Goal: Task Accomplishment & Management: Use online tool/utility

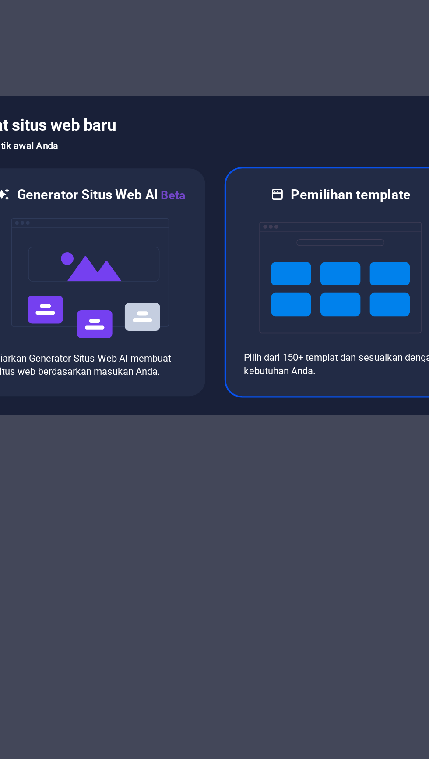
click at [296, 401] on img at bounding box center [288, 392] width 96 height 87
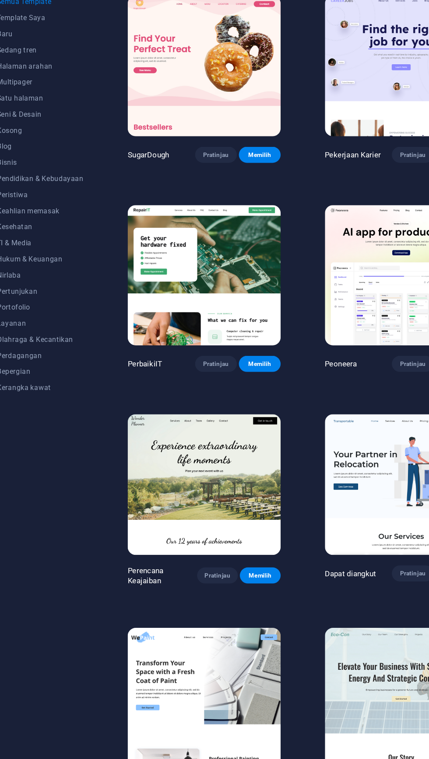
scroll to position [0, 1]
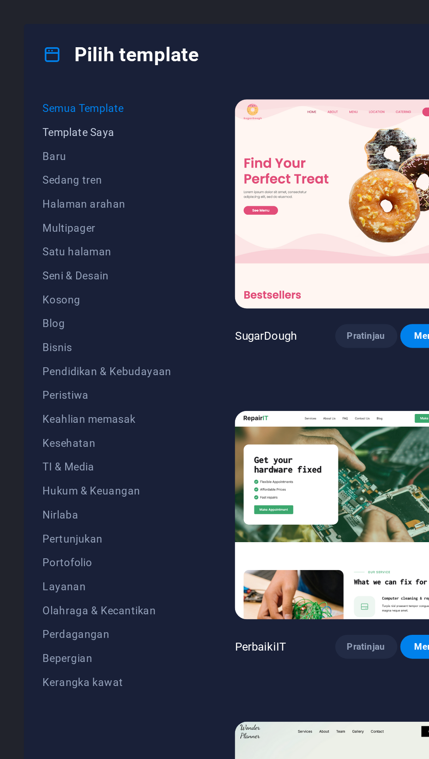
click at [56, 79] on font "Template Saya" at bounding box center [46, 77] width 42 height 7
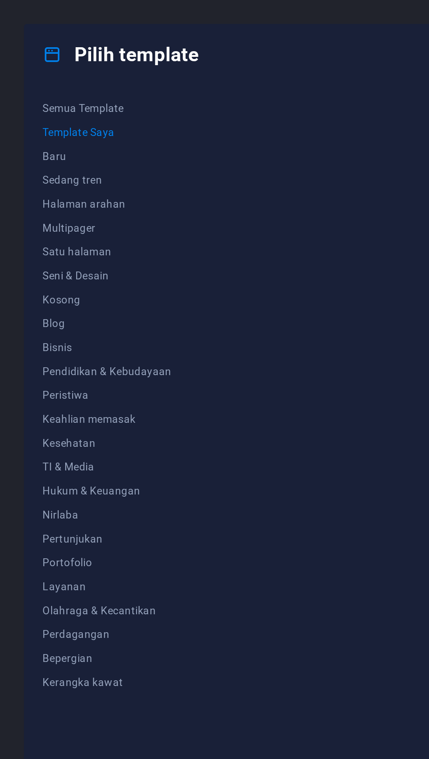
scroll to position [0, 42]
click at [54, 75] on font "Template Saya" at bounding box center [46, 77] width 42 height 7
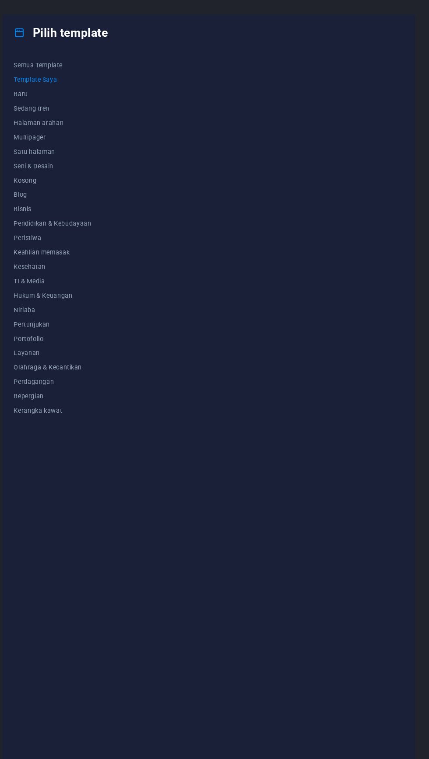
scroll to position [0, 0]
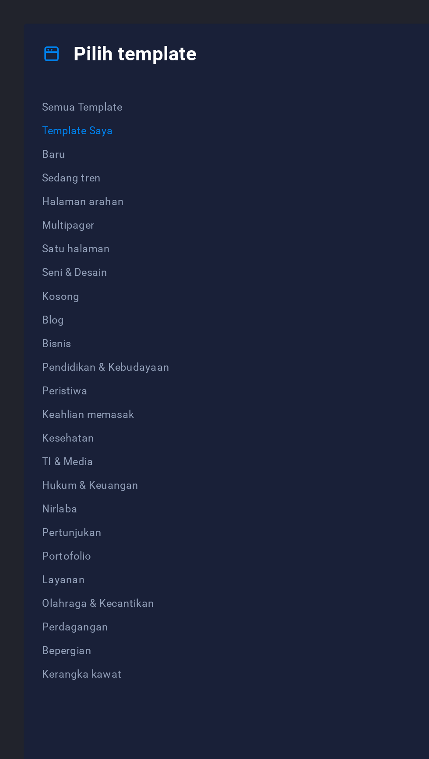
click at [89, 28] on font "Pilih template" at bounding box center [79, 31] width 73 height 13
click at [31, 31] on icon at bounding box center [30, 31] width 11 height 11
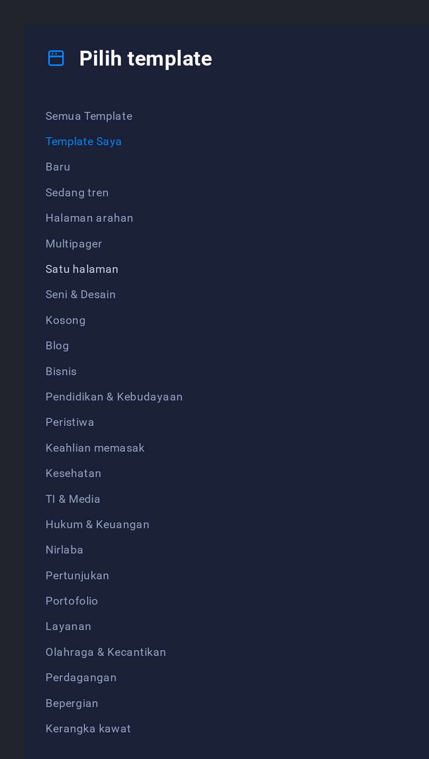
click at [63, 147] on font "Satu halaman" at bounding box center [45, 147] width 40 height 7
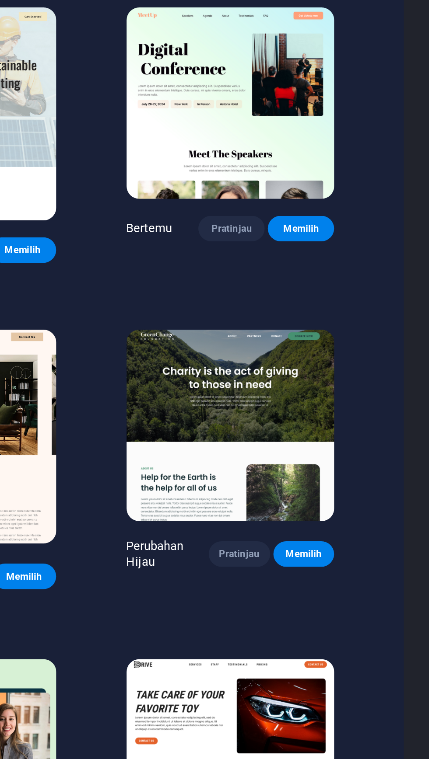
click at [309, 711] on font "Pratinjau" at bounding box center [320, 714] width 22 height 6
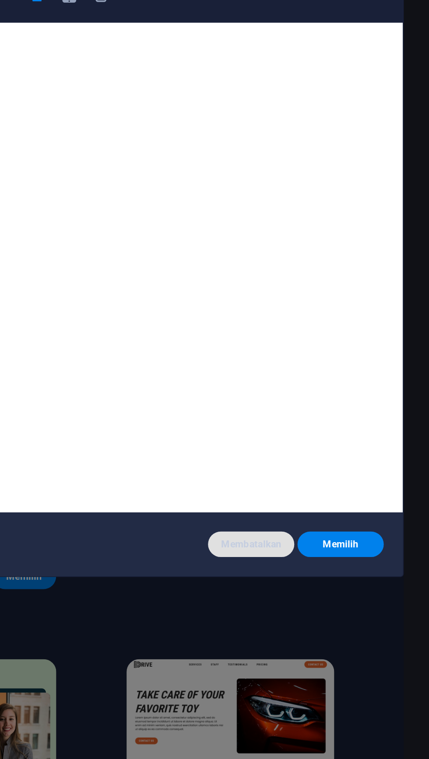
click at [324, 533] on font "Membatalkan" at bounding box center [330, 529] width 33 height 6
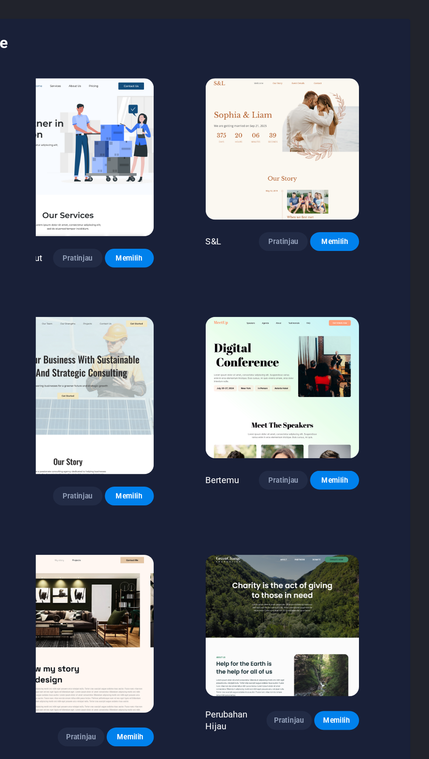
scroll to position [1, 38]
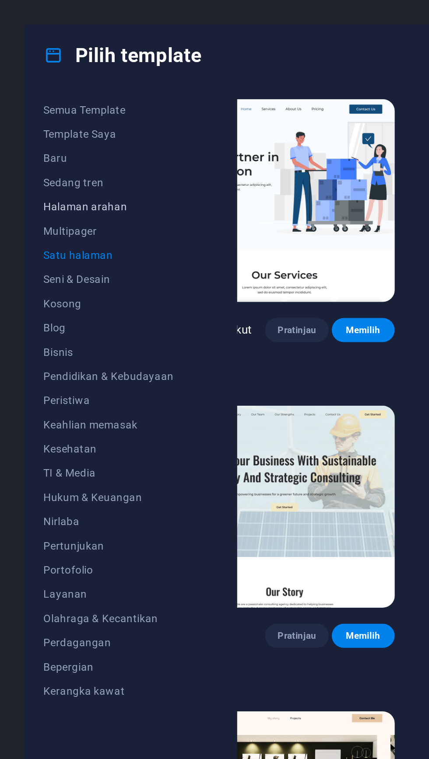
click at [71, 118] on font "Halaman arahan" at bounding box center [49, 119] width 49 height 7
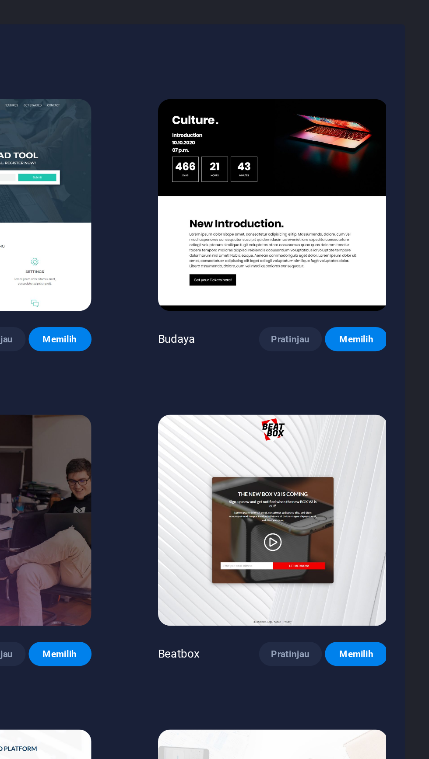
scroll to position [0, 0]
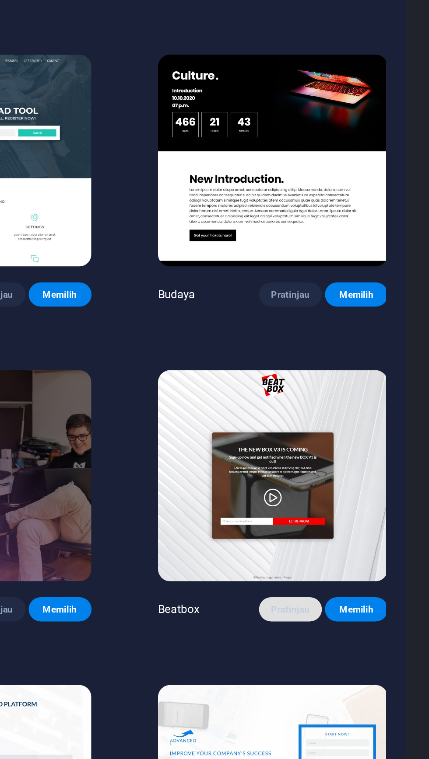
click at [337, 375] on font "Pratinjau" at bounding box center [348, 378] width 22 height 6
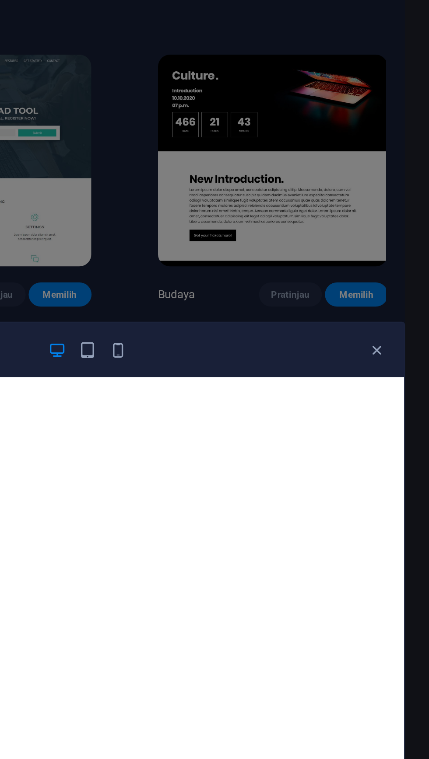
scroll to position [2, 0]
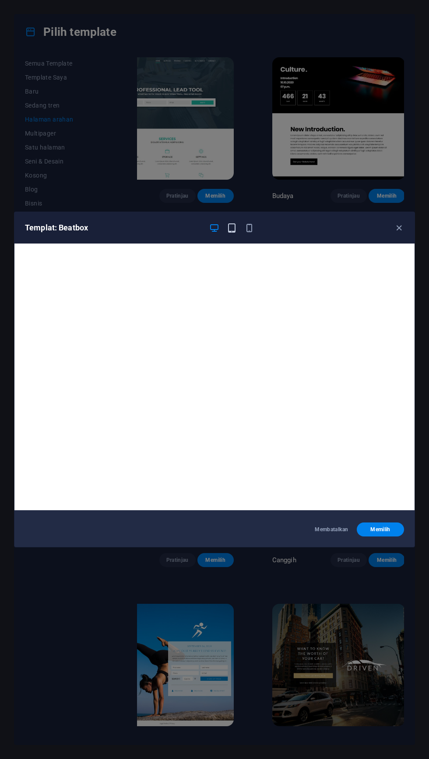
click at [233, 226] on icon "button" at bounding box center [231, 228] width 10 height 10
click at [214, 226] on icon "button" at bounding box center [214, 228] width 10 height 10
click at [394, 229] on icon "button" at bounding box center [399, 228] width 10 height 10
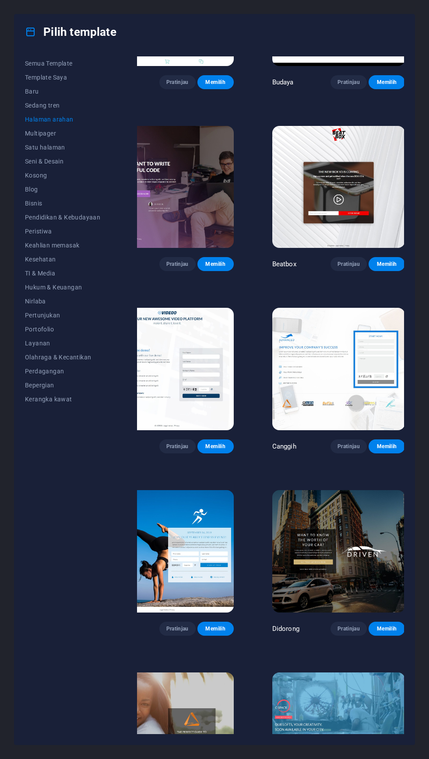
scroll to position [0, 38]
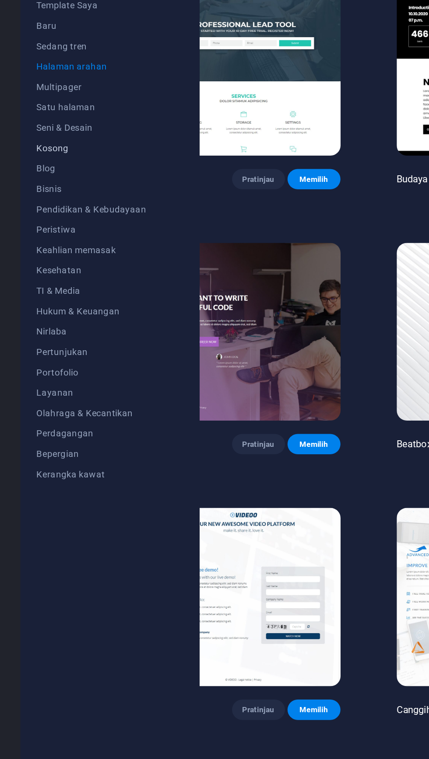
click at [48, 178] on span "Kosong" at bounding box center [62, 175] width 75 height 7
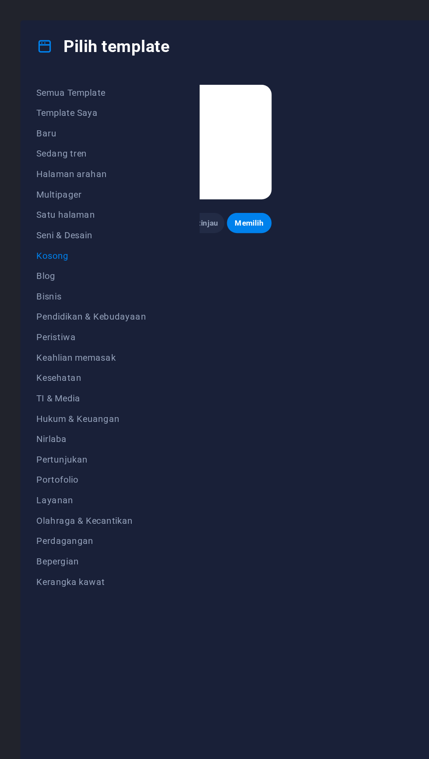
scroll to position [0, 0]
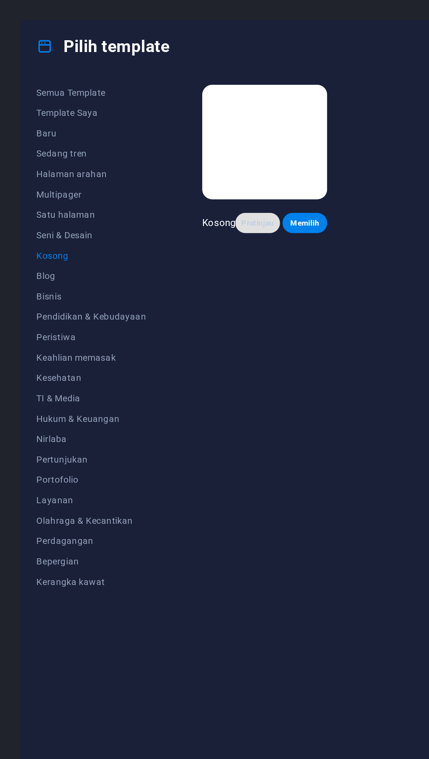
click at [178, 153] on font "Pratinjau" at bounding box center [177, 153] width 22 height 6
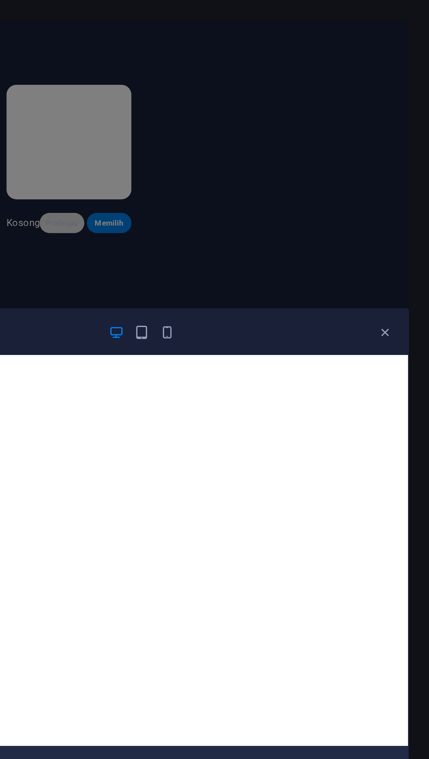
scroll to position [2, 0]
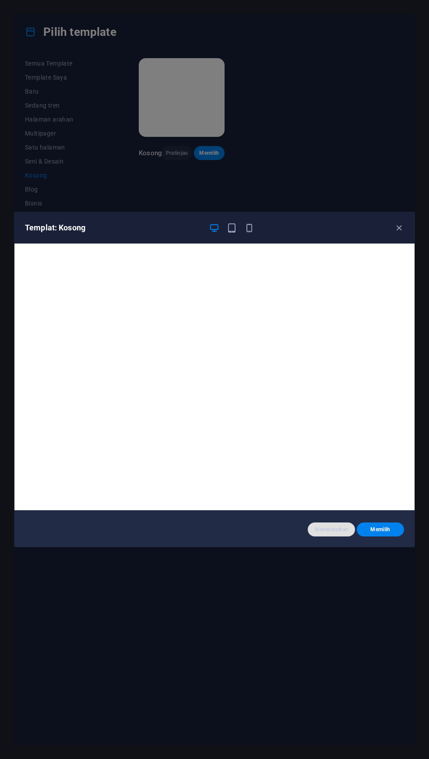
click at [320, 532] on font "Membatalkan" at bounding box center [330, 529] width 33 height 6
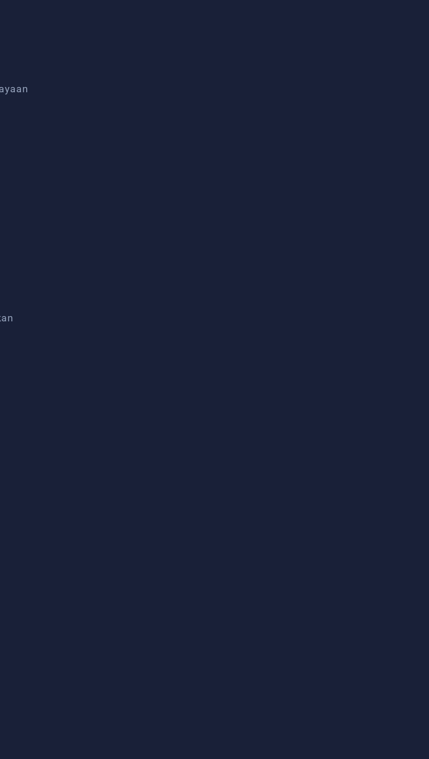
scroll to position [0, 5]
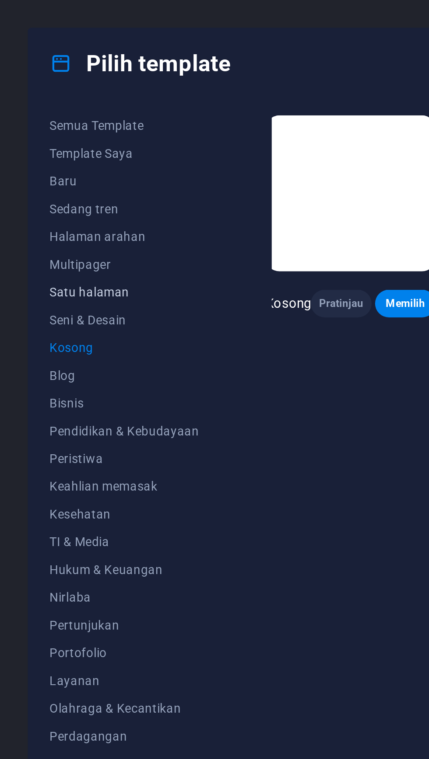
click at [31, 150] on font "Satu halaman" at bounding box center [45, 147] width 40 height 7
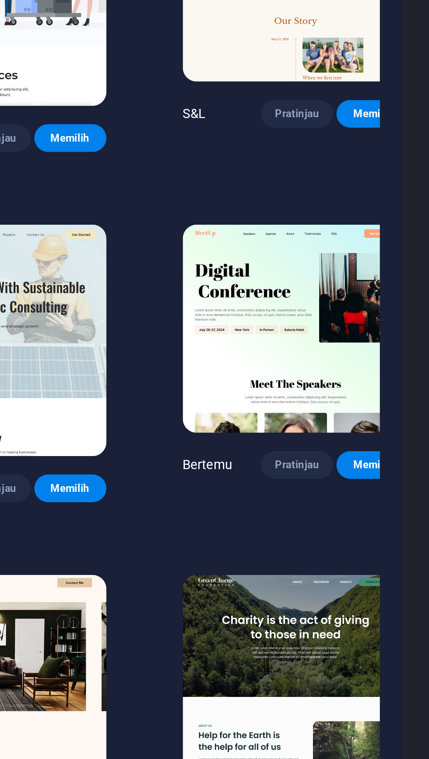
scroll to position [0, 0]
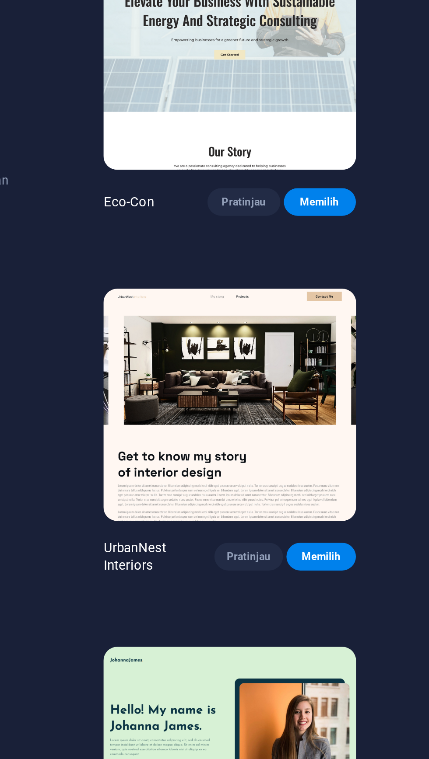
click at [191, 718] on button "Pratinjau" at bounding box center [209, 725] width 36 height 14
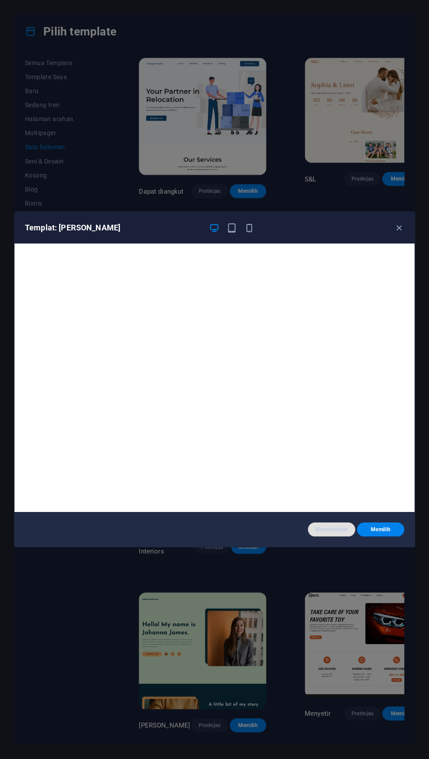
click at [326, 537] on button "Membatalkan" at bounding box center [330, 530] width 47 height 14
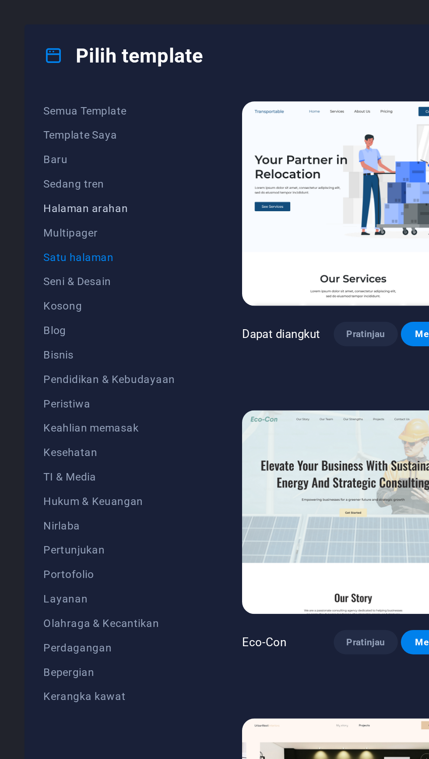
click at [72, 119] on span "Halaman arahan" at bounding box center [62, 119] width 75 height 7
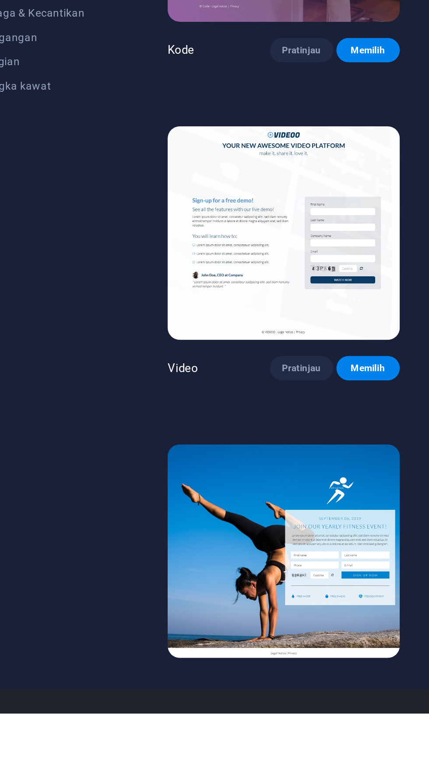
click at [204, 740] on font "Pratinjau" at bounding box center [215, 743] width 22 height 6
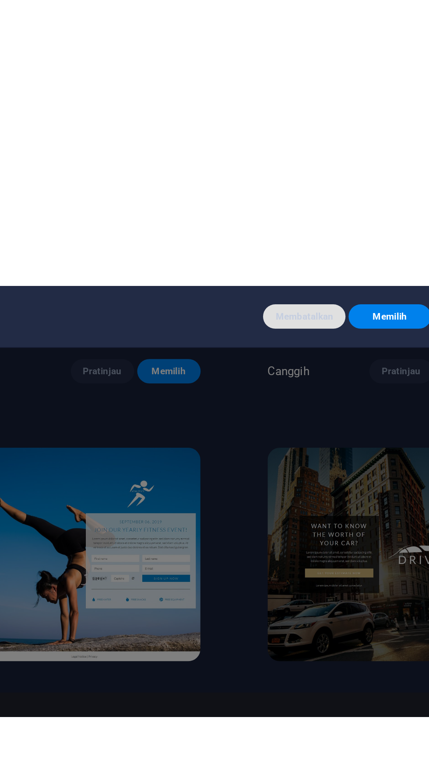
click at [328, 533] on font "Membatalkan" at bounding box center [330, 529] width 33 height 6
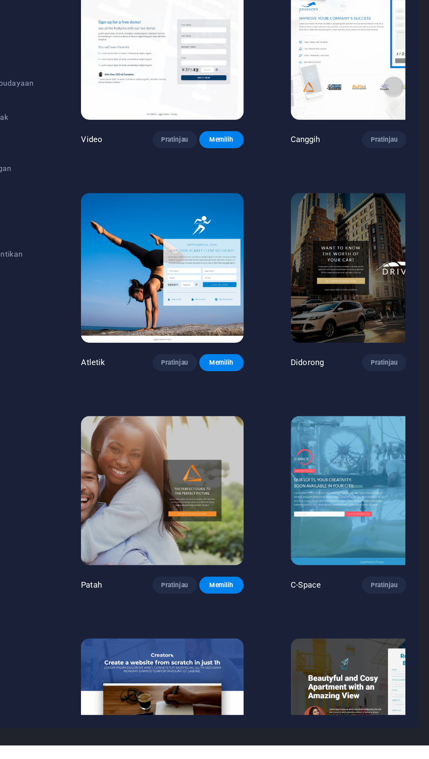
scroll to position [296, 0]
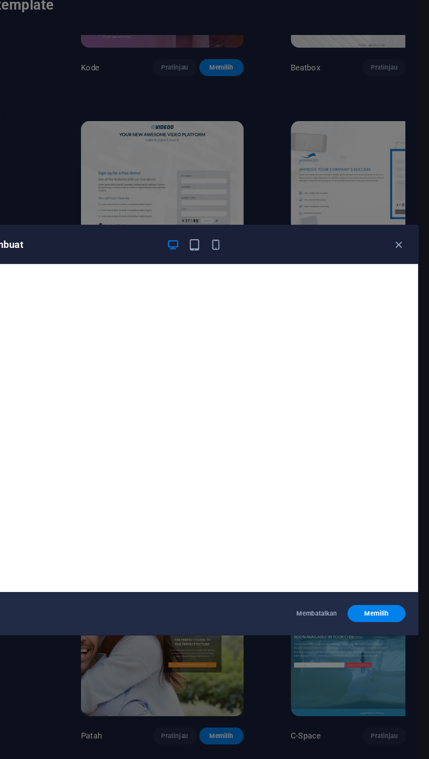
scroll to position [2, 0]
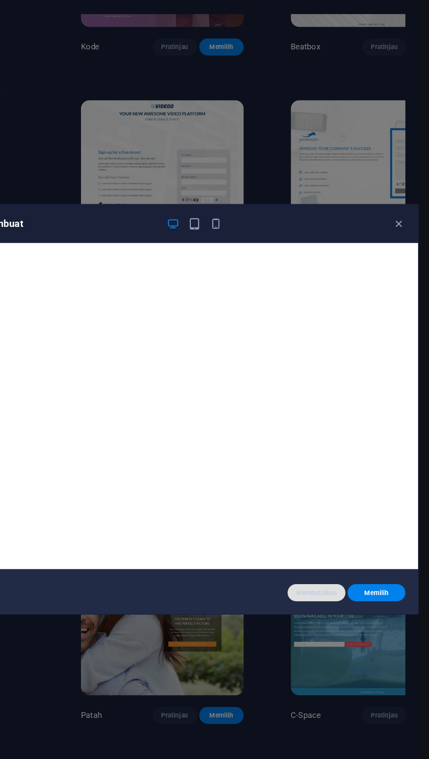
click at [318, 533] on font "Membatalkan" at bounding box center [330, 529] width 33 height 6
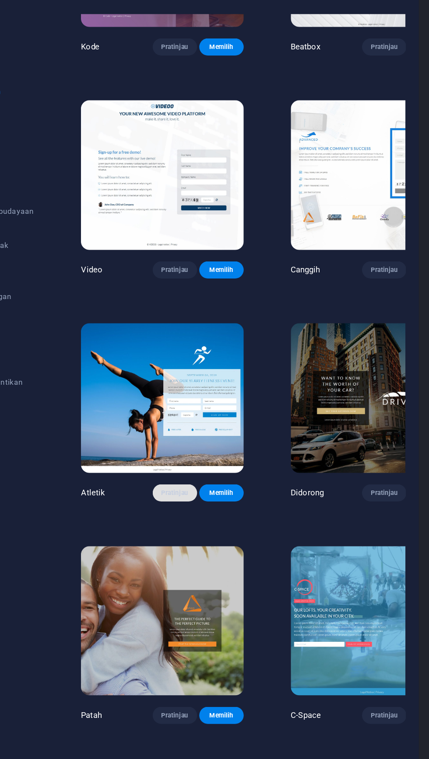
click at [204, 445] on font "Pratinjau" at bounding box center [215, 448] width 22 height 6
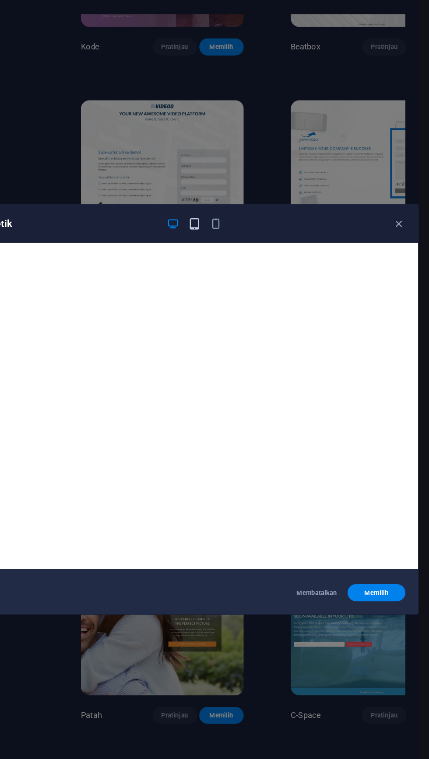
click at [232, 233] on icon "button" at bounding box center [231, 228] width 10 height 10
click at [388, 533] on font "Memilih" at bounding box center [380, 529] width 20 height 6
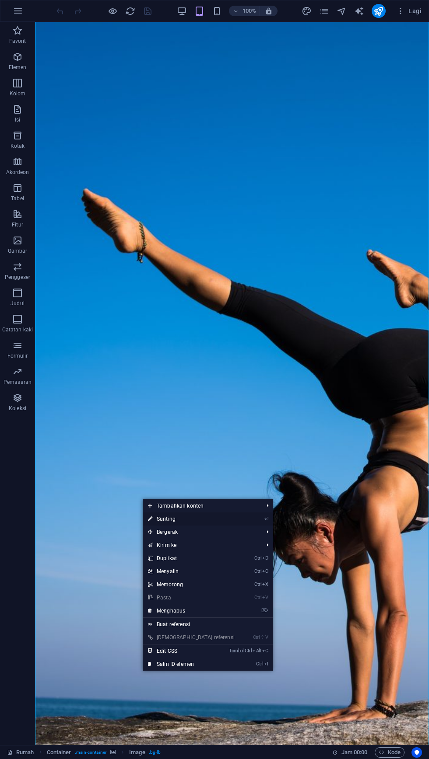
click at [170, 519] on font "Sunting" at bounding box center [166, 519] width 19 height 6
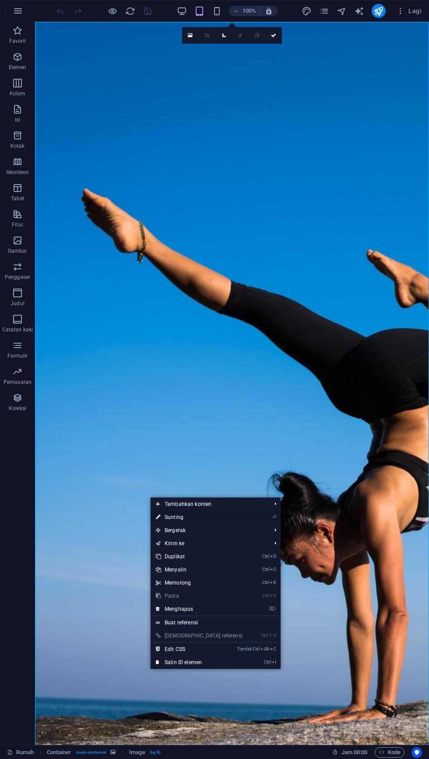
click at [182, 521] on link "⏎ Sunting" at bounding box center [198, 517] width 97 height 13
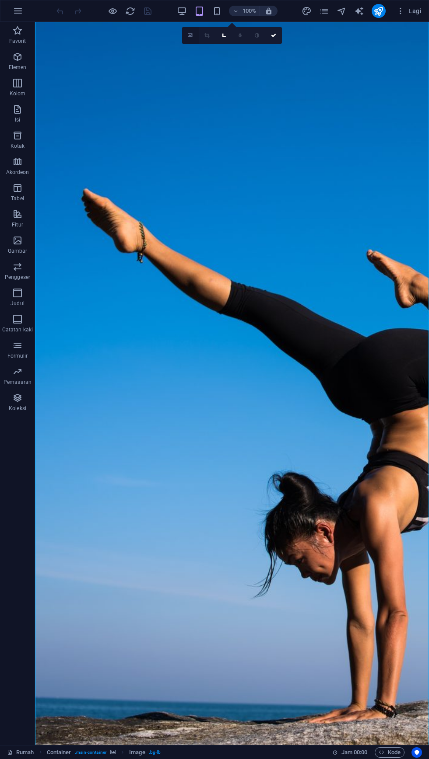
click at [196, 33] on link at bounding box center [190, 35] width 17 height 17
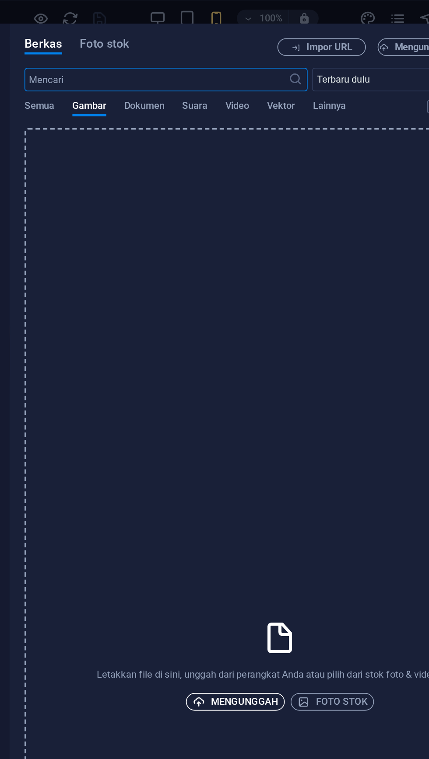
click at [216, 418] on font "Mengunggah" at bounding box center [233, 416] width 40 height 7
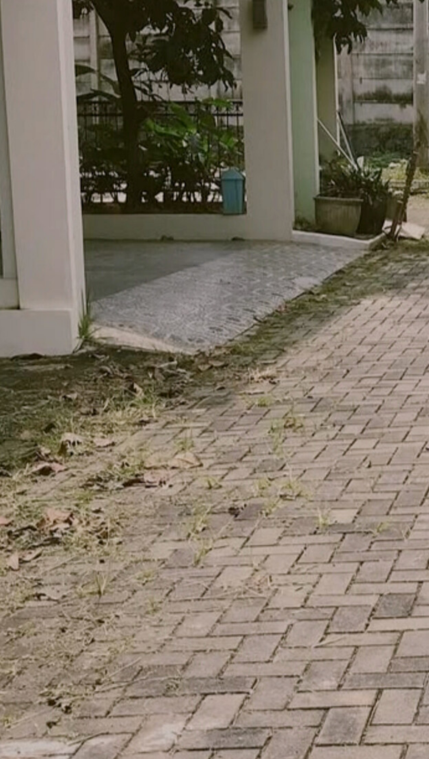
scroll to position [4, 0]
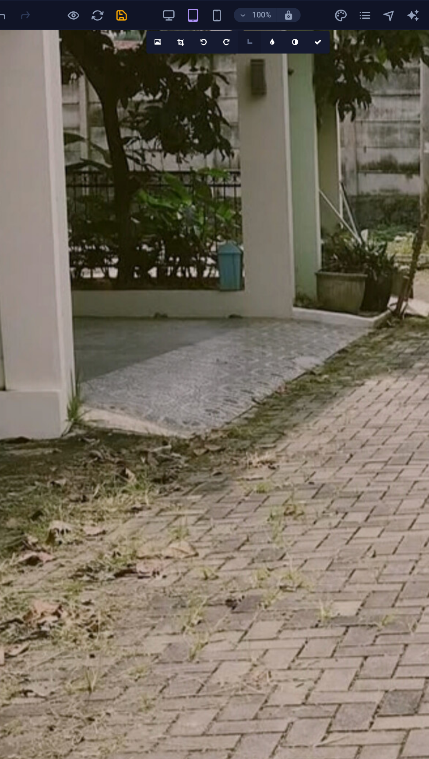
click at [240, 30] on icon at bounding box center [239, 30] width 7 height 7
click at [240, 44] on icon at bounding box center [240, 44] width 4 height 5
click at [296, 34] on link at bounding box center [290, 30] width 17 height 17
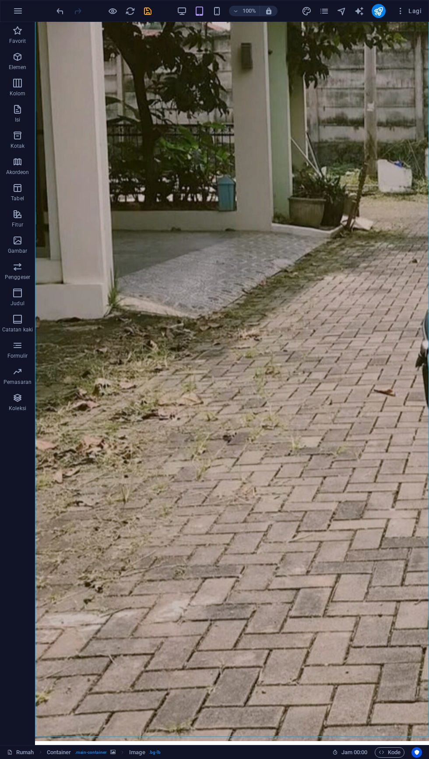
scroll to position [9, 0]
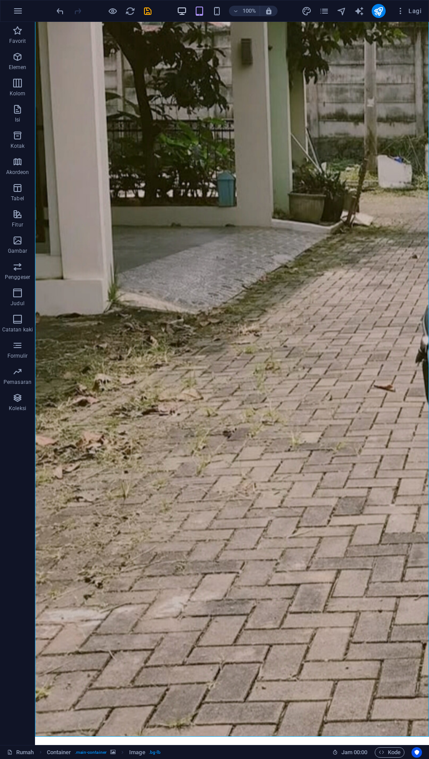
click at [185, 13] on icon "button" at bounding box center [182, 11] width 10 height 10
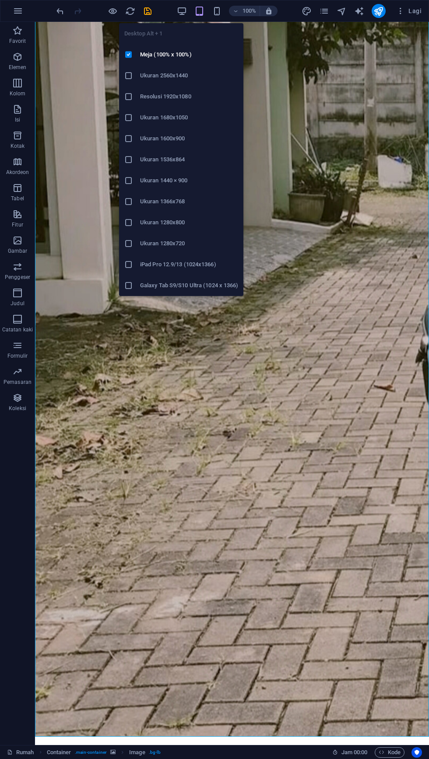
click at [326, 98] on figure at bounding box center [232, 375] width 394 height 724
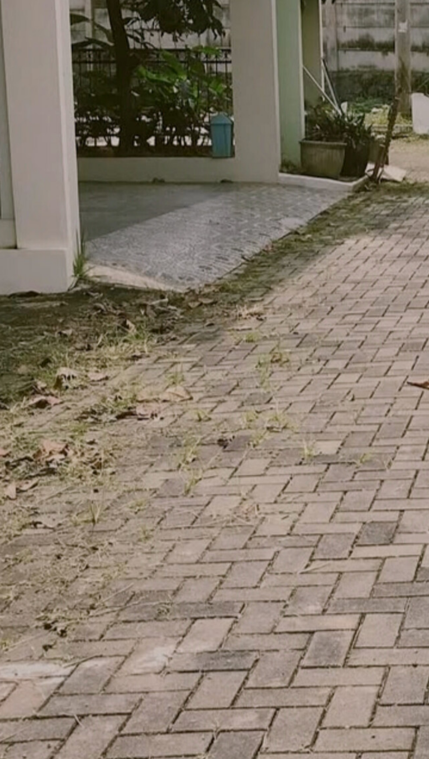
scroll to position [5, 0]
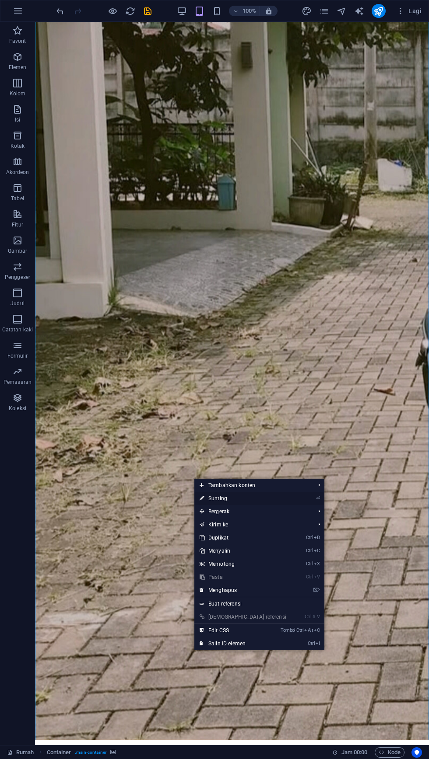
click at [213, 502] on link "⏎ Sunting" at bounding box center [242, 498] width 97 height 13
select select "%"
select select "vh"
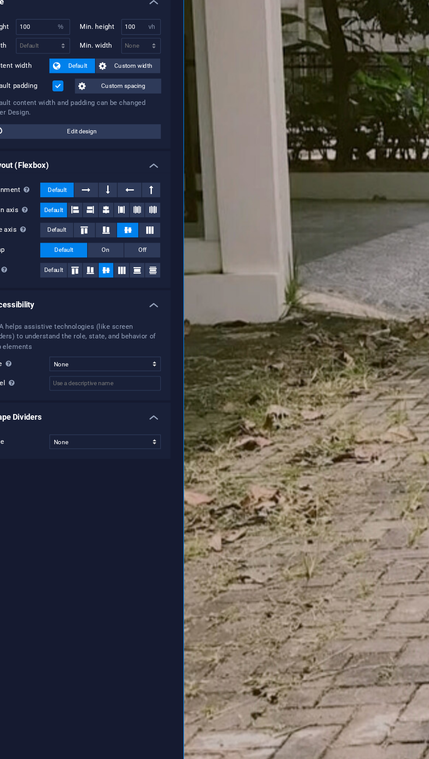
scroll to position [0, 0]
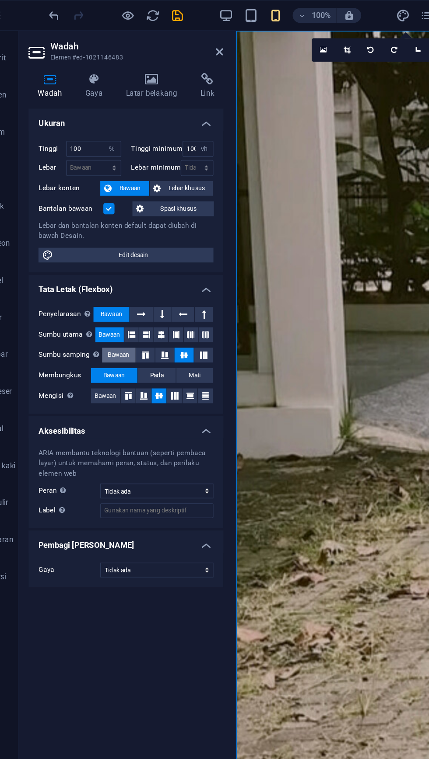
click at [109, 249] on font "Bawaan" at bounding box center [105, 251] width 15 height 5
click at [100, 284] on span "Bawaan" at bounding box center [96, 280] width 15 height 10
click at [132, 54] on icon at bounding box center [129, 56] width 49 height 9
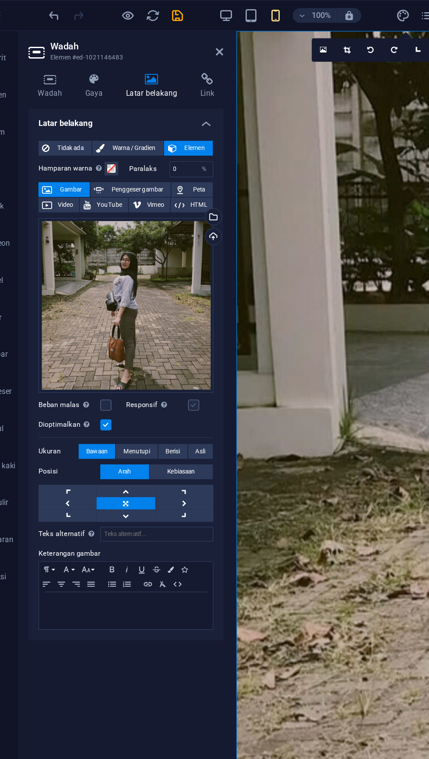
click at [159, 285] on label at bounding box center [159, 287] width 8 height 8
click at [0, 0] on input "Responsif Secara otomatis memuat gambar retina dan ukuran telepon pintar yang d…" at bounding box center [0, 0] width 0 height 0
click at [162, 331] on button "Kebiasaan" at bounding box center [150, 334] width 45 height 10
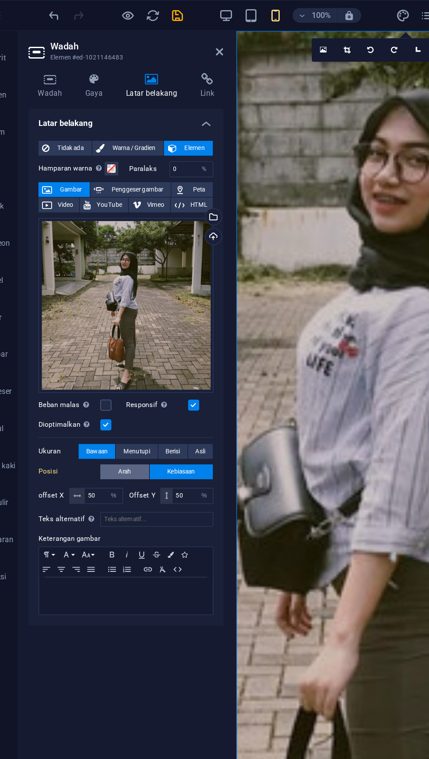
click at [101, 333] on button "Arah" at bounding box center [110, 334] width 35 height 10
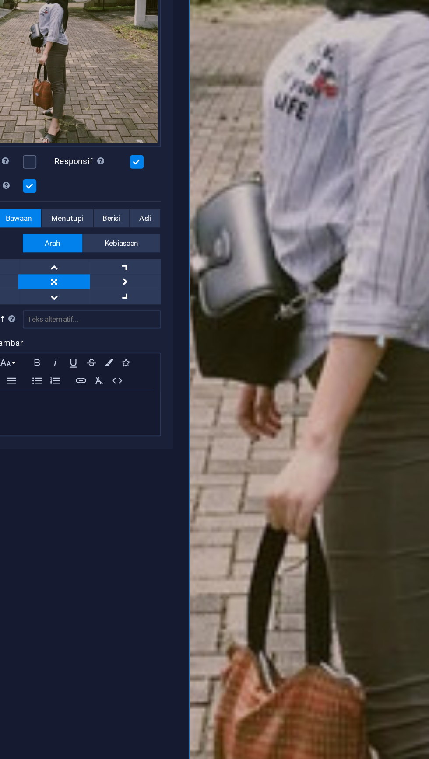
scroll to position [6, 0]
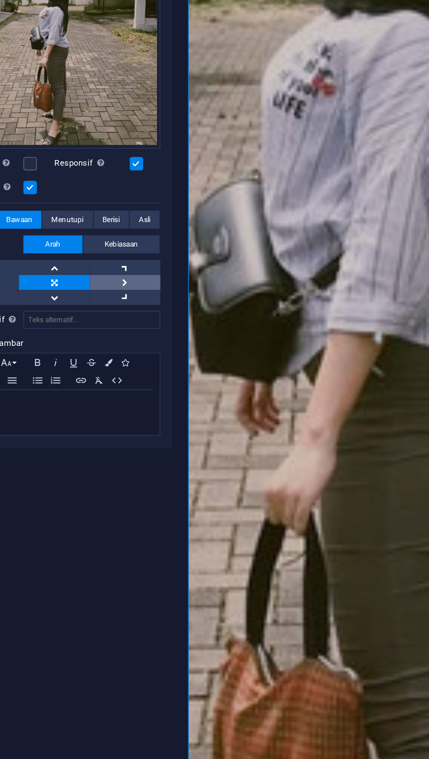
click at [155, 354] on link at bounding box center [152, 356] width 41 height 9
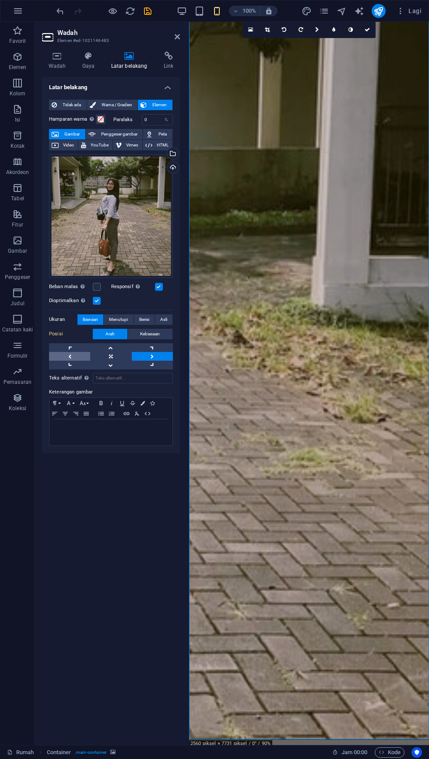
click at [63, 359] on link at bounding box center [69, 356] width 41 height 9
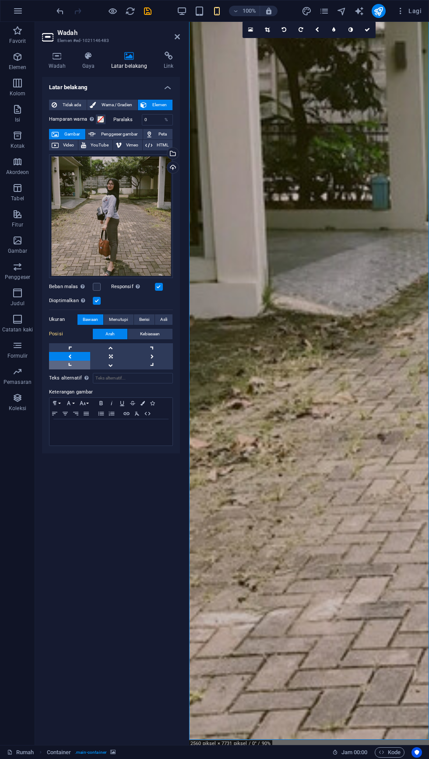
click at [63, 362] on link at bounding box center [69, 365] width 41 height 9
click at [107, 361] on link at bounding box center [110, 365] width 41 height 9
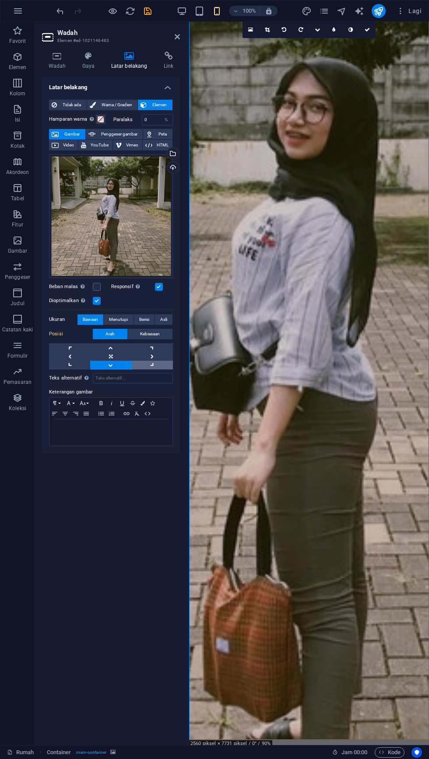
click at [143, 363] on link at bounding box center [152, 365] width 41 height 9
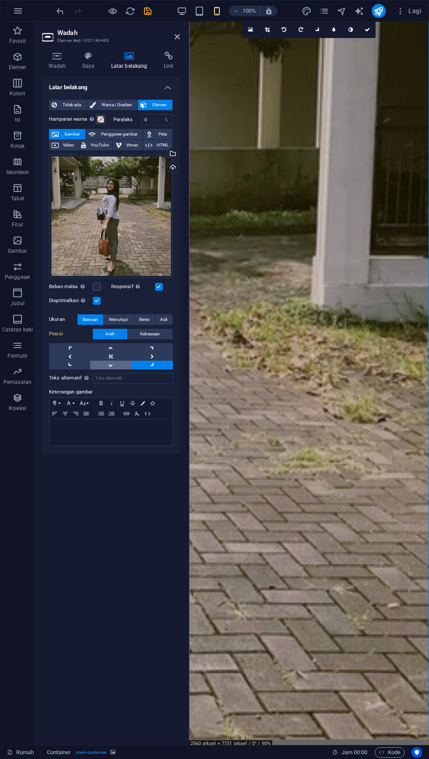
click at [122, 363] on link at bounding box center [110, 365] width 41 height 9
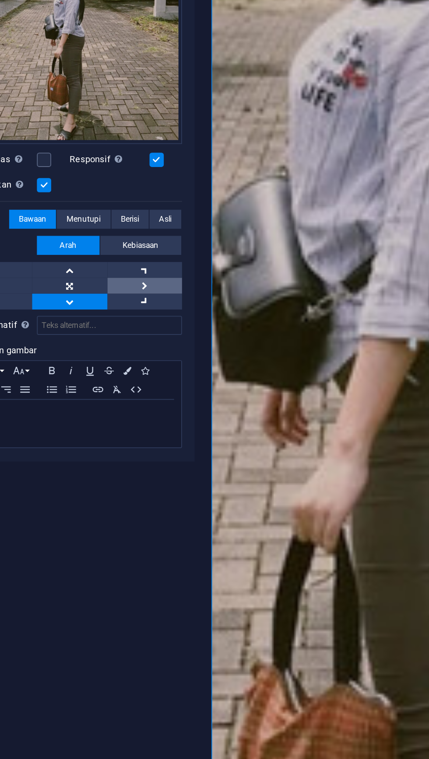
click at [156, 352] on link at bounding box center [152, 356] width 41 height 9
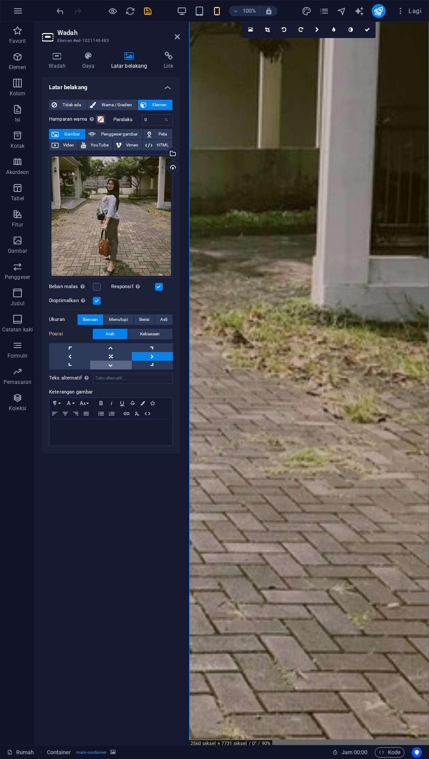
click at [107, 361] on link at bounding box center [110, 365] width 41 height 9
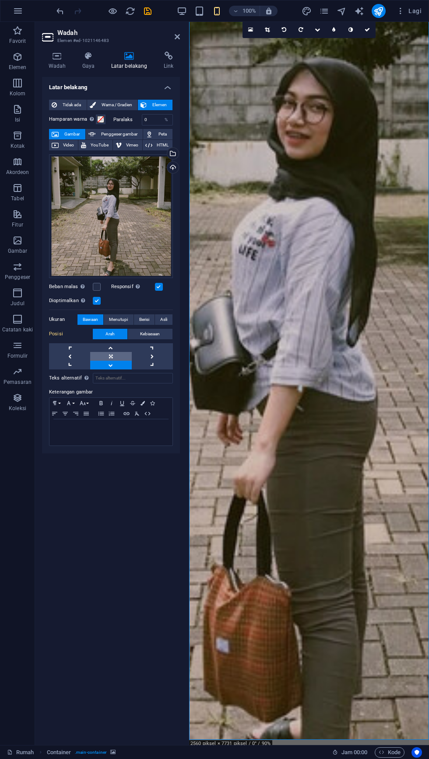
click at [95, 355] on link at bounding box center [110, 356] width 41 height 9
click at [188, 42] on div at bounding box center [188, 383] width 2 height 723
click at [160, 321] on font "Asli" at bounding box center [163, 319] width 7 height 5
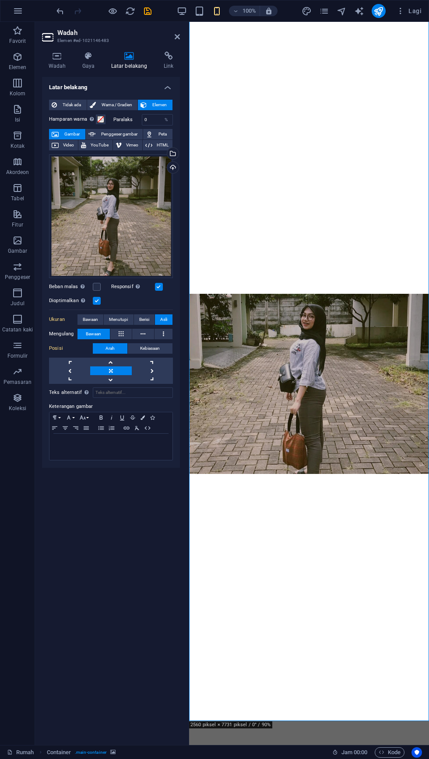
scroll to position [24, 0]
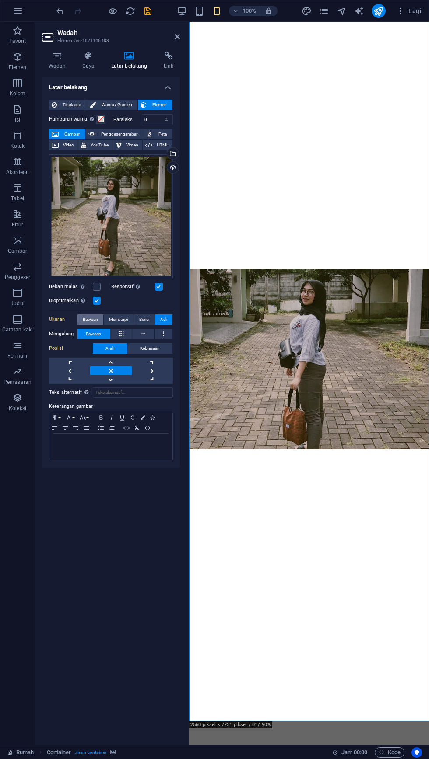
click at [91, 321] on font "Bawaan" at bounding box center [90, 319] width 15 height 5
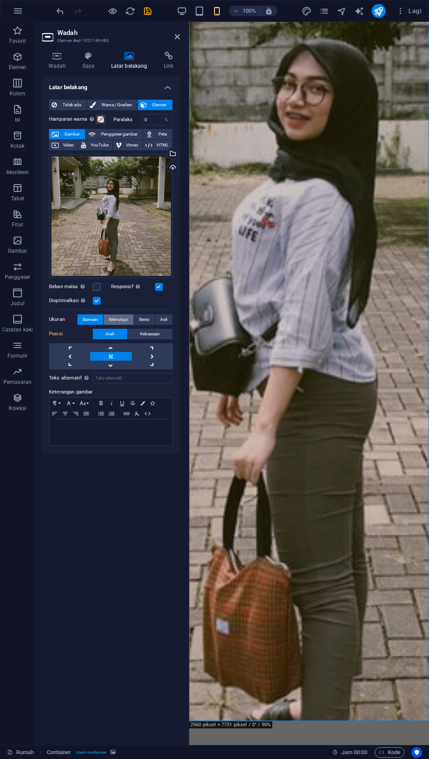
click at [120, 315] on span "Menutupi" at bounding box center [118, 319] width 19 height 10
click at [147, 320] on font "Berisi" at bounding box center [144, 319] width 10 height 5
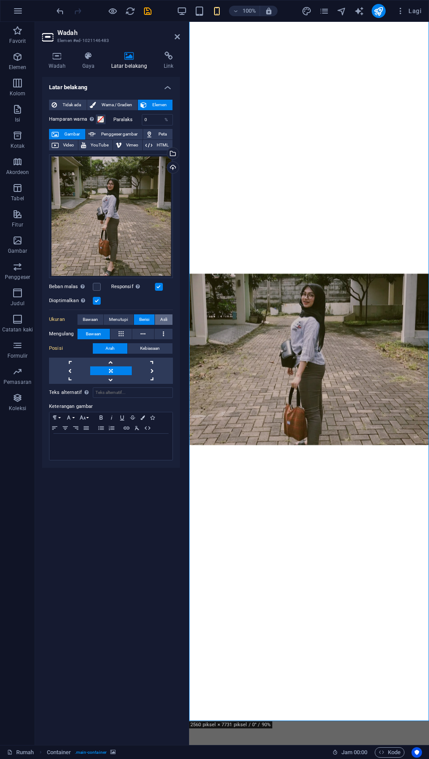
click at [164, 319] on font "Asli" at bounding box center [163, 319] width 7 height 5
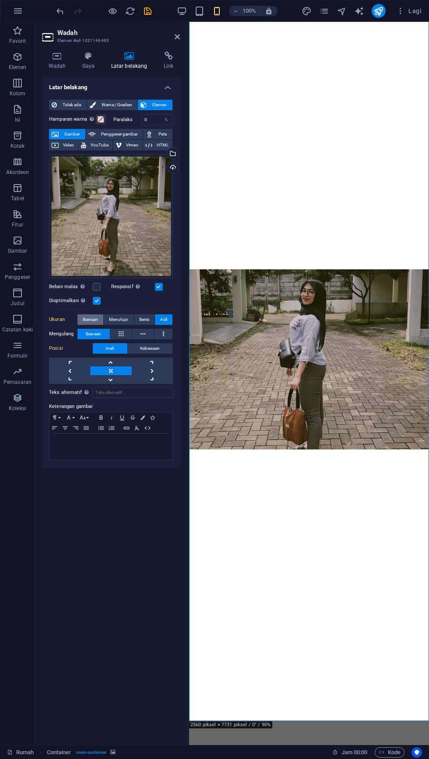
click at [96, 323] on span "Bawaan" at bounding box center [90, 319] width 15 height 10
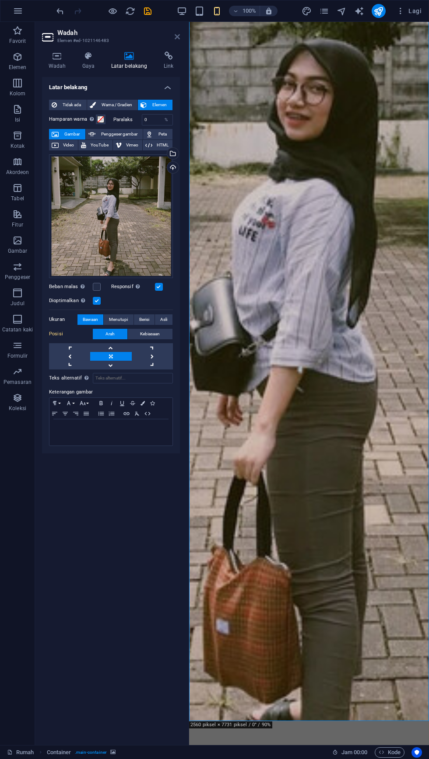
click at [177, 37] on icon at bounding box center [176, 36] width 5 height 7
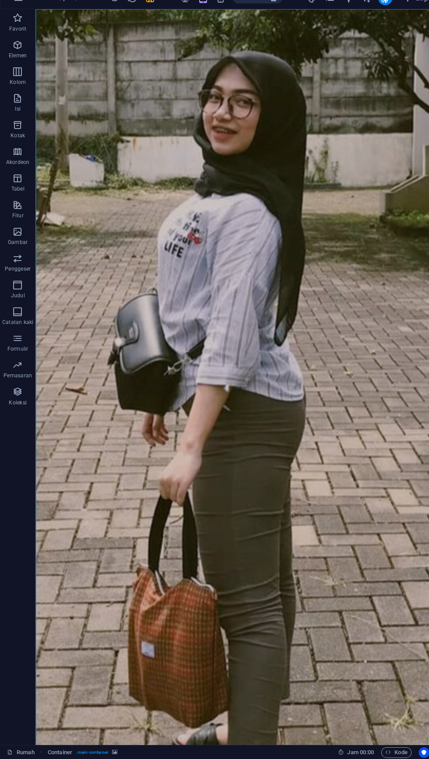
scroll to position [0, 0]
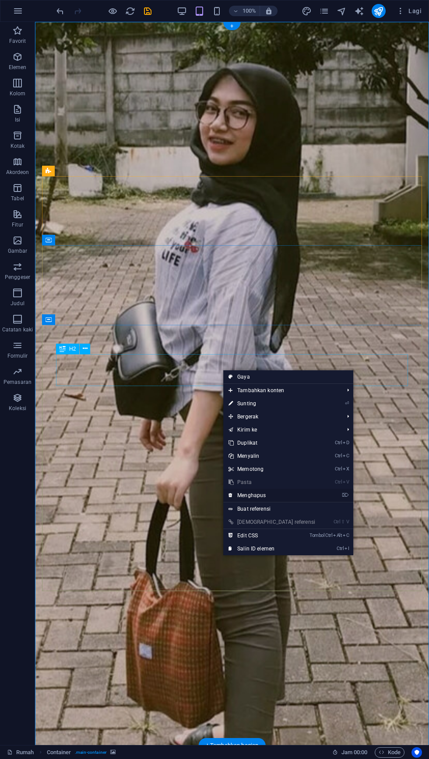
click at [265, 494] on font "Menghapus" at bounding box center [251, 495] width 28 height 6
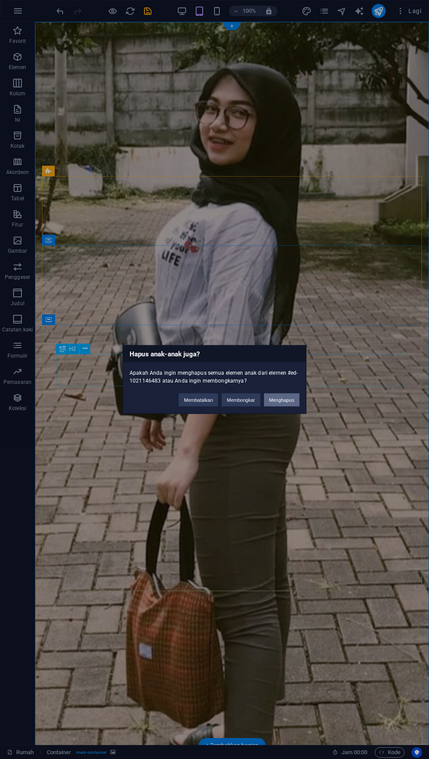
click at [286, 398] on font "Menghapus" at bounding box center [281, 399] width 25 height 5
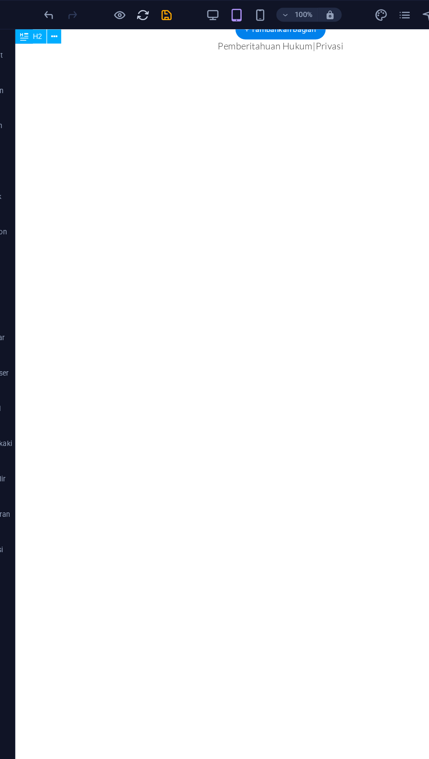
click at [133, 11] on icon "isi ulang" at bounding box center [130, 11] width 10 height 10
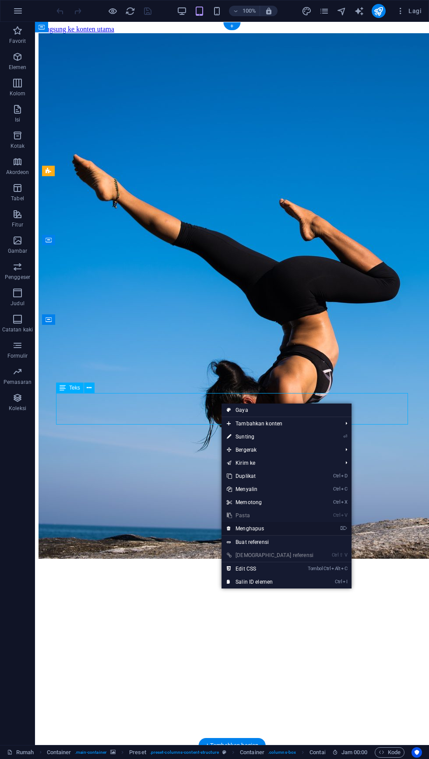
click at [264, 526] on font "Menghapus" at bounding box center [249, 529] width 28 height 6
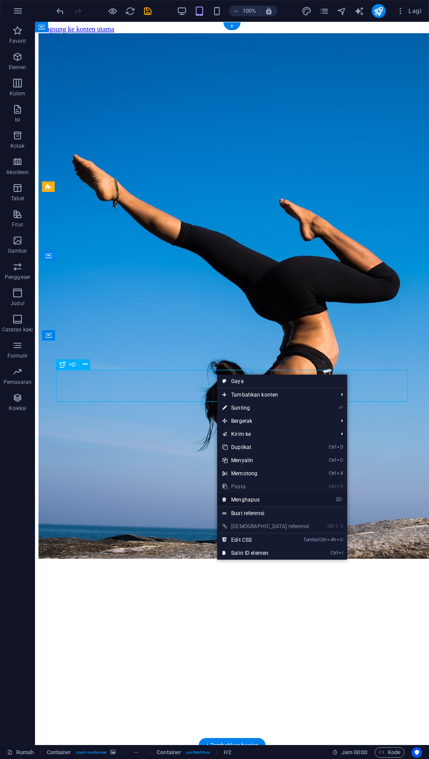
click at [296, 496] on link "⌦ Menghapus" at bounding box center [265, 499] width 97 height 13
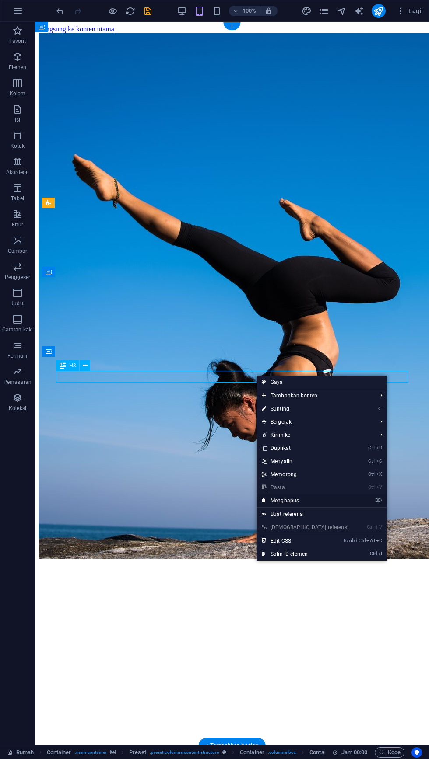
click at [297, 498] on font "Menghapus" at bounding box center [284, 501] width 28 height 6
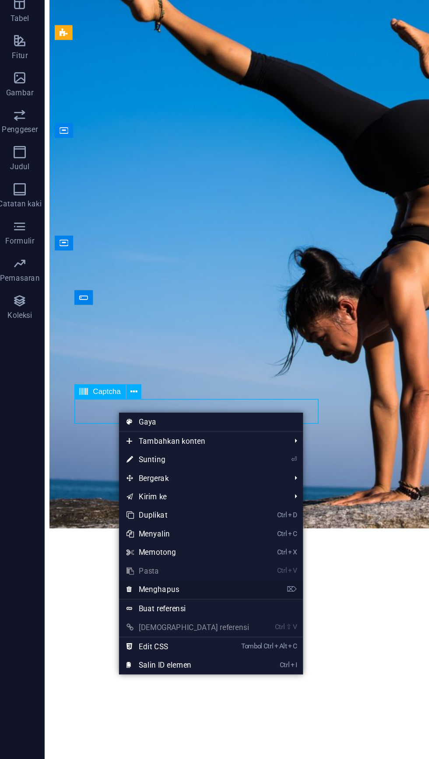
click at [134, 603] on link "⌦ Menghapus" at bounding box center [135, 602] width 97 height 13
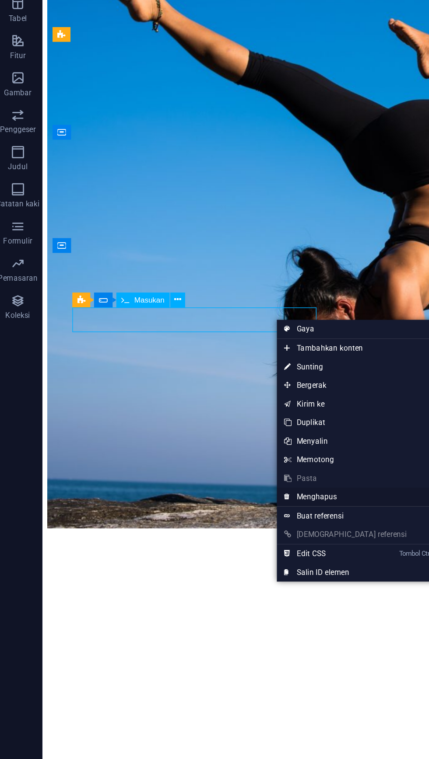
click at [243, 534] on link "⌦ Menghapus" at bounding box center [248, 536] width 97 height 13
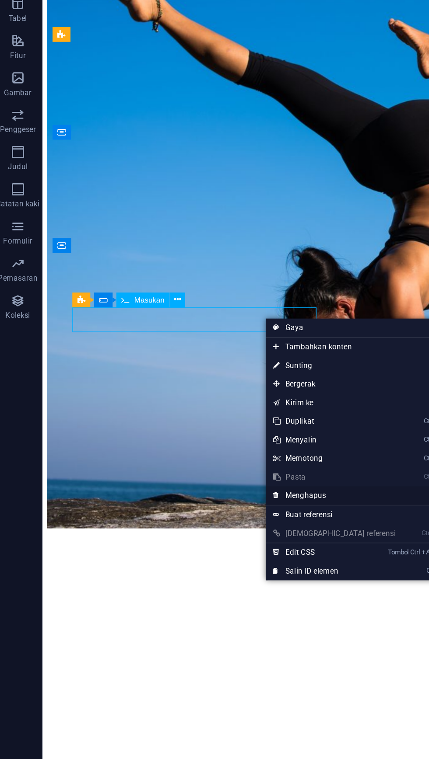
click at [240, 535] on link "⌦ Menghapus" at bounding box center [240, 535] width 97 height 13
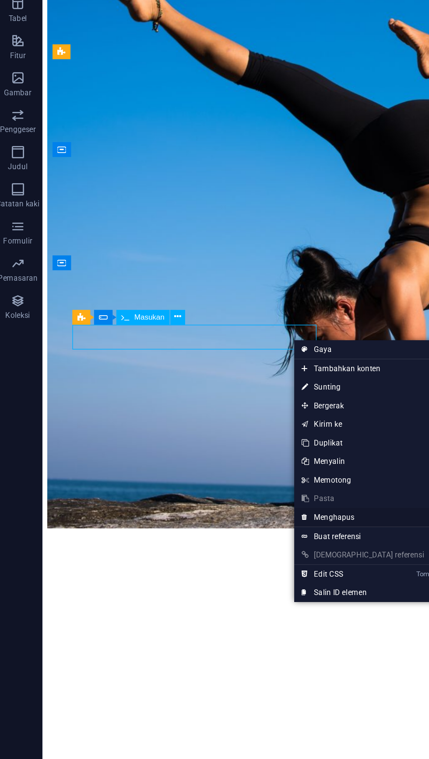
click at [252, 550] on font "Menghapus" at bounding box center [240, 551] width 28 height 6
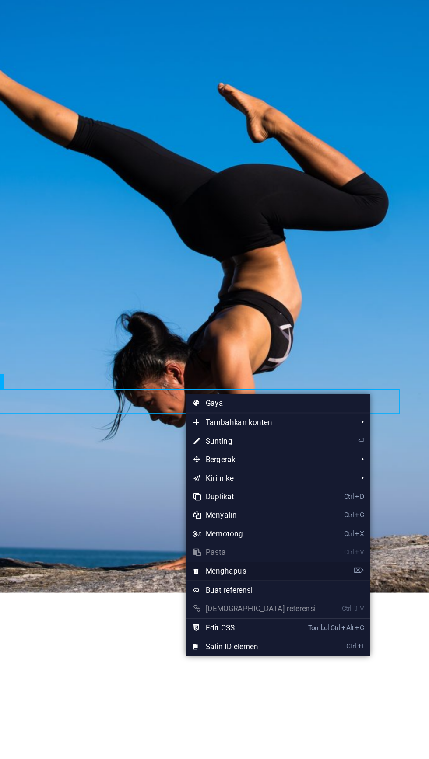
click at [302, 541] on link "⌦ Menghapus" at bounding box center [305, 543] width 97 height 13
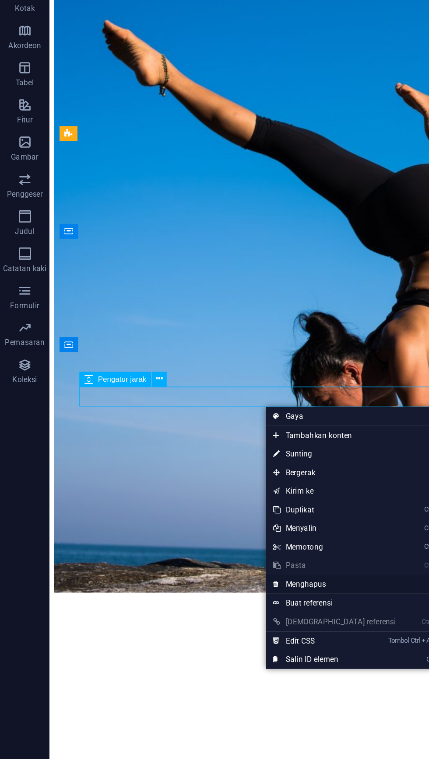
click at [228, 551] on font "Menghapus" at bounding box center [216, 553] width 28 height 6
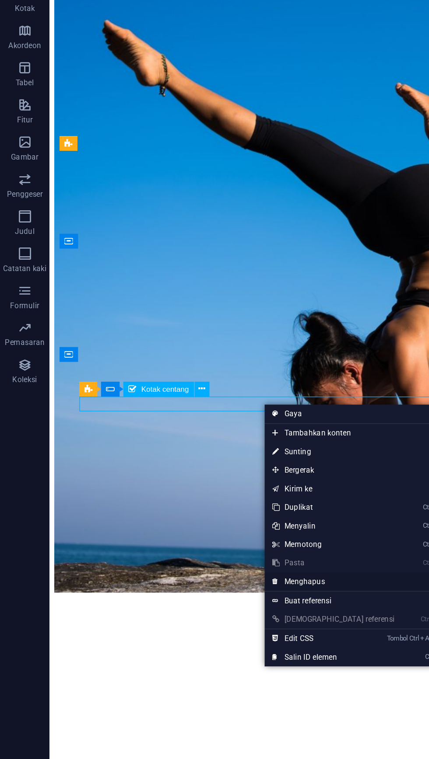
click at [230, 549] on link "⌦ Menghapus" at bounding box center [235, 550] width 97 height 13
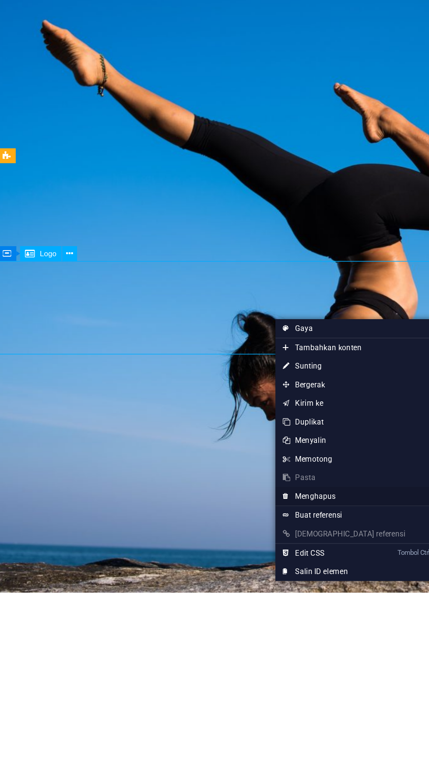
click at [279, 488] on font "Menghapus" at bounding box center [266, 491] width 28 height 6
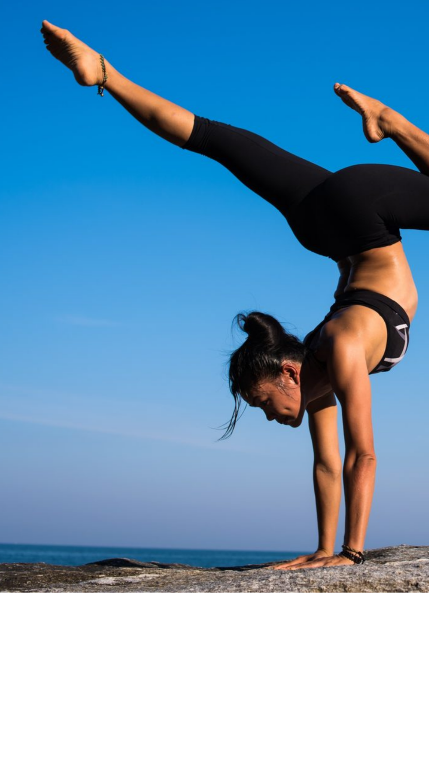
scroll to position [1, 0]
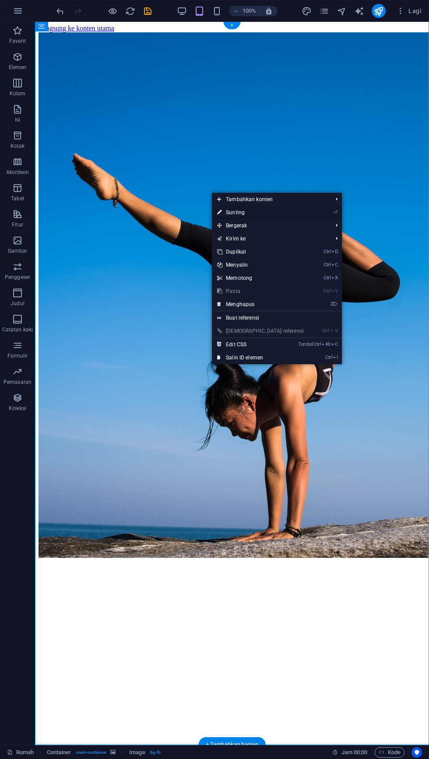
click at [244, 213] on font "Sunting" at bounding box center [235, 212] width 19 height 6
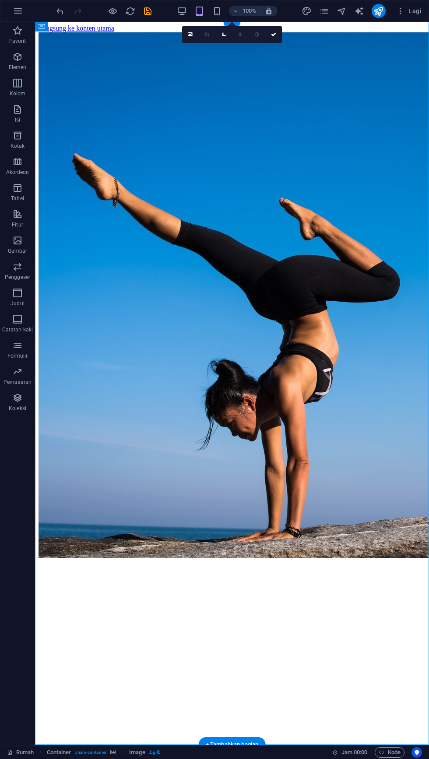
scroll to position [24, 0]
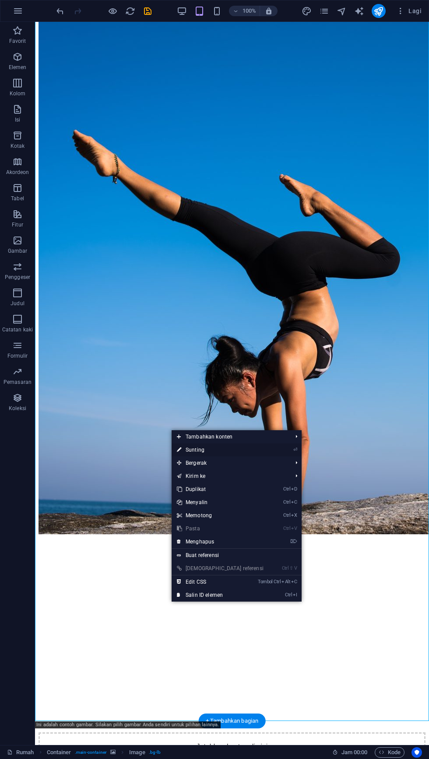
click at [197, 450] on font "Sunting" at bounding box center [194, 450] width 19 height 6
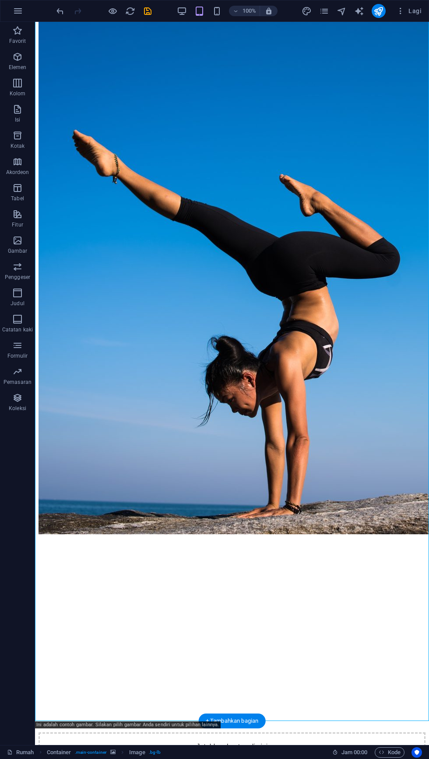
scroll to position [0, 0]
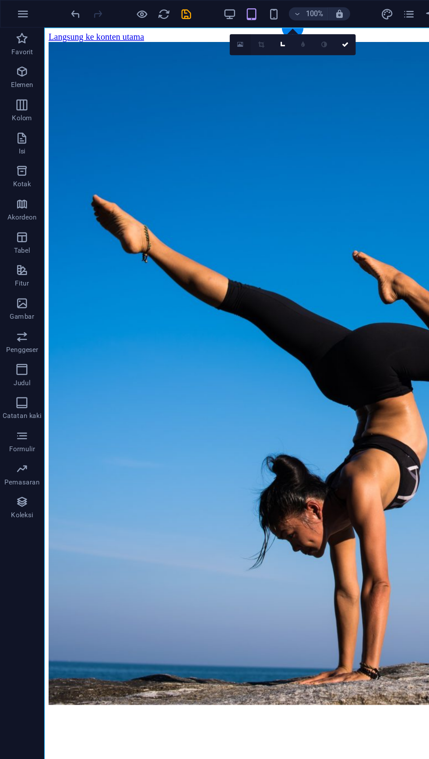
click at [195, 35] on link at bounding box center [190, 35] width 17 height 17
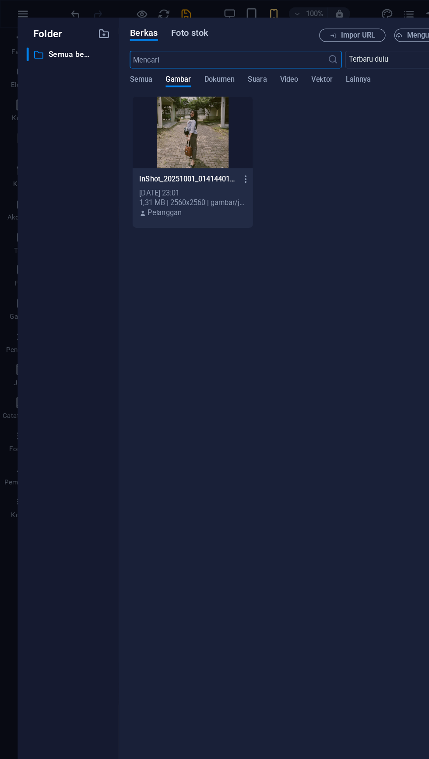
click at [161, 24] on font "Foto stok" at bounding box center [150, 26] width 29 height 8
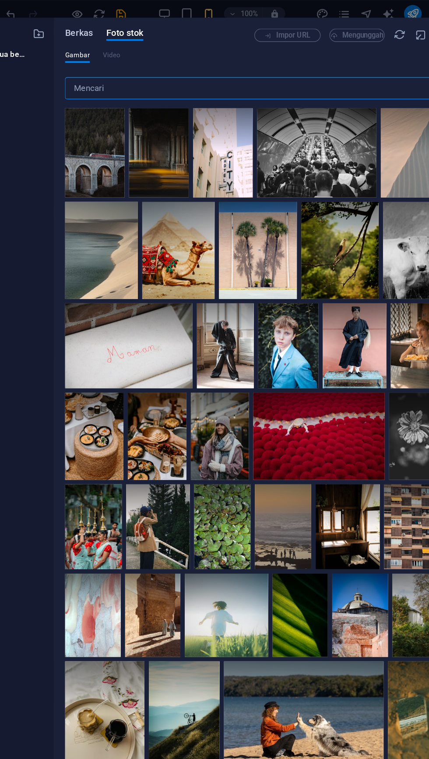
click at [117, 26] on font "Berkas" at bounding box center [114, 26] width 22 height 8
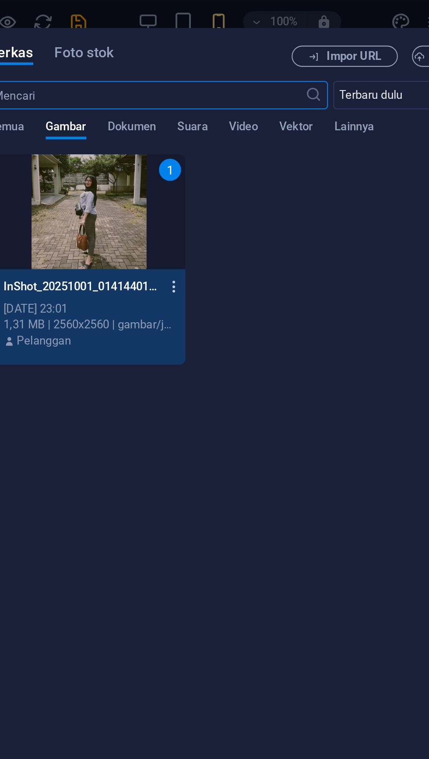
click at [198, 143] on icon "button" at bounding box center [195, 142] width 8 height 8
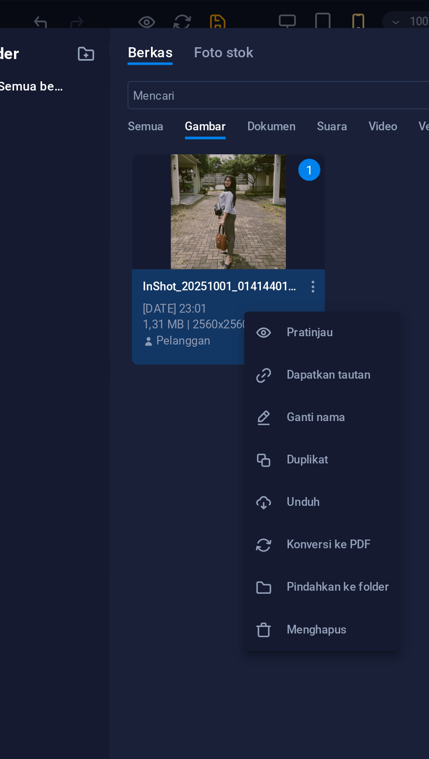
click at [199, 184] on font "Dapatkan tautan" at bounding box center [201, 185] width 41 height 7
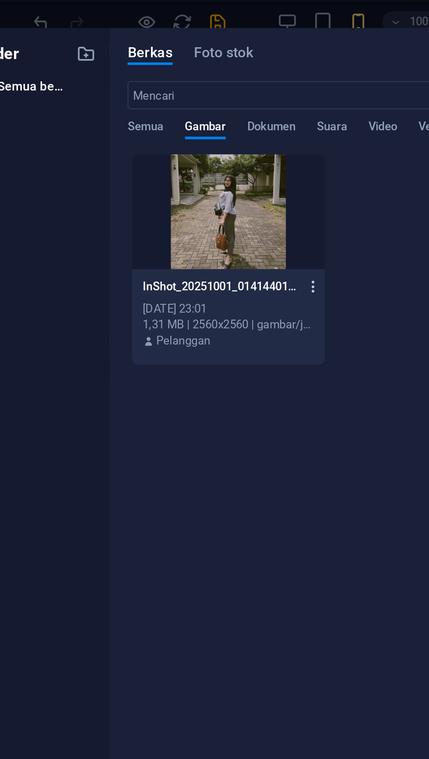
click at [194, 140] on icon "button" at bounding box center [195, 142] width 8 height 8
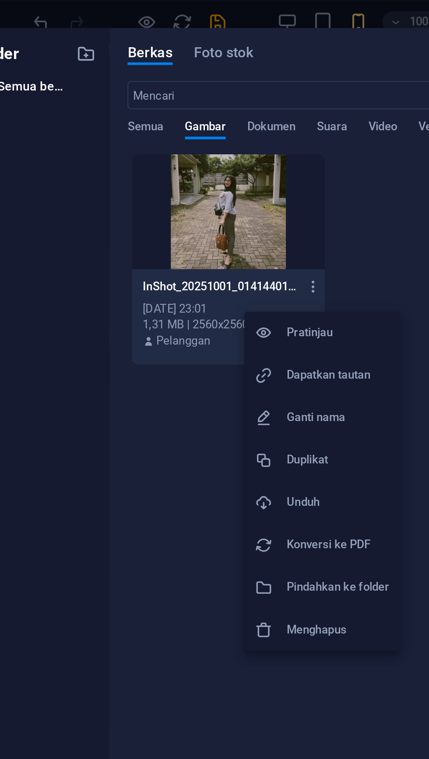
click at [182, 251] on font "Unduh" at bounding box center [189, 248] width 16 height 7
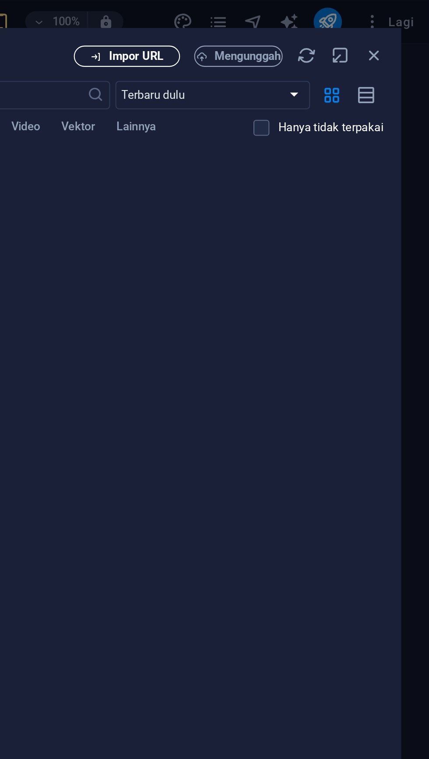
click at [284, 25] on font "Impor URL" at bounding box center [283, 27] width 27 height 7
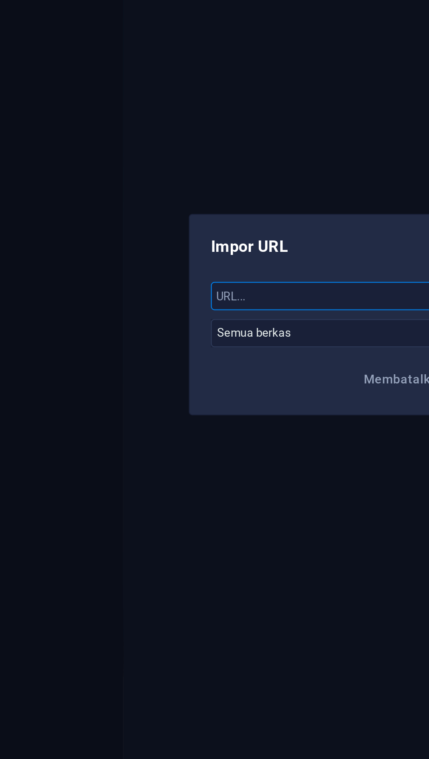
paste input "https://cdn1.site-media.eu/images/0/19748928/InShot_20251001_014144011-F5auy6u7…"
type input "https://cdn1.site-media.eu/images/0/19748928/InShot_20251001_014144011-F5auy6u7…"
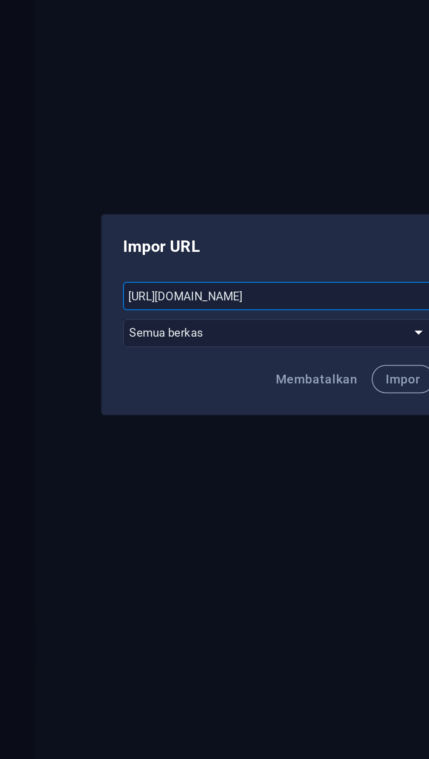
scroll to position [0, 134]
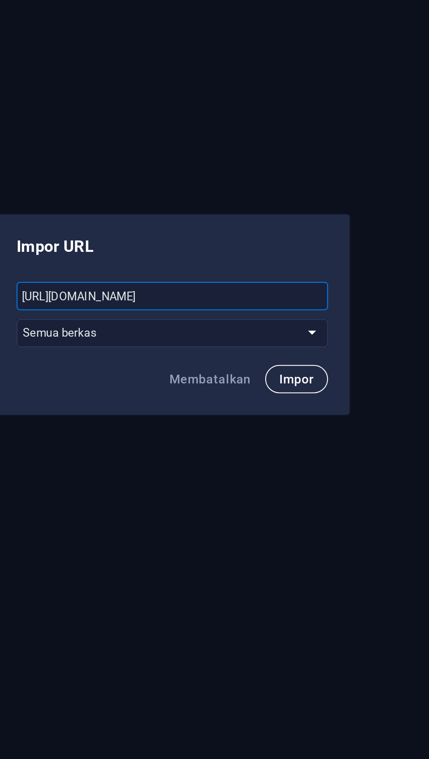
click at [283, 411] on font "Impor" at bounding box center [275, 411] width 17 height 7
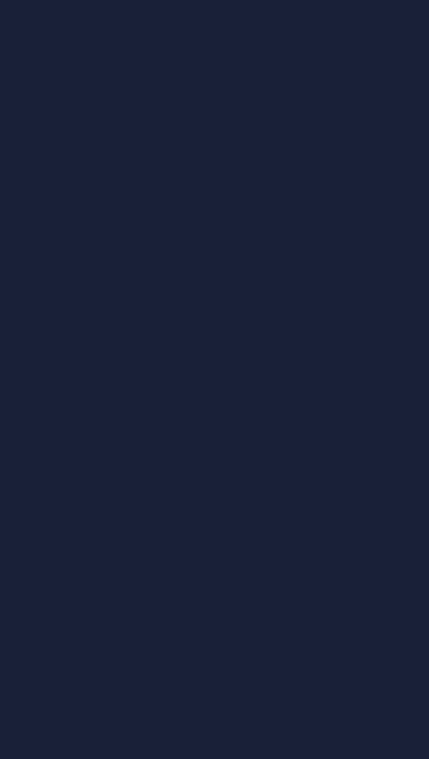
scroll to position [0, 0]
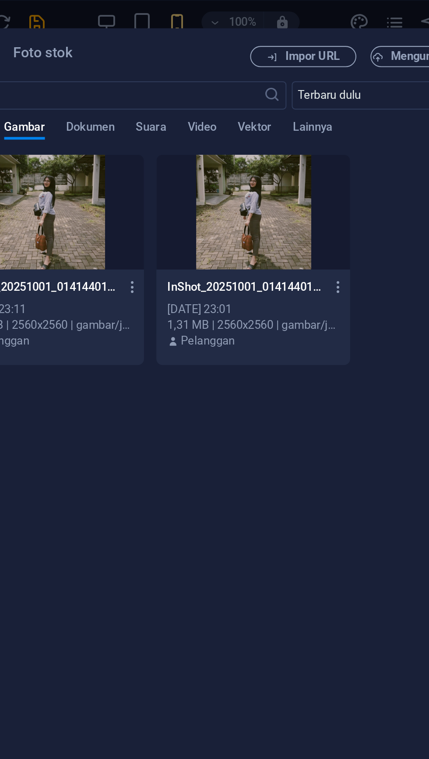
click at [176, 110] on div at bounding box center [152, 105] width 95 height 57
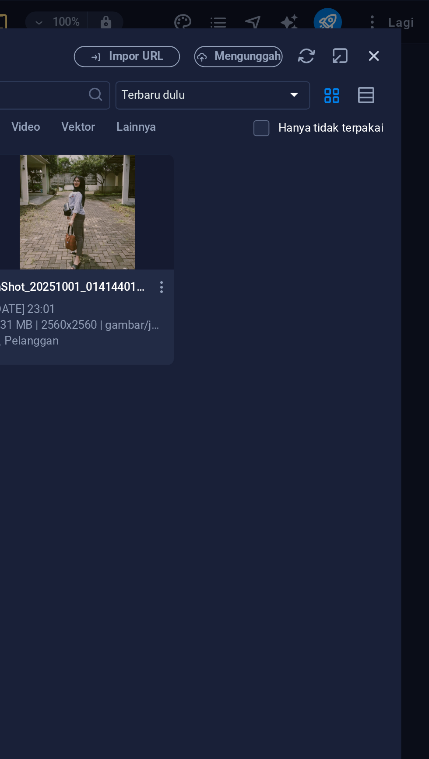
click at [404, 27] on icon "button" at bounding box center [401, 28] width 10 height 10
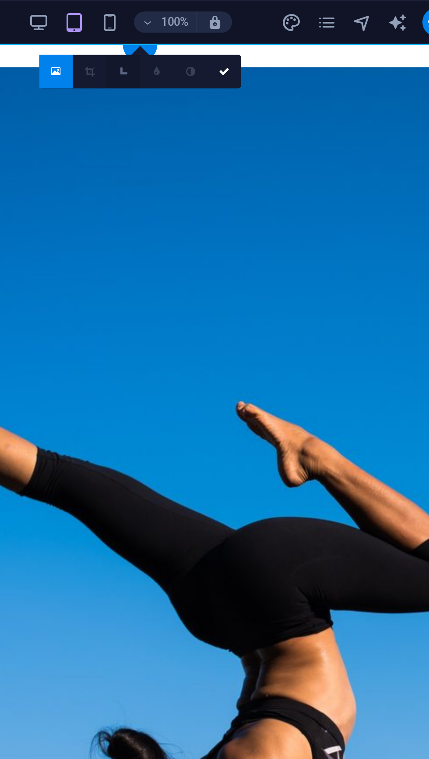
click at [224, 39] on link at bounding box center [223, 35] width 17 height 17
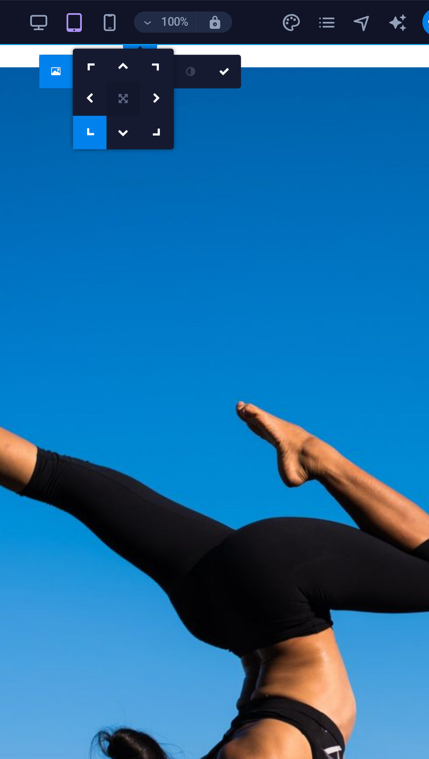
click at [225, 51] on icon at bounding box center [223, 48] width 4 height 5
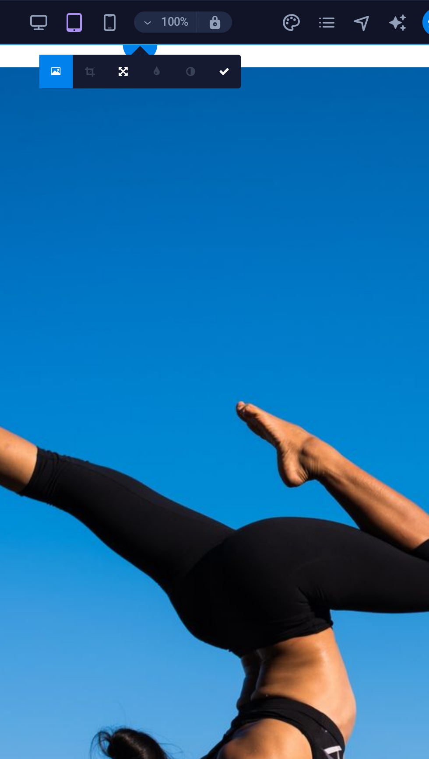
click at [191, 40] on link at bounding box center [190, 35] width 17 height 17
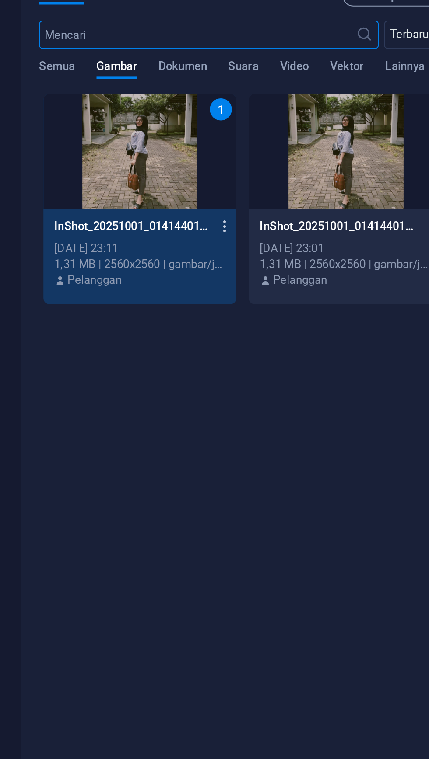
click at [195, 142] on icon "button" at bounding box center [195, 142] width 8 height 8
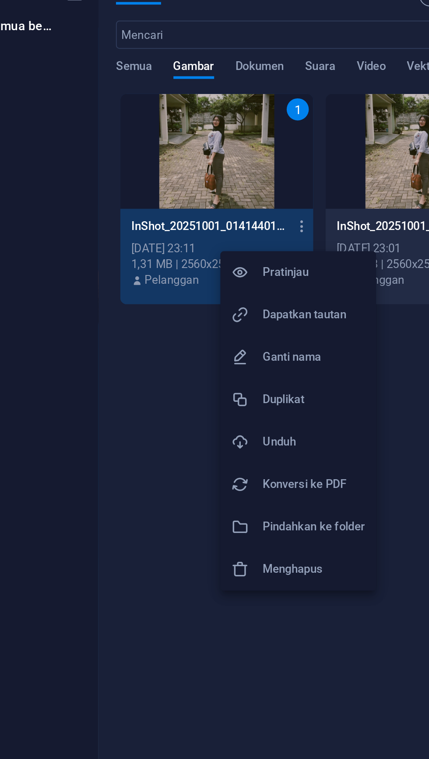
click at [199, 316] on h6 "Menghapus" at bounding box center [200, 312] width 51 height 10
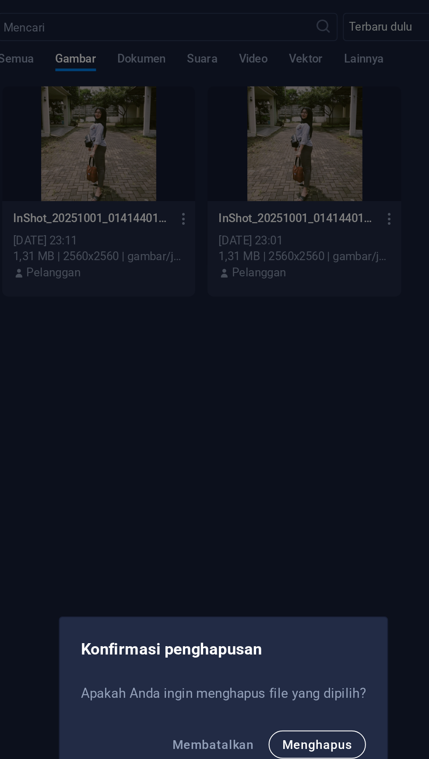
click at [269, 401] on font "Menghapus" at bounding box center [261, 402] width 35 height 7
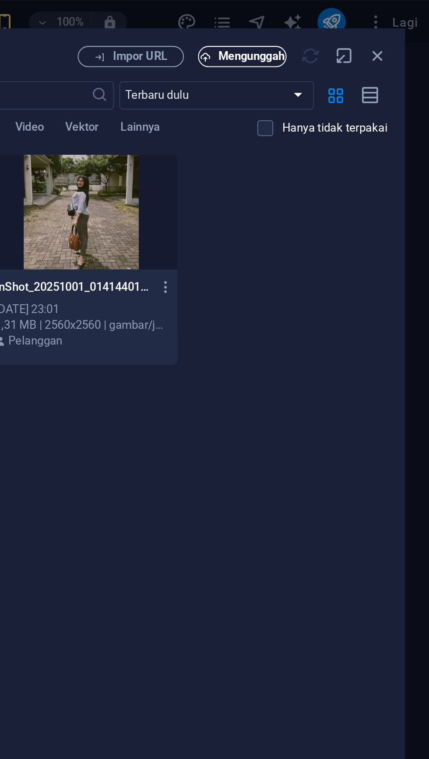
click at [340, 30] on font "Mengunggah" at bounding box center [338, 27] width 33 height 7
click at [405, 29] on icon "button" at bounding box center [401, 28] width 10 height 10
select select "image"
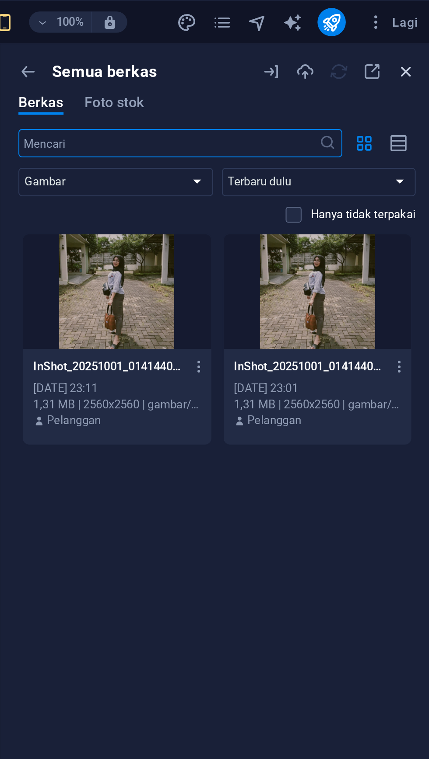
click at [418, 35] on icon "button" at bounding box center [415, 36] width 10 height 10
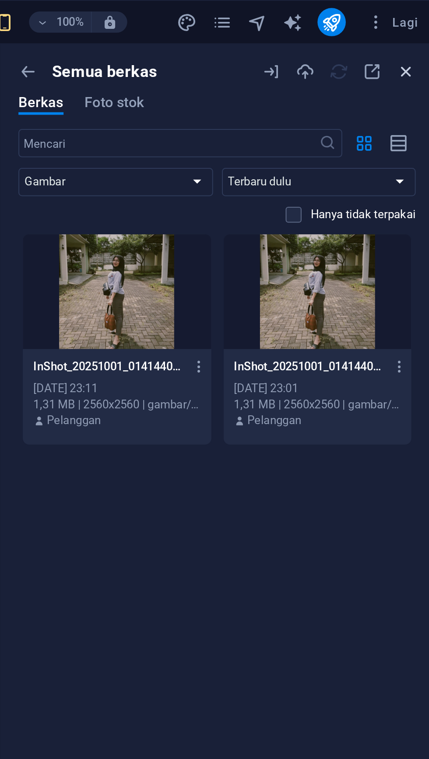
click at [417, 35] on icon "button" at bounding box center [415, 36] width 10 height 10
click at [415, 37] on icon "button" at bounding box center [415, 36] width 10 height 10
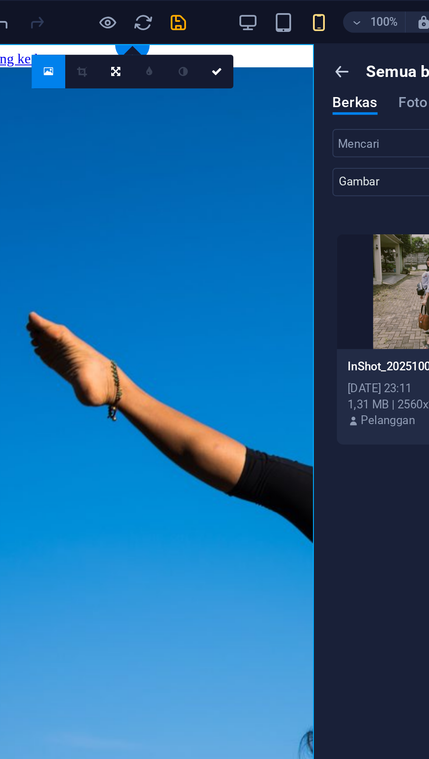
click at [230, 35] on icon "button" at bounding box center [228, 36] width 10 height 10
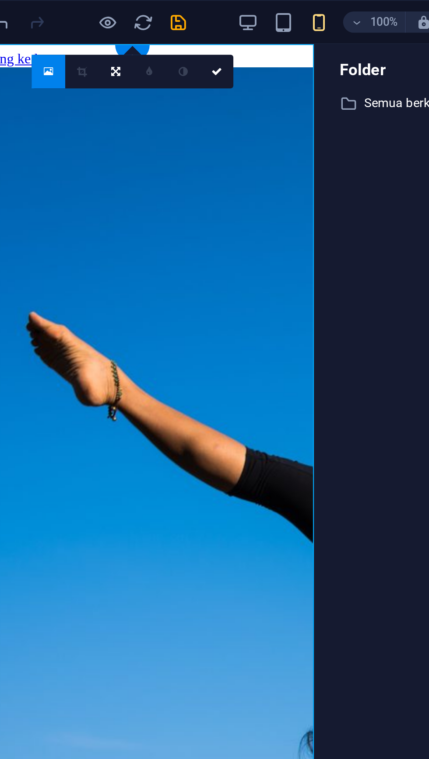
click at [101, 120] on figure at bounding box center [41, 319] width 172 height 527
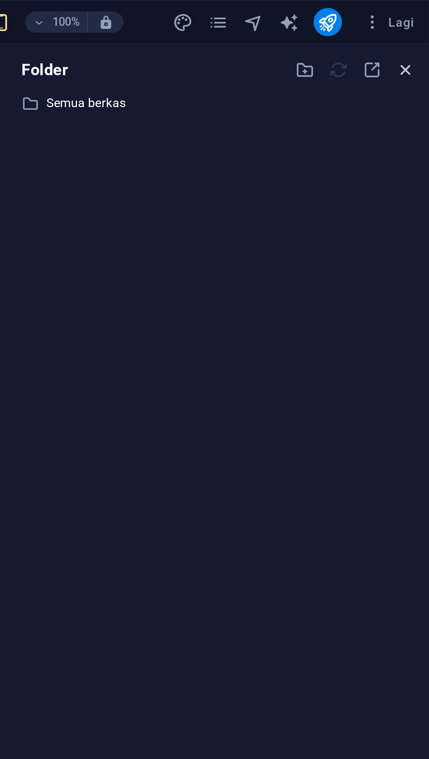
click at [419, 34] on icon "button" at bounding box center [417, 35] width 10 height 10
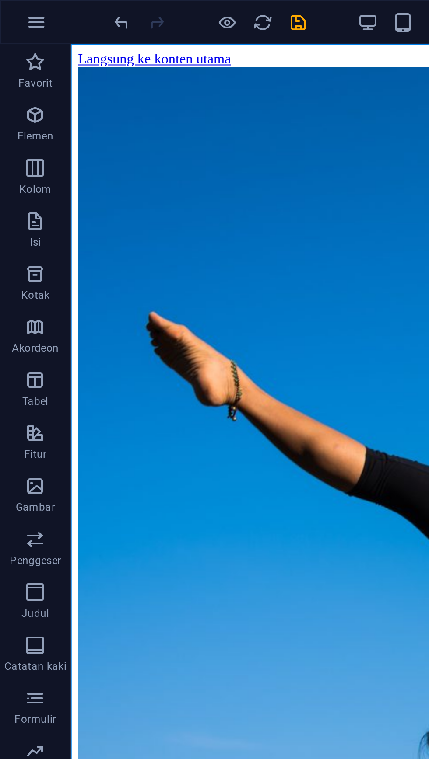
click at [181, 141] on figure at bounding box center [160, 319] width 172 height 527
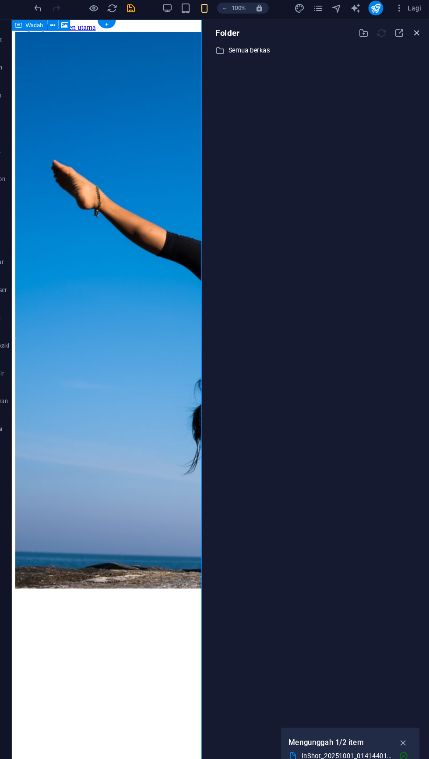
click at [418, 36] on icon "button" at bounding box center [417, 35] width 10 height 10
click at [417, 34] on icon "button" at bounding box center [417, 35] width 10 height 10
click at [124, 111] on figure at bounding box center [101, 294] width 172 height 527
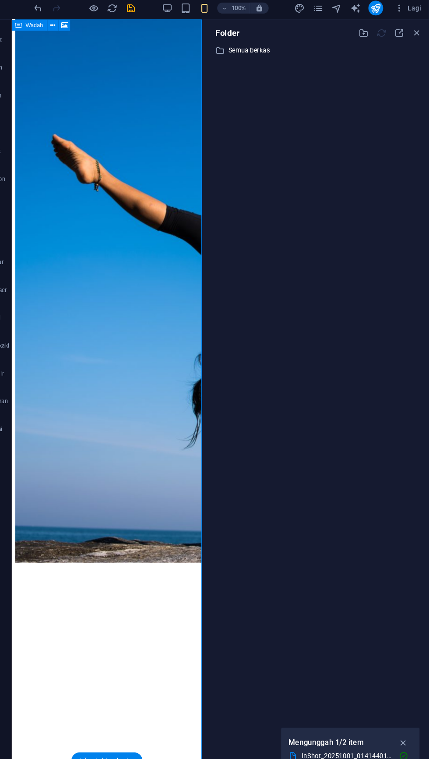
click at [96, 533] on figure at bounding box center [101, 269] width 172 height 527
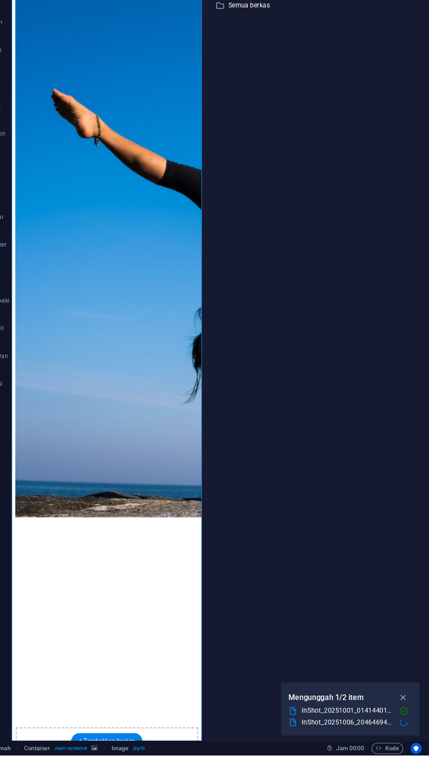
scroll to position [0, 0]
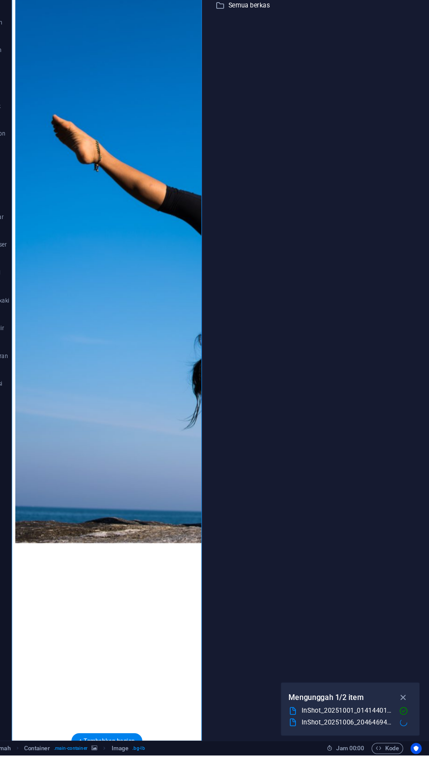
click at [297, 713] on icon at bounding box center [300, 717] width 9 height 9
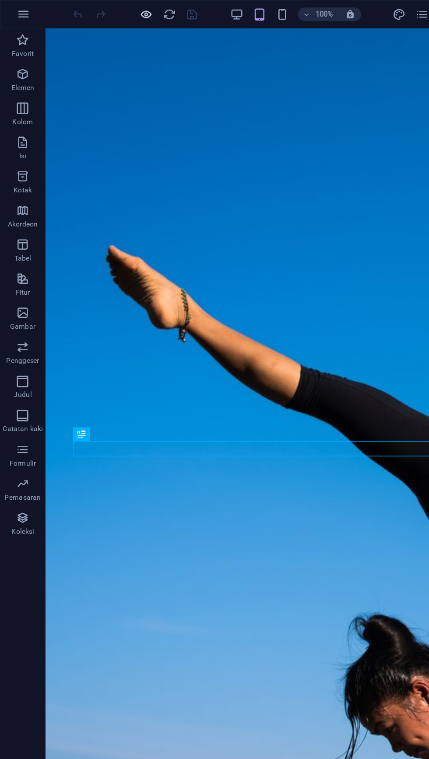
click at [112, 12] on icon "button" at bounding box center [113, 11] width 10 height 10
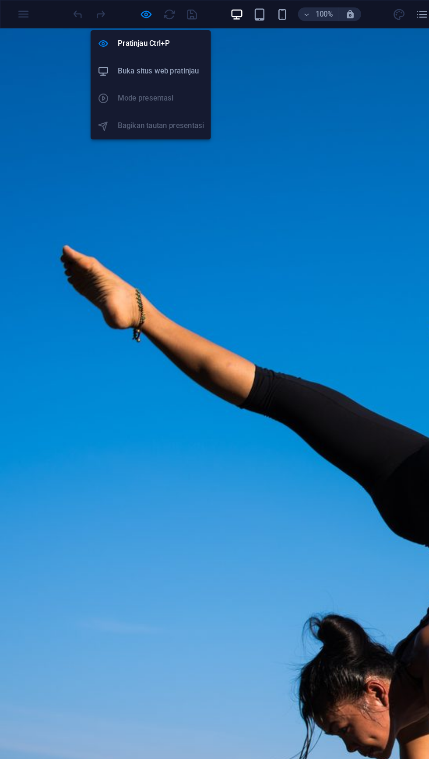
click at [150, 57] on font "Buka situs web pratinjau" at bounding box center [122, 54] width 62 height 7
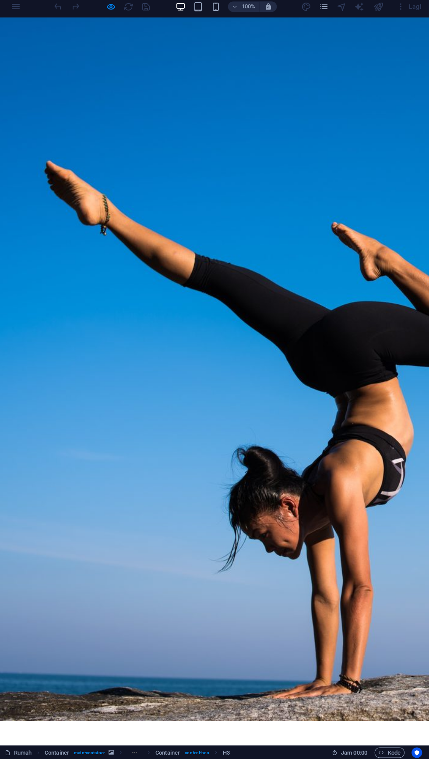
click at [109, 752] on div "Jatuhkan konten di sini atau Tambahkan elemen Tempel papan klip" at bounding box center [212, 752] width 415 height 0
click at [110, 752] on div "Jatuhkan konten di sini atau Tambahkan elemen Tempel papan klip" at bounding box center [212, 752] width 415 height 0
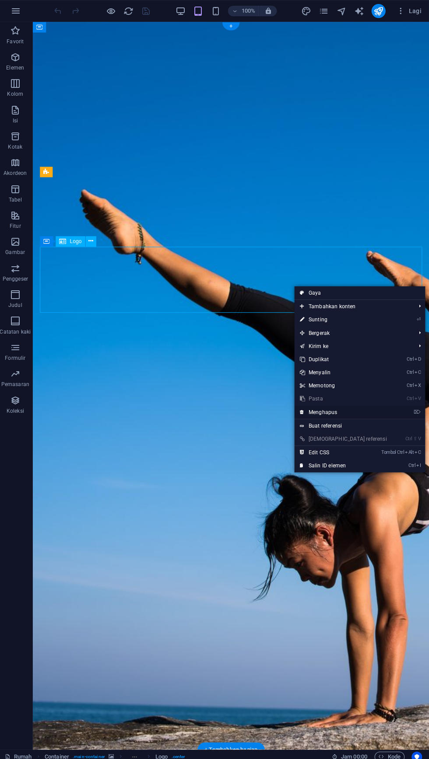
click at [333, 405] on link "⌦ Menghapus" at bounding box center [343, 409] width 97 height 13
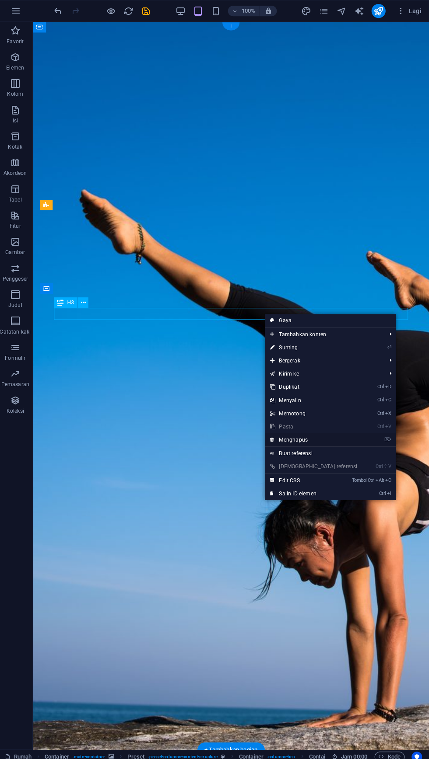
click at [309, 438] on link "⌦ Menghapus" at bounding box center [313, 437] width 97 height 13
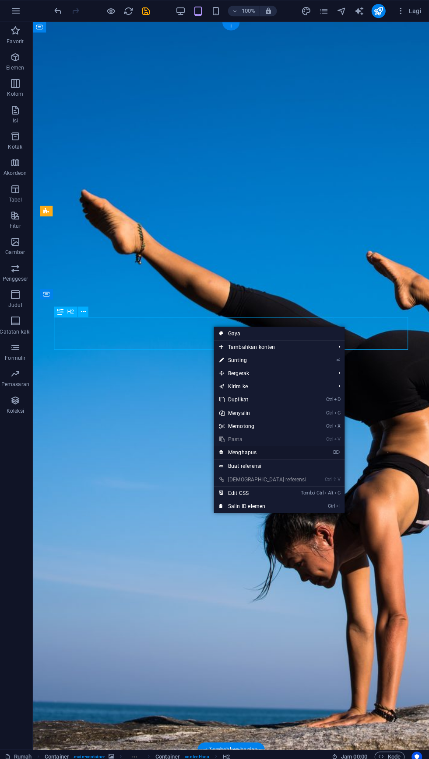
click at [257, 449] on font "Menghapus" at bounding box center [243, 450] width 28 height 6
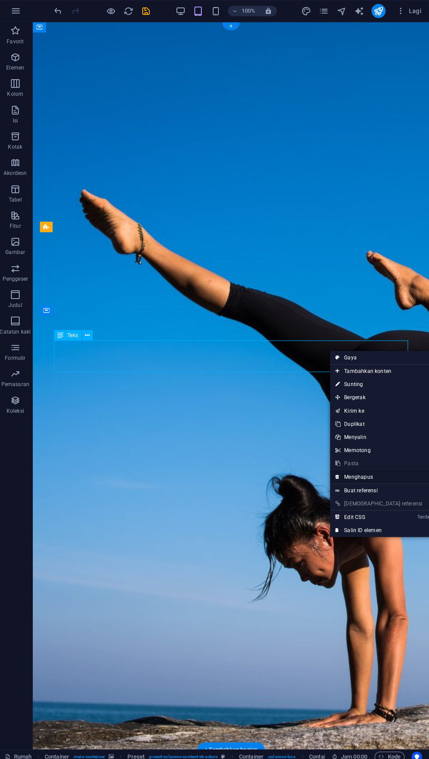
click at [372, 471] on font "Menghapus" at bounding box center [358, 474] width 28 height 6
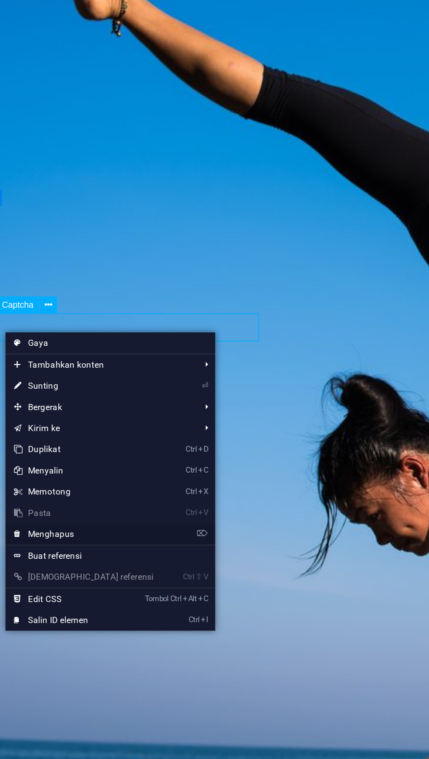
click at [94, 572] on font "Menghapus" at bounding box center [99, 571] width 28 height 6
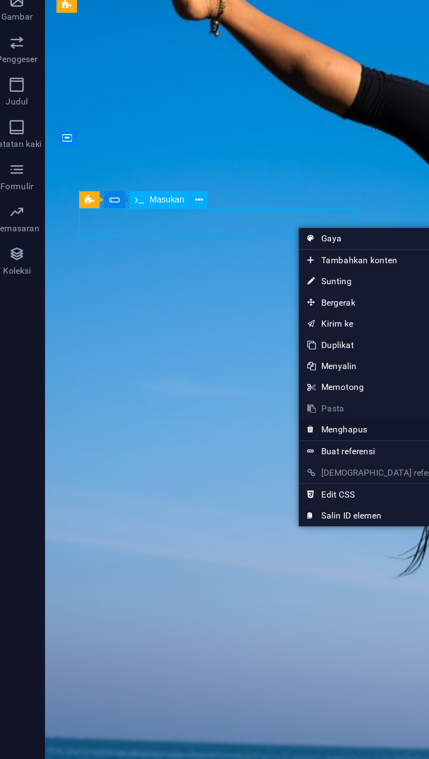
click at [234, 506] on link "⌦ Menghapus" at bounding box center [240, 506] width 97 height 13
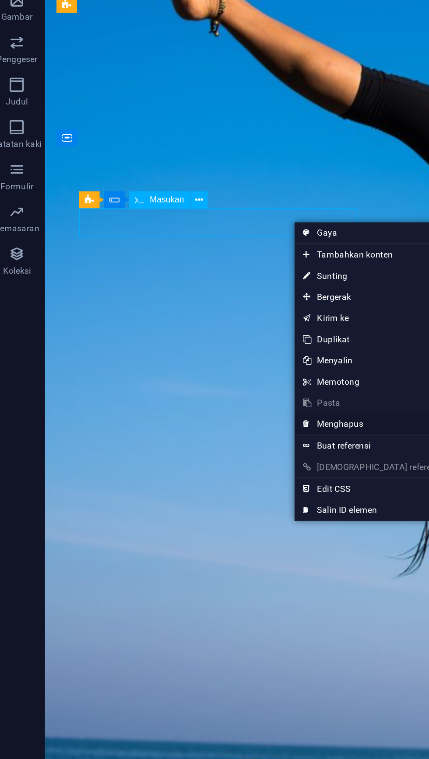
click at [233, 502] on link "⌦ Menghapus" at bounding box center [237, 503] width 97 height 13
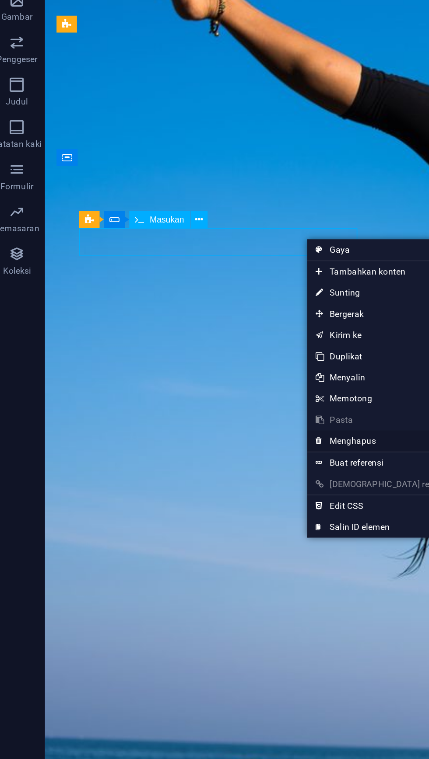
click at [237, 515] on font "Menghapus" at bounding box center [225, 514] width 28 height 6
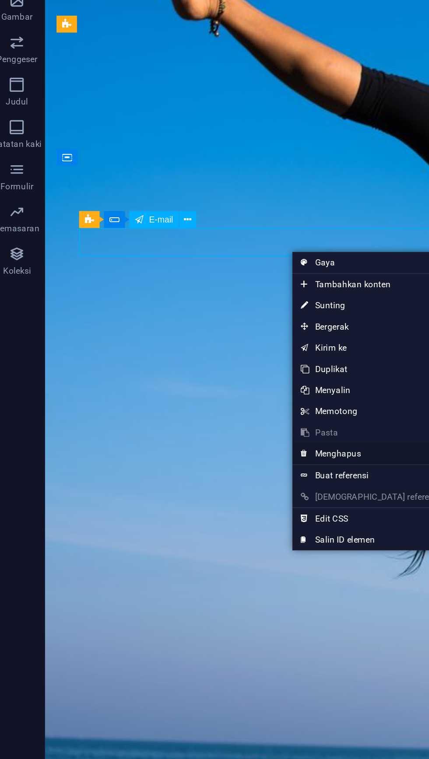
click at [228, 521] on font "Menghapus" at bounding box center [216, 522] width 28 height 6
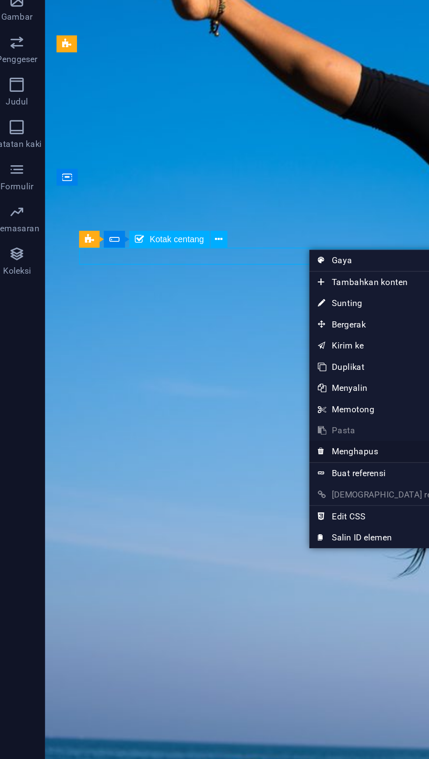
click at [235, 520] on font "Menghapus" at bounding box center [227, 520] width 28 height 6
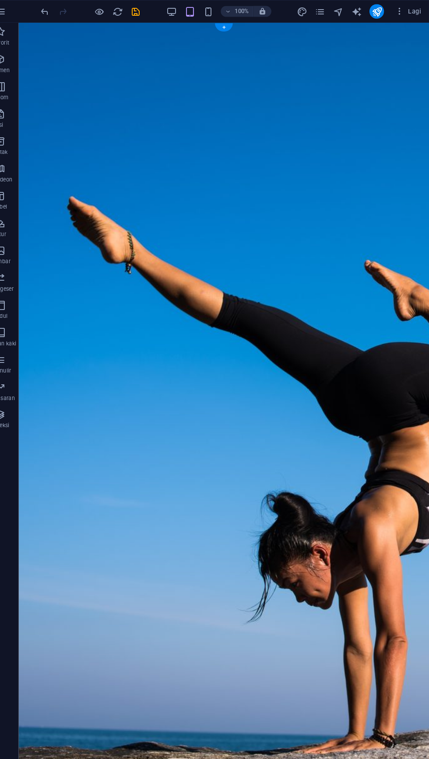
scroll to position [24, 0]
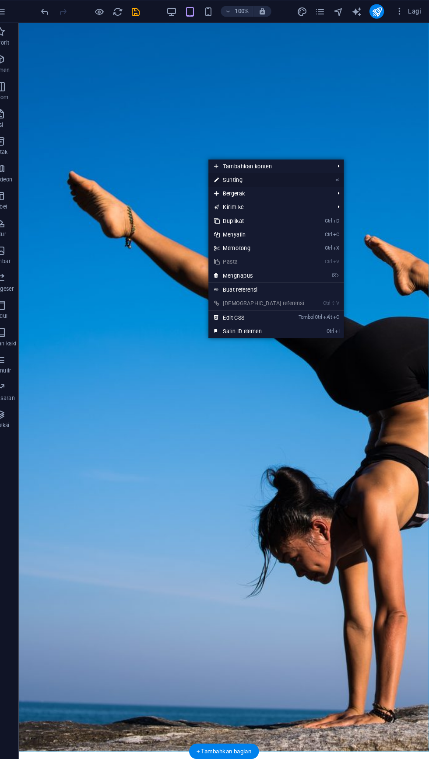
click at [250, 171] on font "Sunting" at bounding box center [240, 173] width 19 height 6
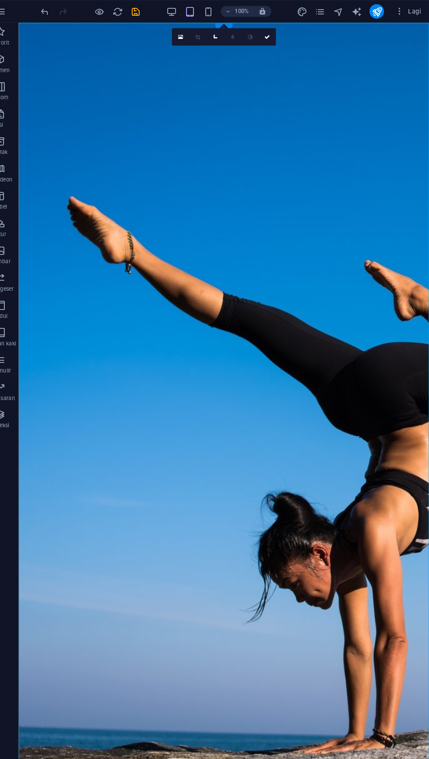
scroll to position [0, 0]
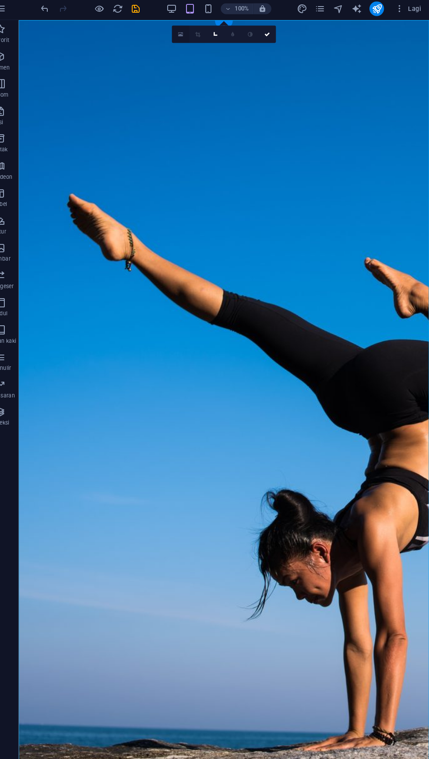
click at [193, 36] on link at bounding box center [190, 35] width 17 height 17
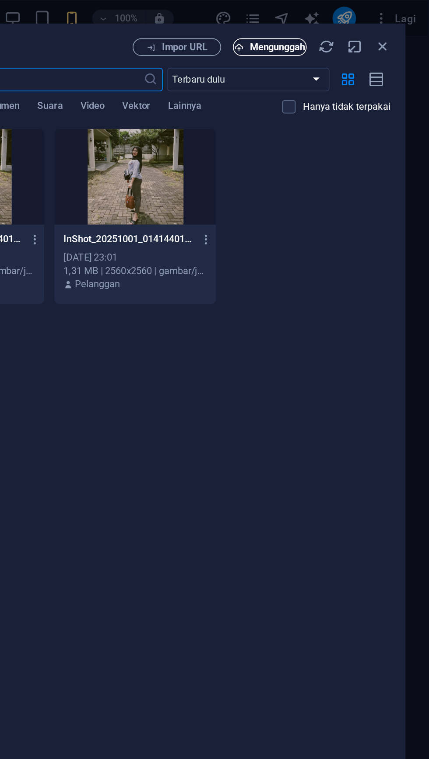
click at [340, 30] on font "Mengunggah" at bounding box center [338, 27] width 33 height 7
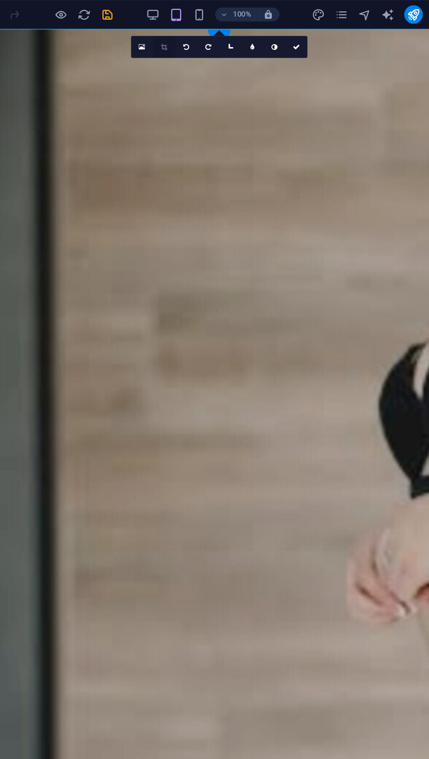
click at [198, 39] on link at bounding box center [190, 35] width 17 height 17
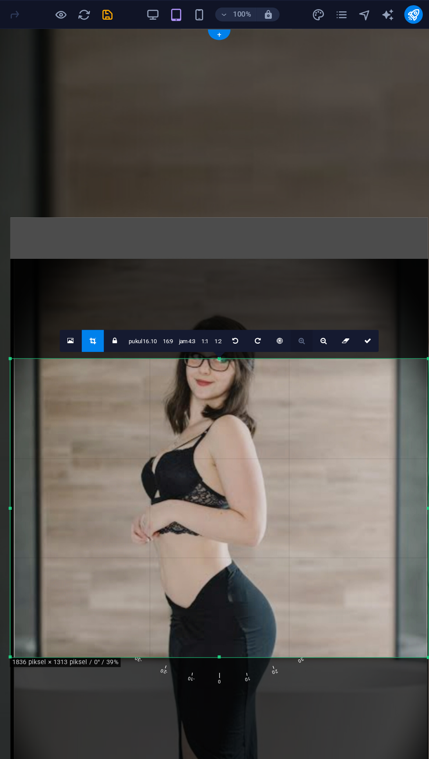
click at [299, 261] on link at bounding box center [294, 257] width 17 height 17
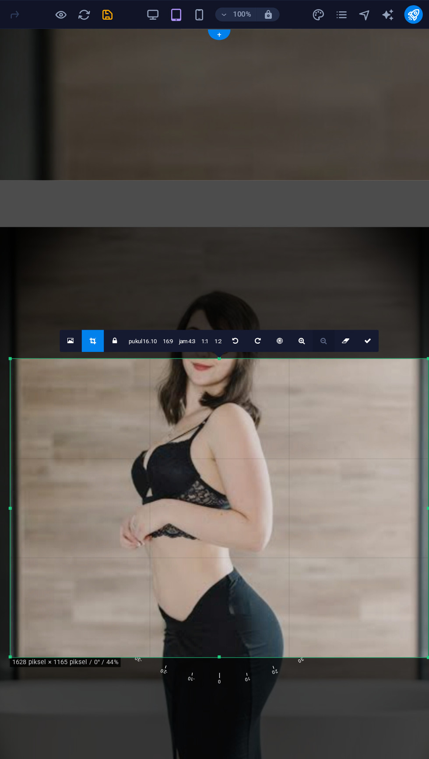
click at [316, 262] on link at bounding box center [310, 257] width 17 height 17
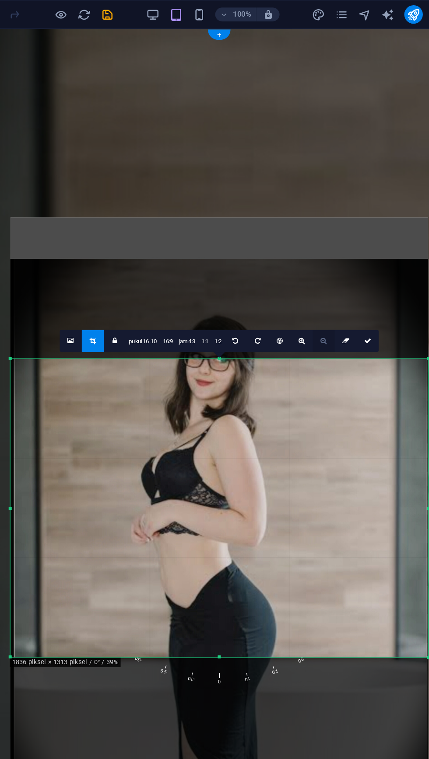
click at [303, 262] on link at bounding box center [310, 257] width 17 height 17
click at [300, 259] on link at bounding box center [294, 257] width 17 height 17
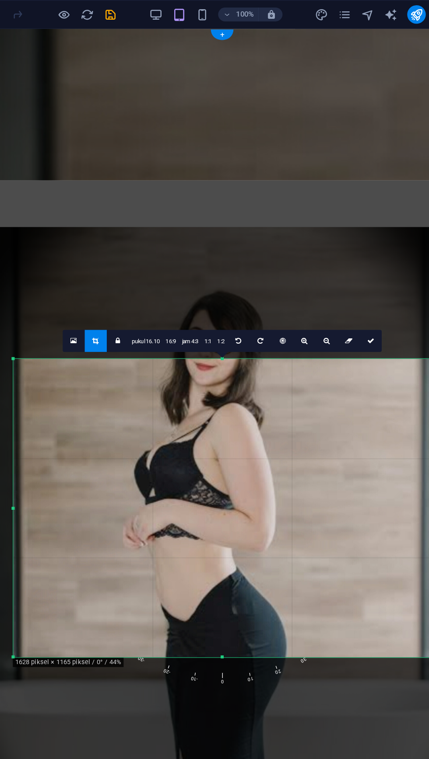
click at [134, 262] on link at bounding box center [136, 257] width 17 height 17
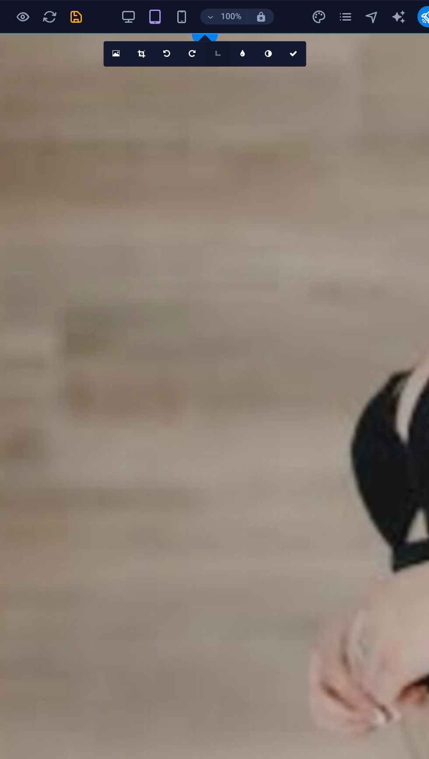
click at [248, 38] on link at bounding box center [240, 35] width 17 height 17
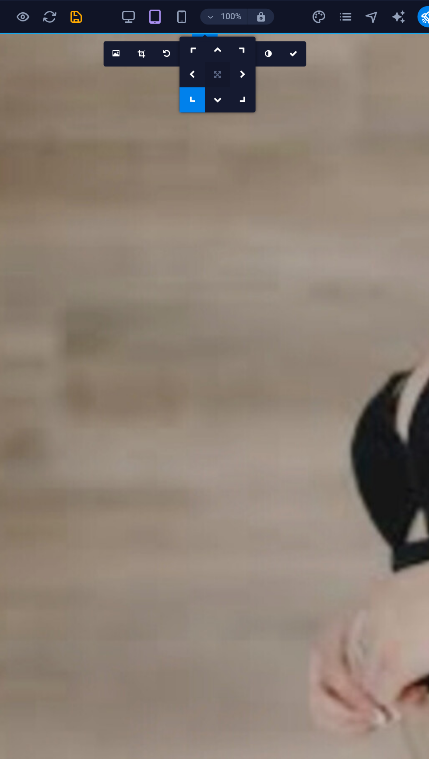
click at [240, 49] on icon at bounding box center [240, 48] width 4 height 5
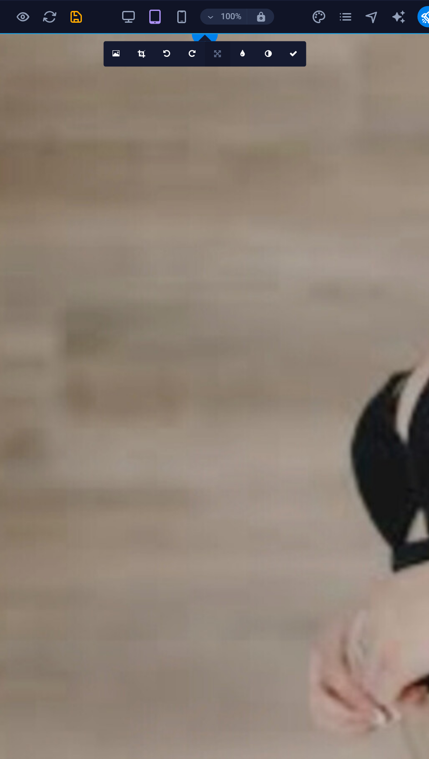
click at [247, 41] on link at bounding box center [240, 35] width 17 height 17
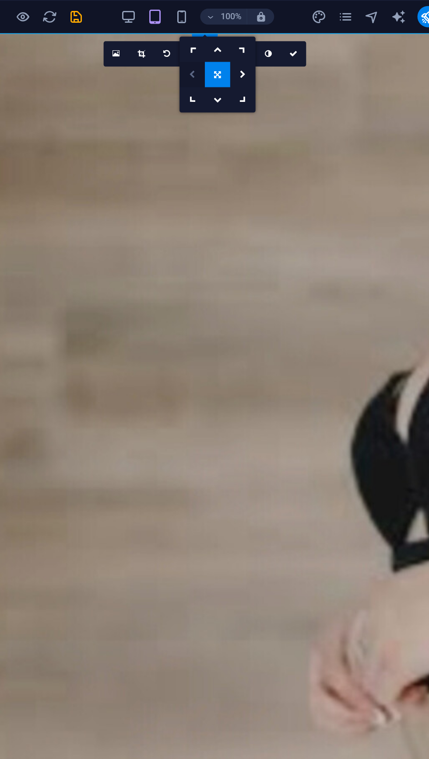
click at [223, 49] on icon at bounding box center [223, 48] width 4 height 5
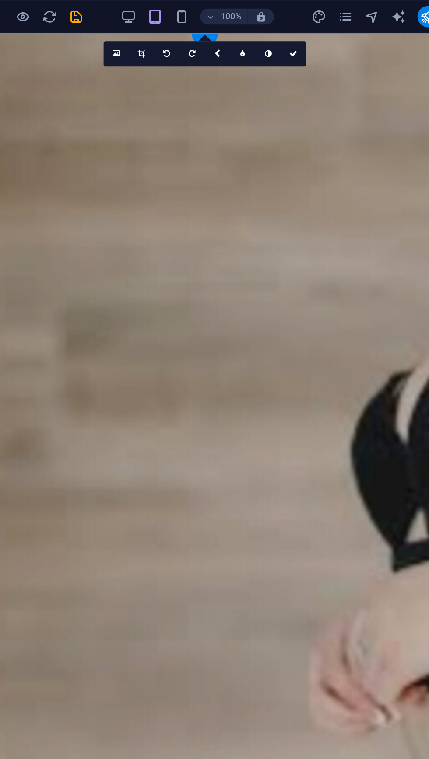
click at [246, 44] on div "pukul 16.10 16:9 jam 4:3 1:1 1:2 0" at bounding box center [231, 35] width 133 height 17
click at [247, 38] on link at bounding box center [240, 35] width 17 height 17
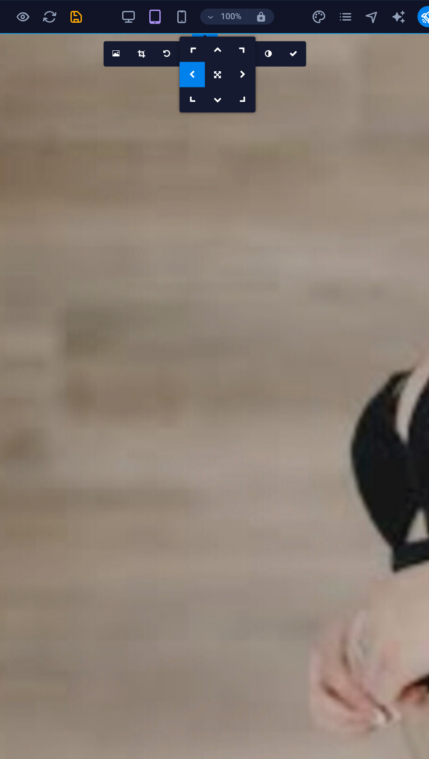
click at [98, 88] on figure at bounding box center [103, 395] width 394 height 724
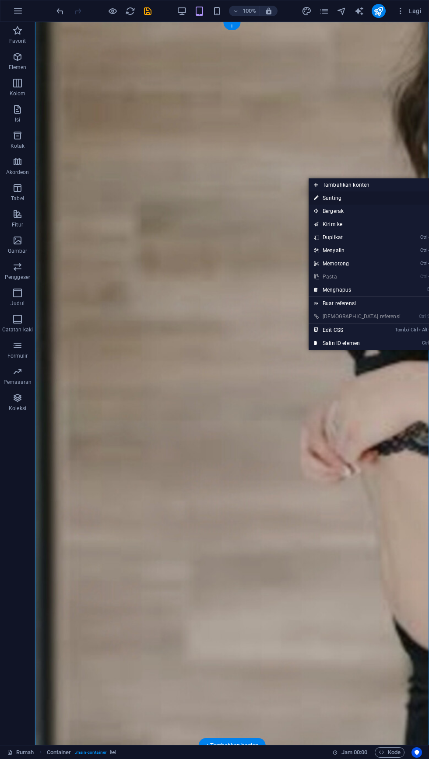
click at [342, 201] on link "⏎ Sunting" at bounding box center [356, 198] width 97 height 13
select select "%"
select select "vh"
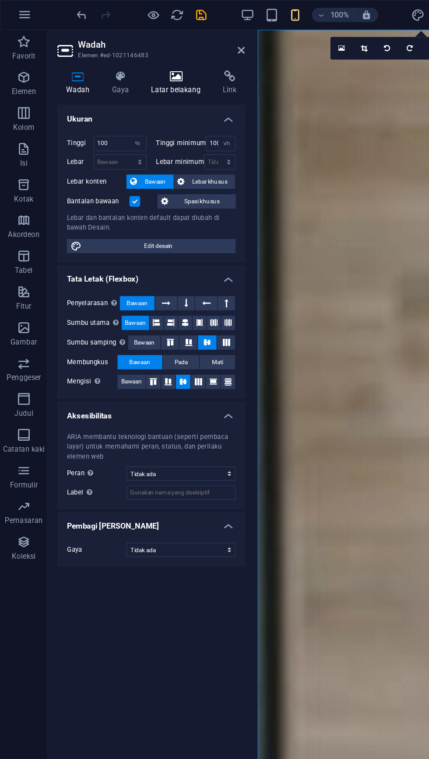
click at [139, 56] on icon at bounding box center [129, 56] width 49 height 9
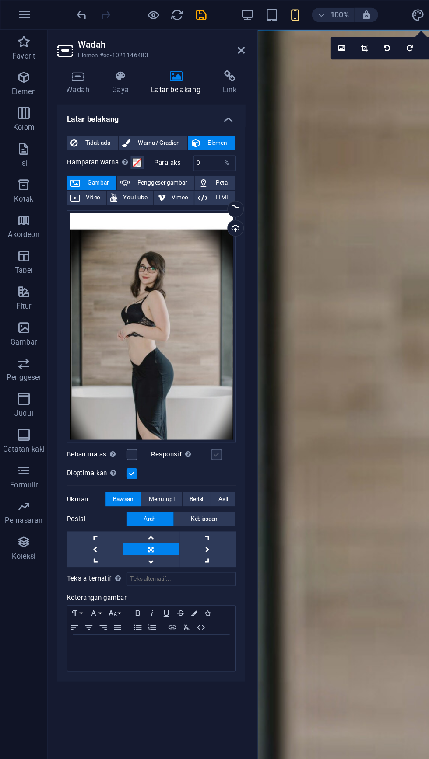
click at [158, 334] on label at bounding box center [159, 334] width 8 height 8
click at [0, 0] on input "Responsif Secara otomatis memuat gambar retina dan ukuran telepon pintar yang d…" at bounding box center [0, 0] width 0 height 0
click at [59, 400] on link at bounding box center [69, 403] width 41 height 9
click at [153, 383] on span "Kebiasaan" at bounding box center [150, 381] width 20 height 10
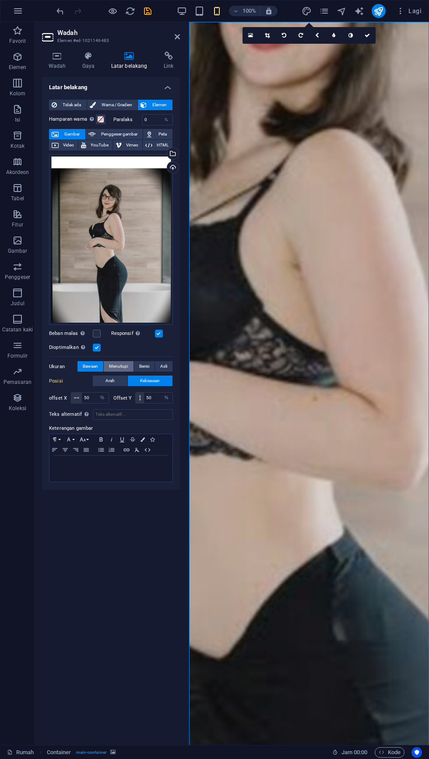
click at [109, 366] on font "Menutupi" at bounding box center [118, 366] width 19 height 5
click at [163, 366] on font "Asli" at bounding box center [163, 366] width 7 height 5
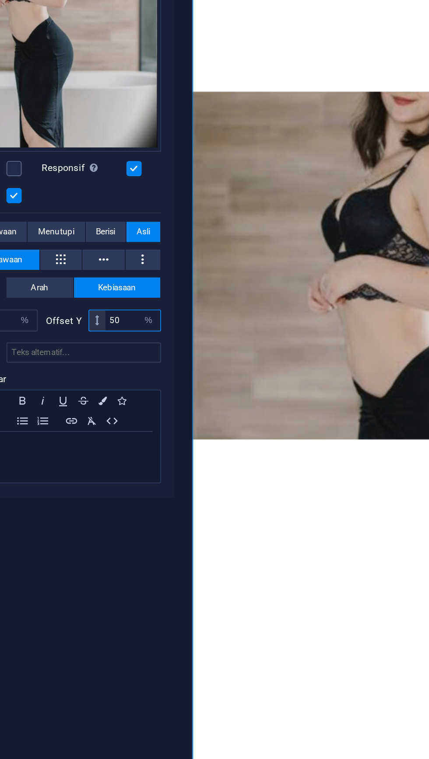
click at [147, 412] on input "50" at bounding box center [158, 412] width 28 height 10
click at [154, 414] on input "50" at bounding box center [158, 412] width 28 height 10
type input "5"
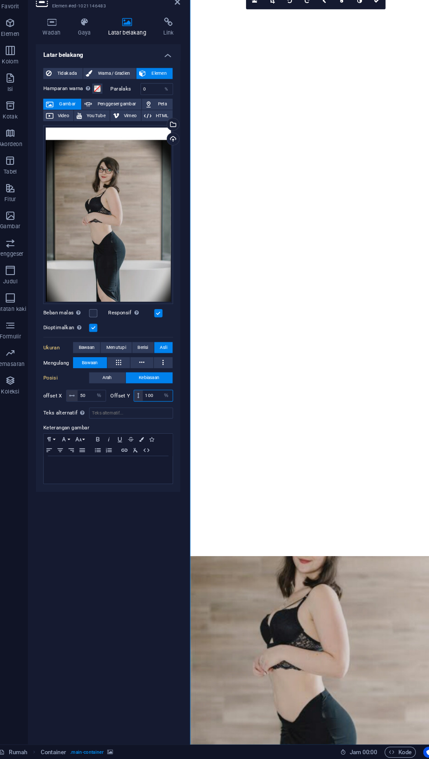
scroll to position [24, 0]
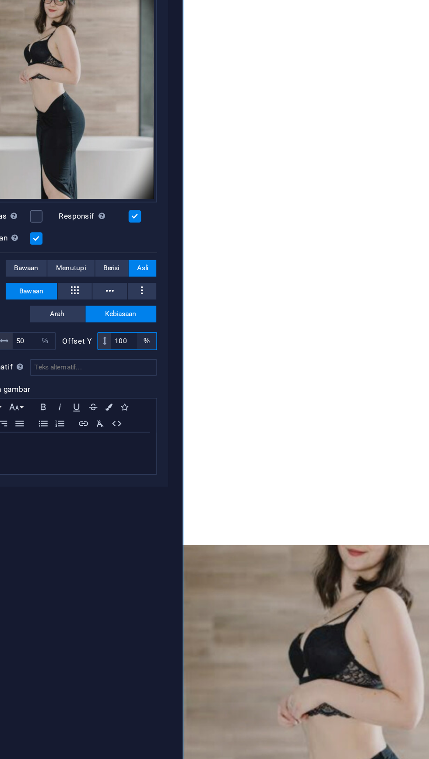
type input "100"
click at [164, 412] on select "piksel rem % vh mobil vw" at bounding box center [166, 412] width 12 height 10
click at [160, 407] on select "piksel rem % vh mobil vw" at bounding box center [166, 412] width 12 height 10
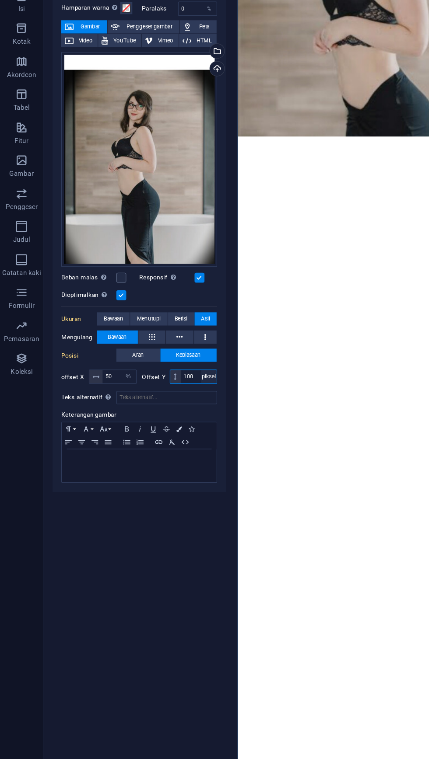
click at [166, 412] on select "piksel rem % vh mobil vw" at bounding box center [166, 412] width 12 height 10
select select "vw"
click at [160, 407] on select "piksel rem % vh mobil vw" at bounding box center [166, 412] width 12 height 10
type input "6.9"
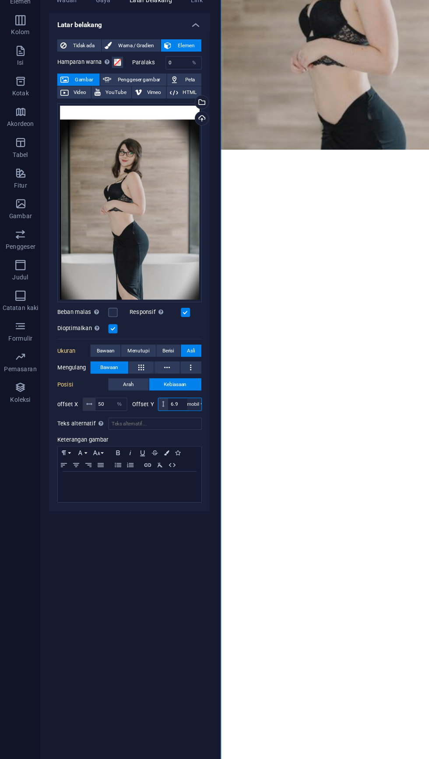
scroll to position [0, 0]
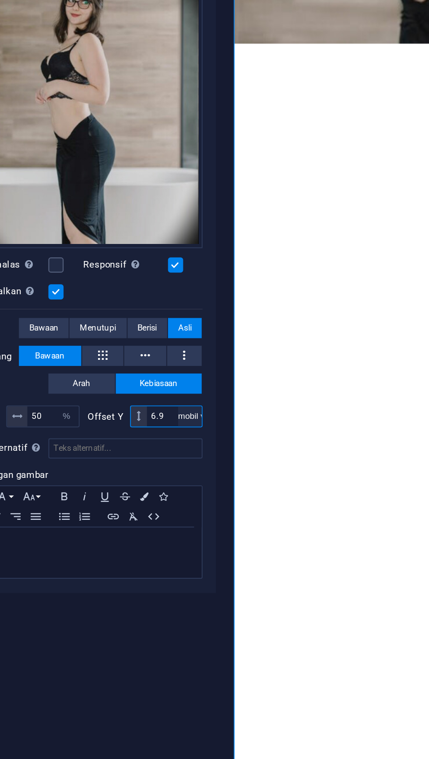
click at [169, 415] on select "piksel rem % vh mobil vw" at bounding box center [166, 412] width 12 height 10
select select "%"
click at [160, 407] on select "piksel rem % vh mobil vw" at bounding box center [166, 412] width 12 height 10
type input "100"
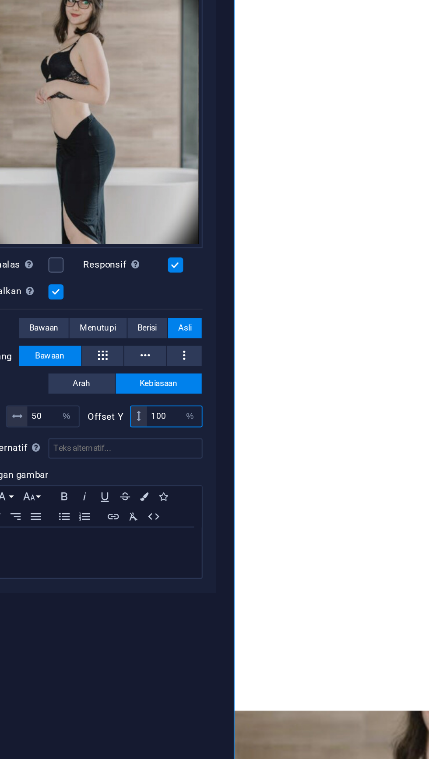
click at [151, 412] on input "100" at bounding box center [158, 412] width 28 height 10
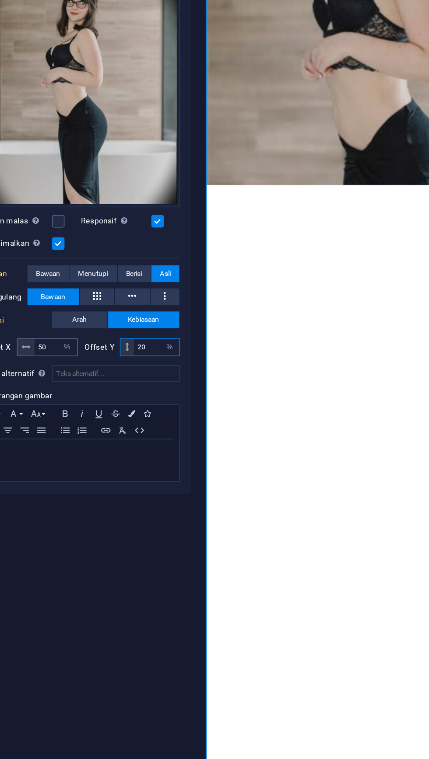
type input "20"
click at [91, 412] on input "50" at bounding box center [95, 412] width 27 height 10
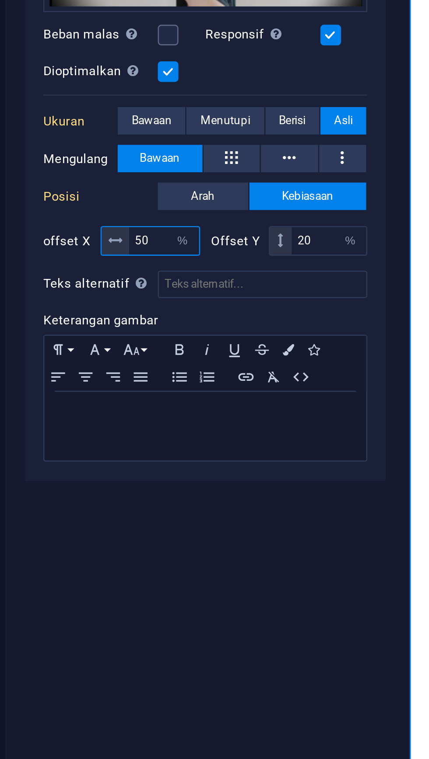
type input "5"
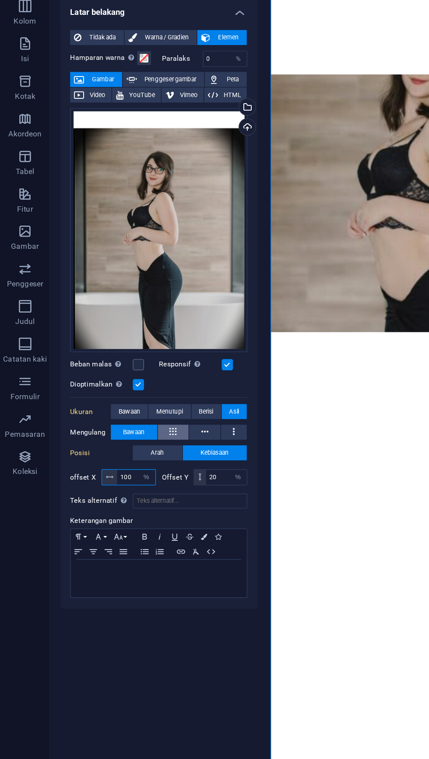
type input "100"
click at [121, 380] on icon at bounding box center [120, 381] width 5 height 10
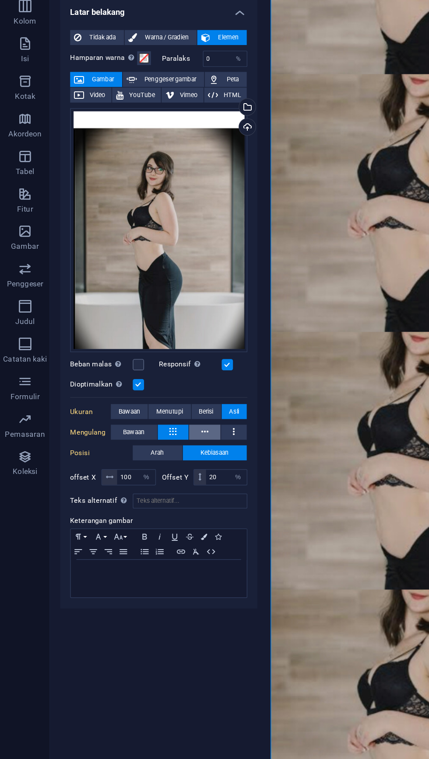
click at [143, 380] on icon at bounding box center [142, 381] width 5 height 10
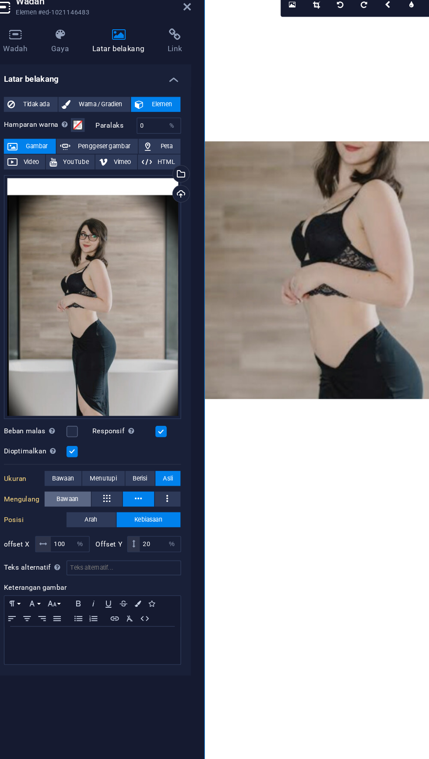
click at [85, 379] on button "Bawaan" at bounding box center [93, 381] width 32 height 10
click at [85, 380] on button "Bawaan" at bounding box center [93, 381] width 32 height 10
click at [91, 384] on span "Bawaan" at bounding box center [93, 381] width 15 height 10
click at [121, 380] on icon at bounding box center [120, 381] width 5 height 10
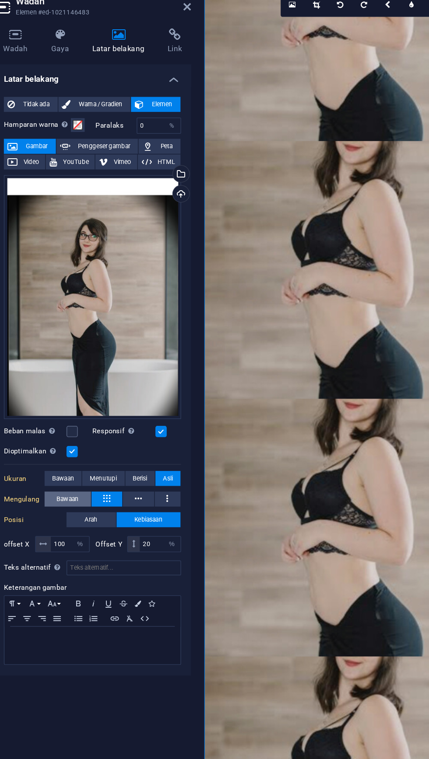
click at [89, 382] on font "Bawaan" at bounding box center [93, 380] width 15 height 5
click at [143, 380] on icon at bounding box center [142, 381] width 5 height 10
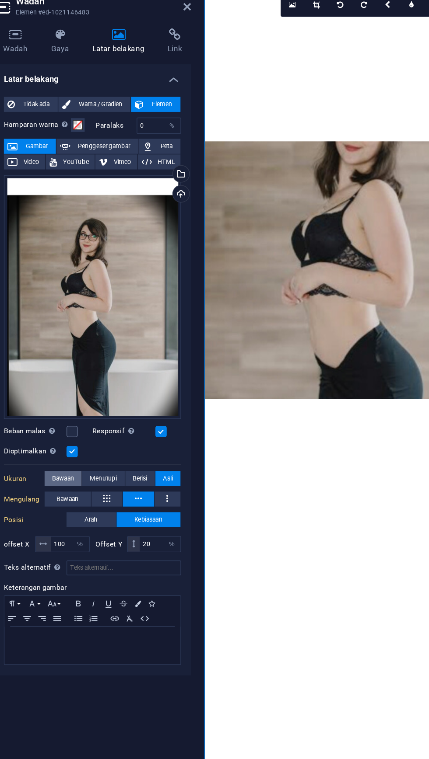
click at [86, 369] on font "Bawaan" at bounding box center [90, 366] width 15 height 5
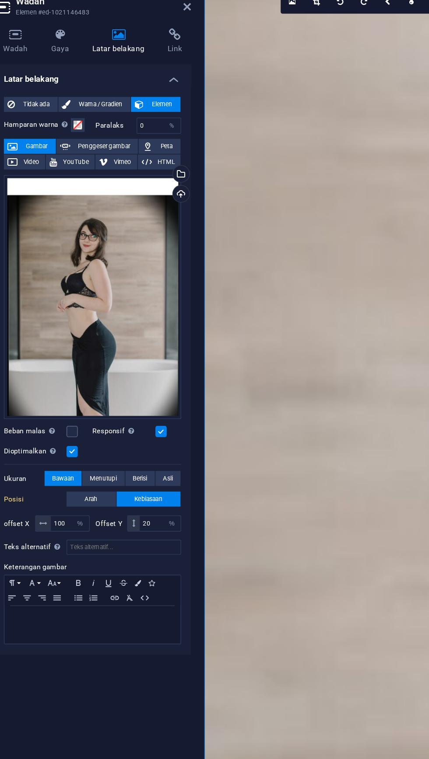
scroll to position [2, 0]
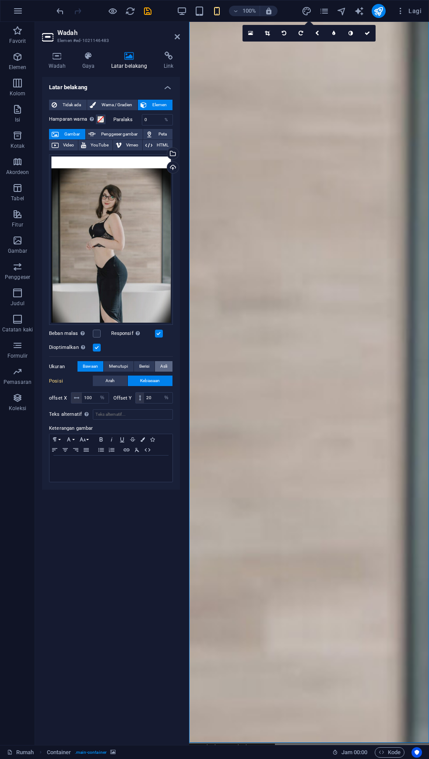
click at [160, 364] on font "Asli" at bounding box center [163, 366] width 7 height 5
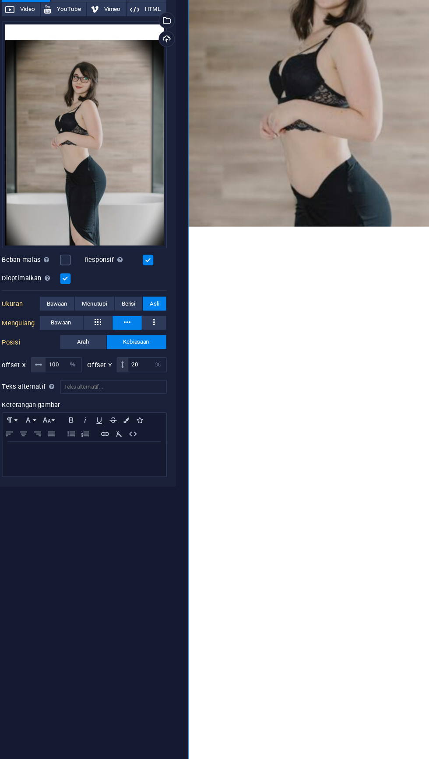
scroll to position [0, 0]
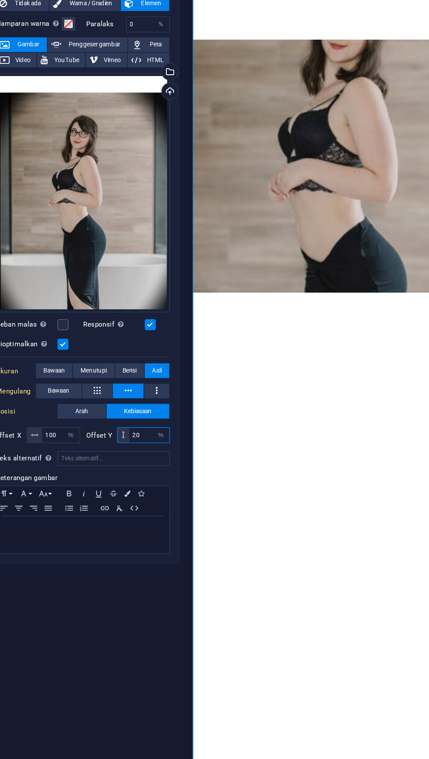
click at [148, 413] on input "20" at bounding box center [158, 412] width 28 height 10
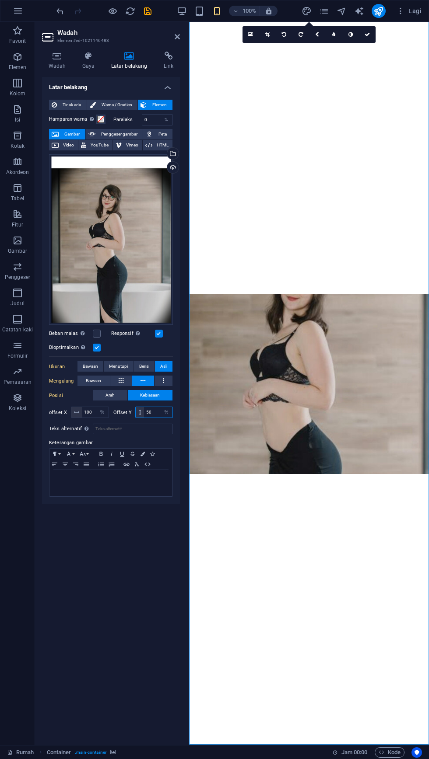
scroll to position [1, 0]
click at [106, 396] on font "Arah" at bounding box center [109, 395] width 9 height 5
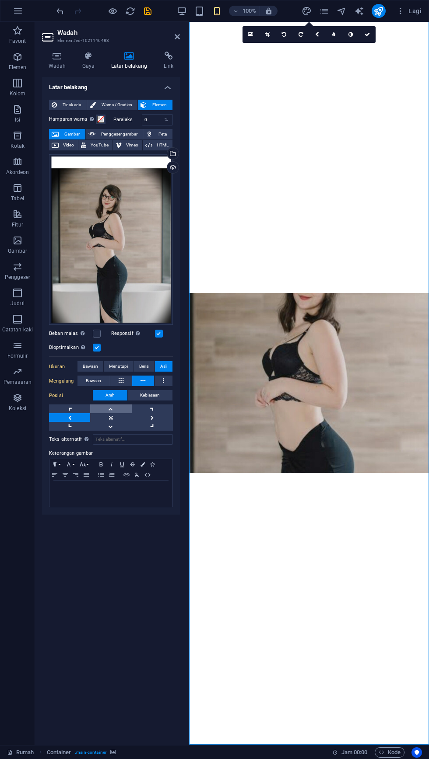
click at [98, 407] on link at bounding box center [110, 408] width 41 height 9
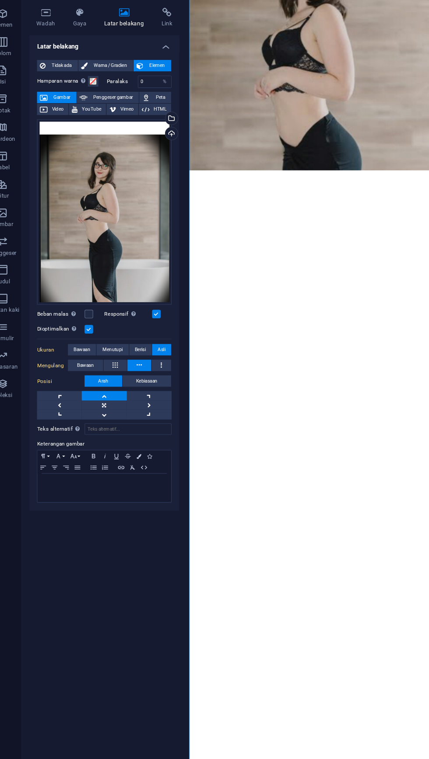
scroll to position [0, 0]
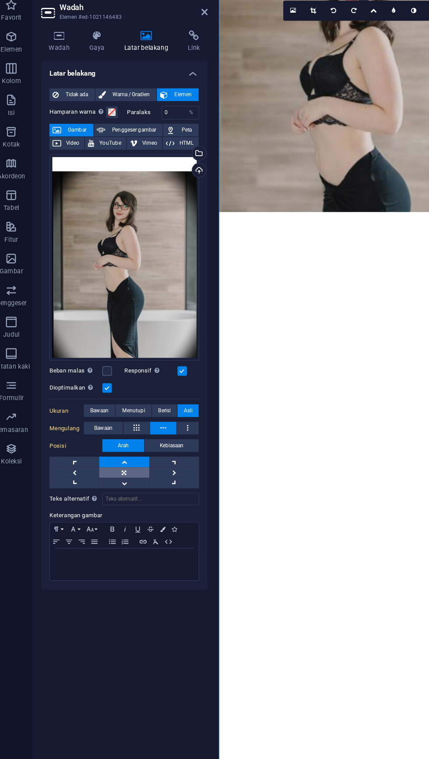
click at [108, 414] on link at bounding box center [110, 417] width 41 height 9
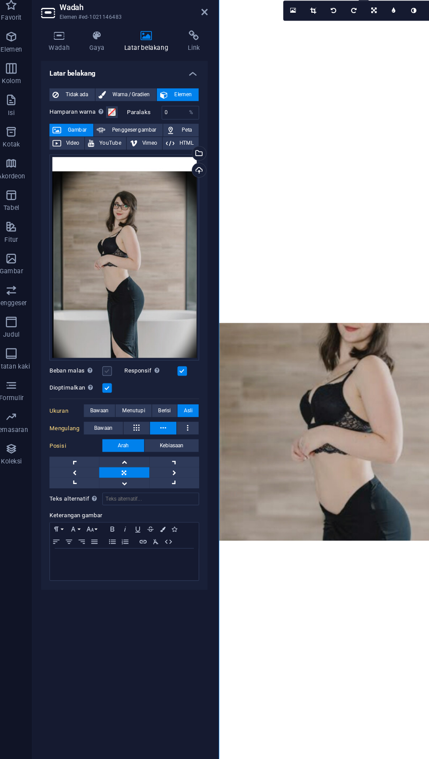
click at [97, 334] on label at bounding box center [97, 334] width 8 height 8
click at [0, 0] on input "Beban malas Memuat gambar setelah halaman dimuat akan meningkatkan kecepatan ha…" at bounding box center [0, 0] width 0 height 0
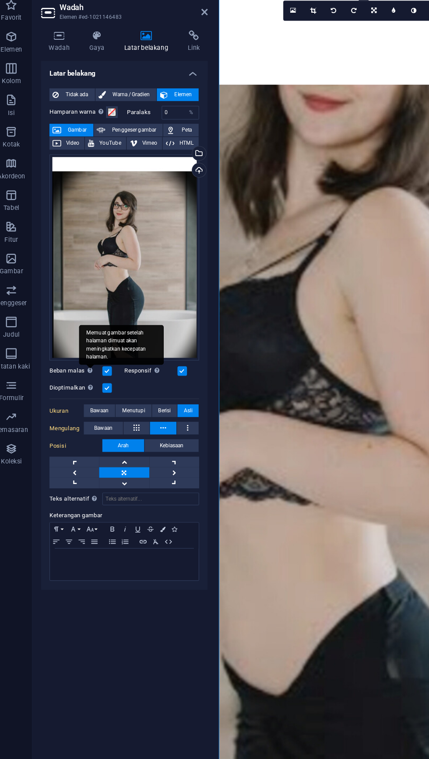
click at [82, 328] on div "Memuat gambar setelah halaman dimuat akan meningkatkan kecepatan halaman." at bounding box center [108, 312] width 70 height 33
click at [0, 0] on input "Beban malas Memuat gambar setelah halaman dimuat akan meningkatkan kecepatan ha…" at bounding box center [0, 0] width 0 height 0
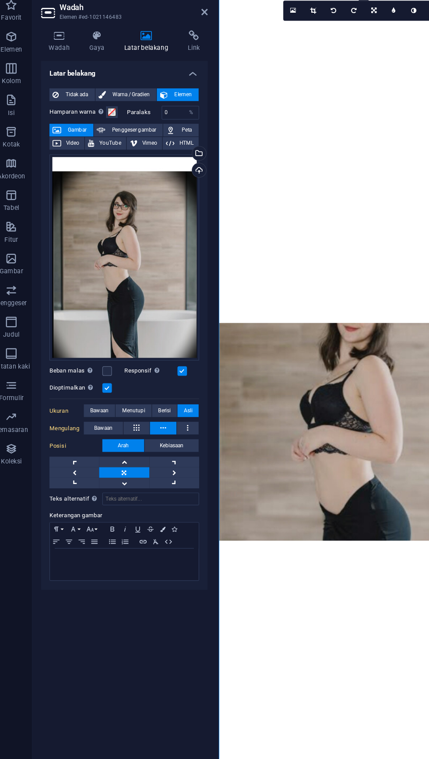
click at [158, 336] on label at bounding box center [159, 334] width 8 height 8
click at [0, 0] on input "Responsif Secara otomatis memuat gambar retina dan ukuran telepon pintar yang d…" at bounding box center [0, 0] width 0 height 0
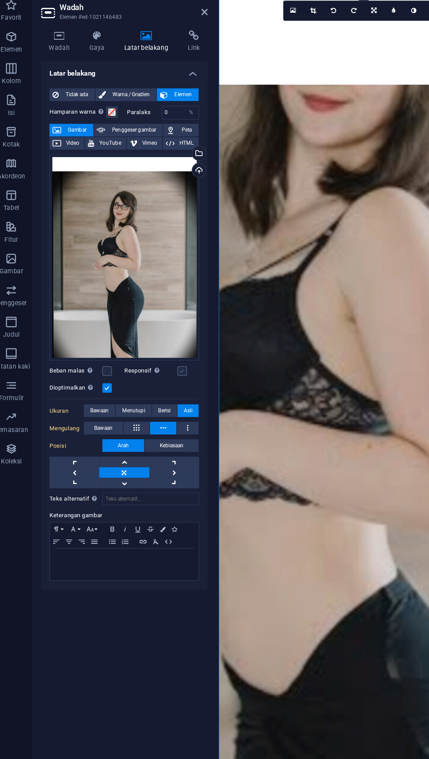
click at [157, 336] on label at bounding box center [159, 334] width 8 height 8
click at [0, 0] on input "Responsif Secara otomatis memuat gambar retina dan ukuran telepon pintar yang d…" at bounding box center [0, 0] width 0 height 0
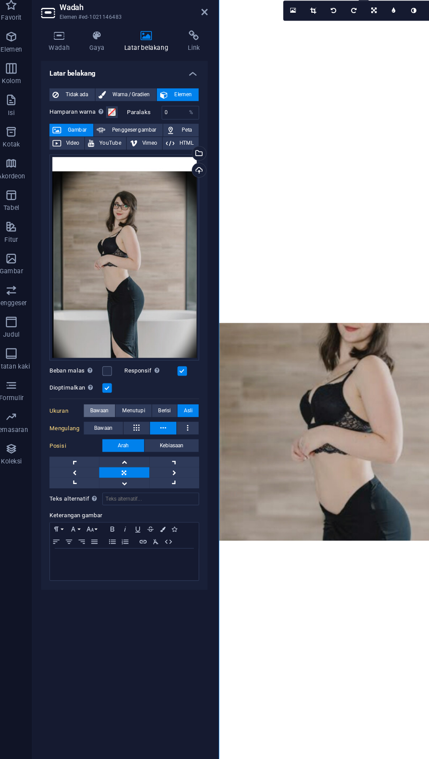
click at [86, 370] on span "Bawaan" at bounding box center [90, 366] width 15 height 10
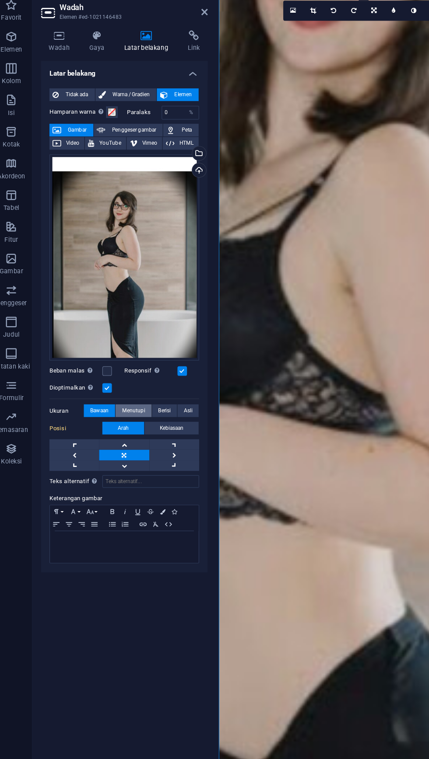
click at [109, 362] on span "Menutupi" at bounding box center [118, 366] width 19 height 10
click at [139, 363] on span "Berisi" at bounding box center [144, 366] width 10 height 10
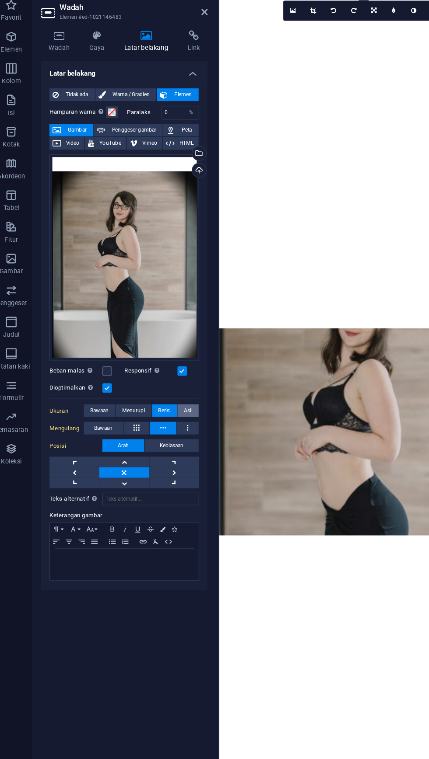
click at [162, 366] on font "Asli" at bounding box center [163, 366] width 7 height 5
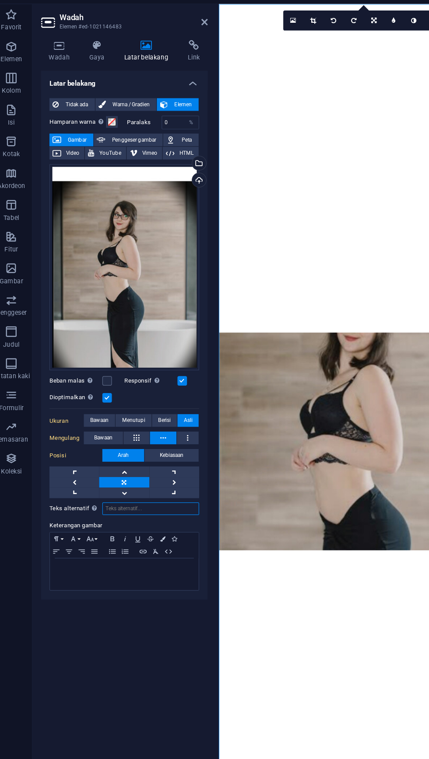
click at [106, 438] on input "Teks alternatif Teks alternatif digunakan oleh perangkat yang tidak dapat menam…" at bounding box center [133, 439] width 80 height 10
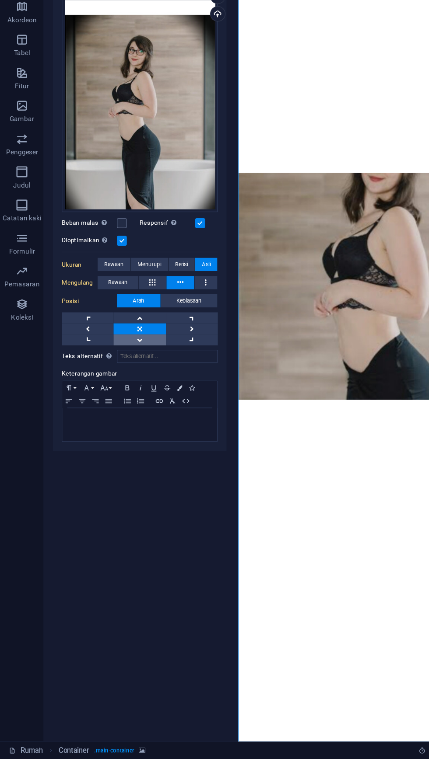
click at [111, 427] on link at bounding box center [110, 426] width 41 height 9
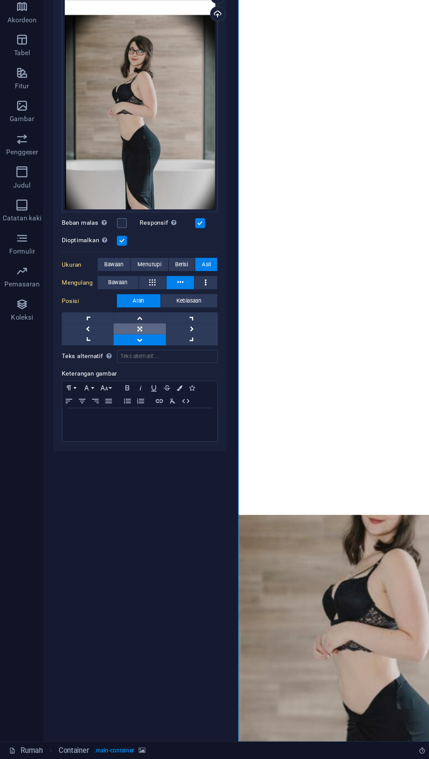
click at [104, 421] on link at bounding box center [110, 417] width 41 height 9
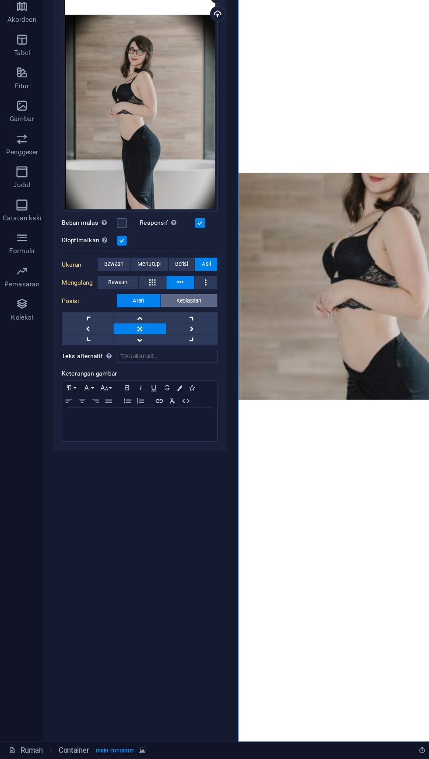
click at [165, 397] on button "Kebiasaan" at bounding box center [150, 395] width 45 height 10
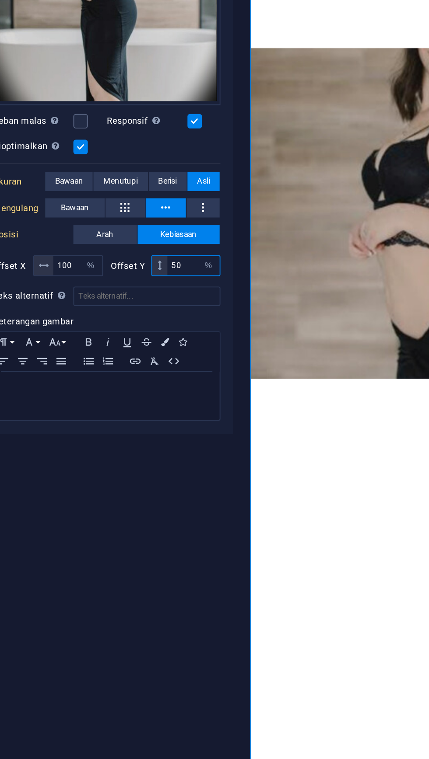
click at [152, 414] on input "50" at bounding box center [158, 412] width 28 height 10
type input "5"
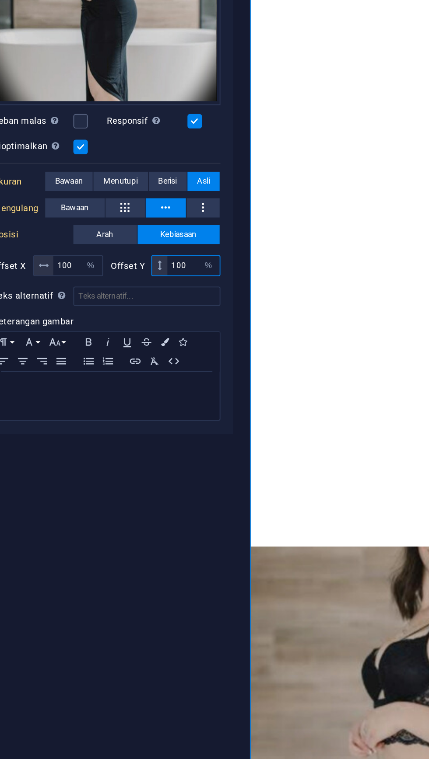
click at [159, 414] on input "100" at bounding box center [158, 412] width 28 height 10
type input "1"
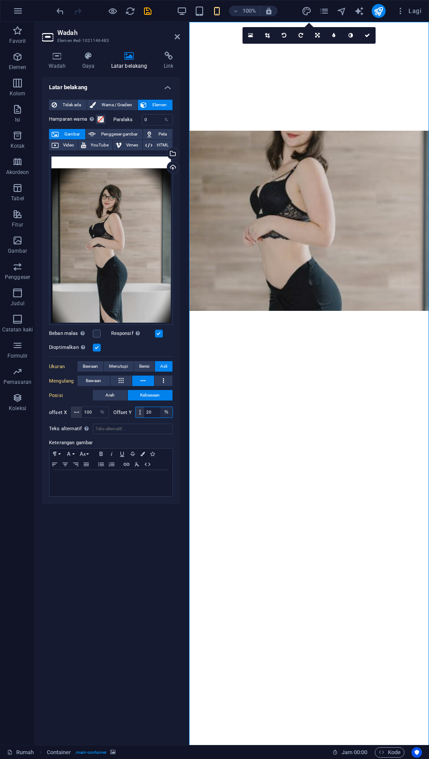
click at [166, 412] on select "piksel rem % vh mobil vw" at bounding box center [166, 412] width 12 height 10
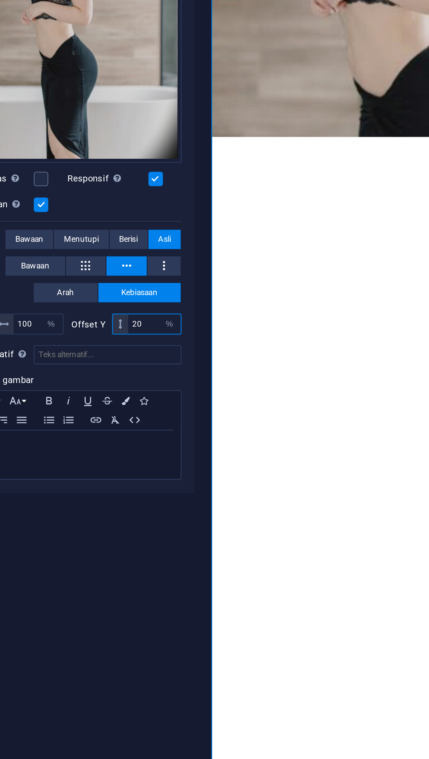
click at [151, 412] on input "20" at bounding box center [158, 412] width 28 height 10
type input "2"
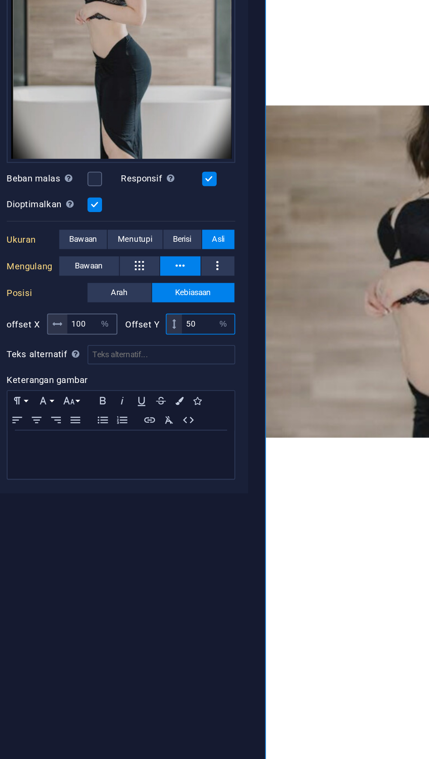
type input "50"
click at [90, 412] on input "100" at bounding box center [95, 412] width 27 height 10
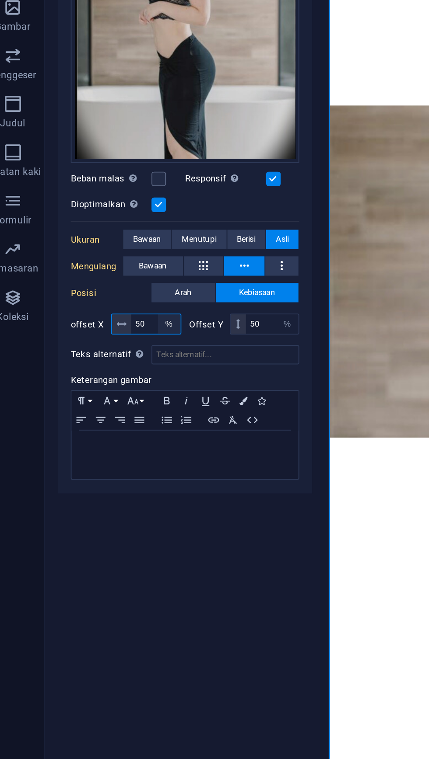
click at [103, 411] on select "piksel rem % vh mobil vw" at bounding box center [102, 412] width 12 height 10
click at [90, 411] on input "50" at bounding box center [95, 412] width 27 height 10
type input "5"
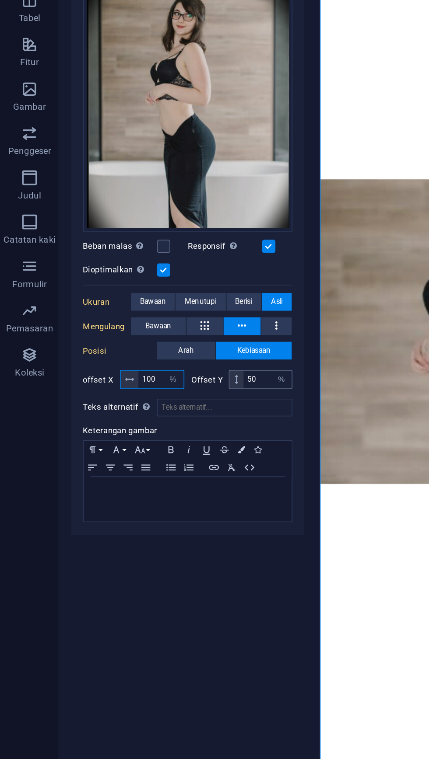
type input "100"
click at [151, 415] on input "50" at bounding box center [158, 412] width 28 height 10
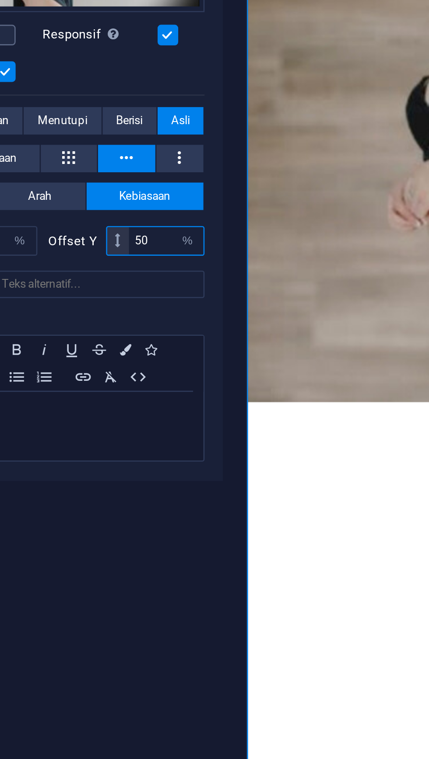
type input "5"
type input "1"
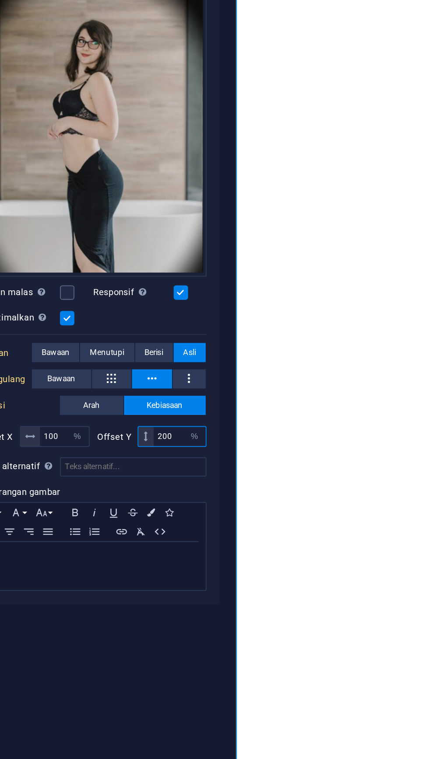
click at [160, 416] on input "200" at bounding box center [158, 412] width 28 height 10
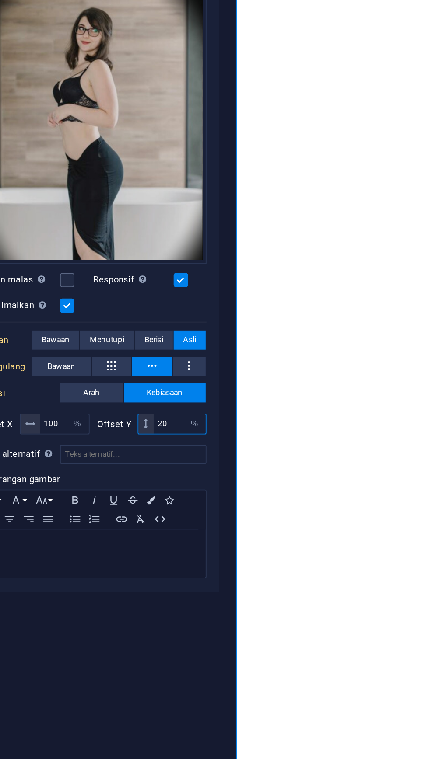
type input "2"
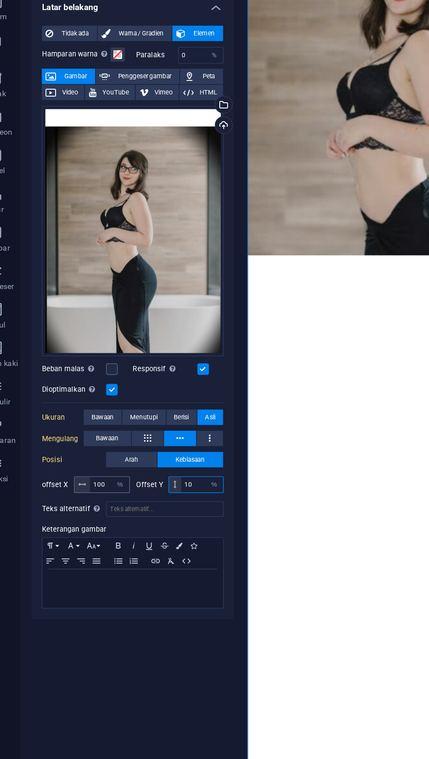
type input "10"
click at [90, 411] on input "100" at bounding box center [95, 412] width 27 height 10
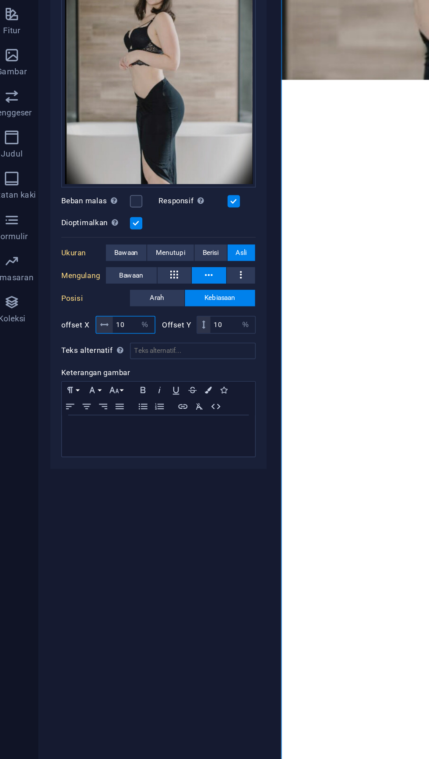
click at [94, 412] on input "10" at bounding box center [95, 412] width 27 height 10
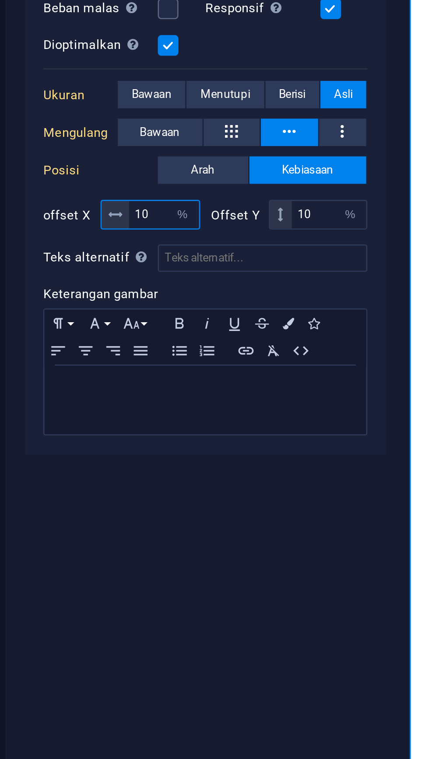
type input "1"
type input "50"
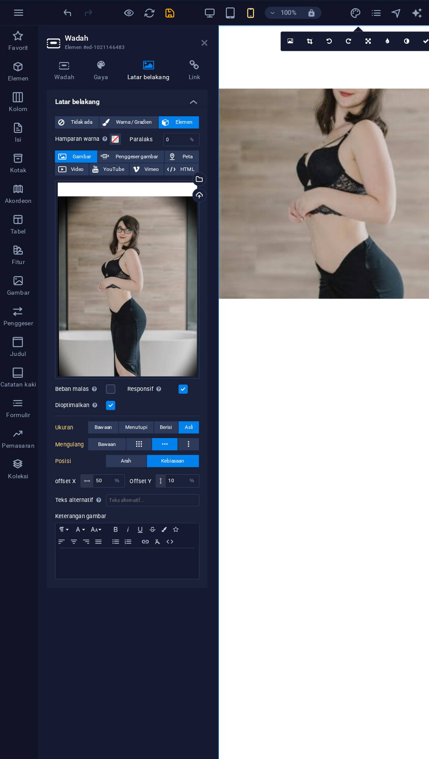
click at [177, 37] on icon at bounding box center [176, 36] width 5 height 7
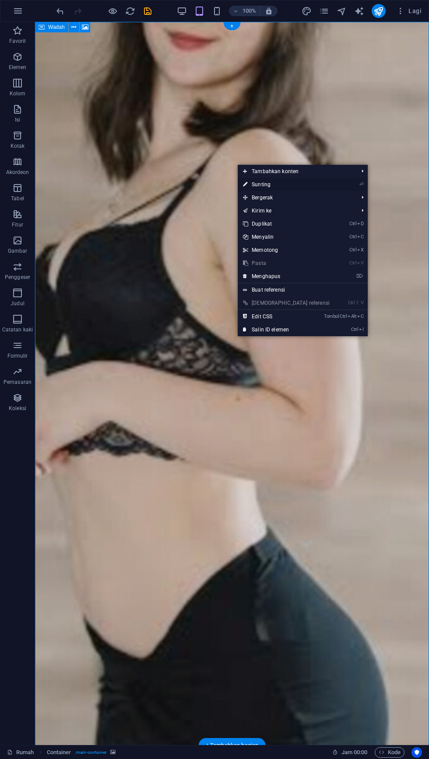
click at [304, 189] on link "⏎ Sunting" at bounding box center [285, 184] width 97 height 13
select select "%"
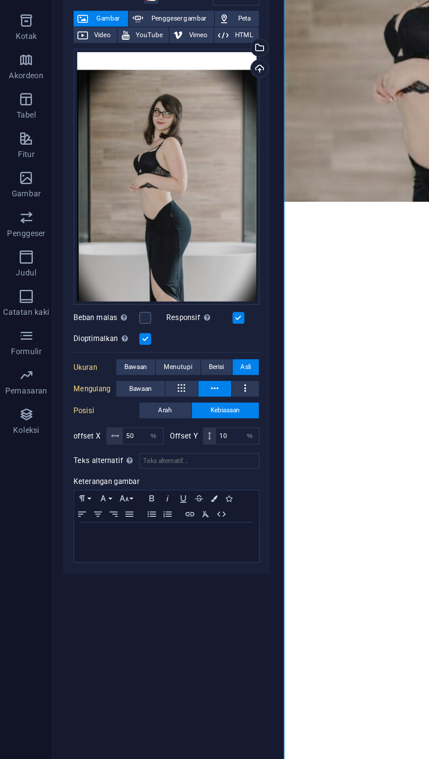
click at [158, 336] on label at bounding box center [159, 334] width 8 height 8
click at [0, 0] on input "Responsif Secara otomatis memuat gambar retina dan ukuran telepon pintar yang d…" at bounding box center [0, 0] width 0 height 0
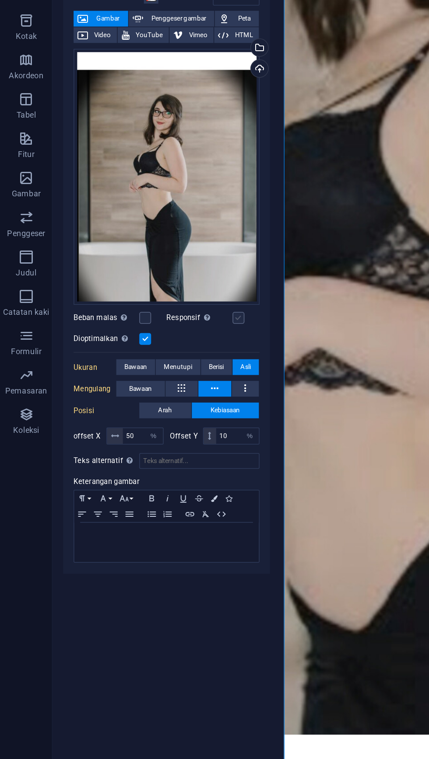
click at [158, 334] on label at bounding box center [159, 334] width 8 height 8
click at [0, 0] on input "Responsif Secara otomatis memuat gambar retina dan ukuran telepon pintar yang d…" at bounding box center [0, 0] width 0 height 0
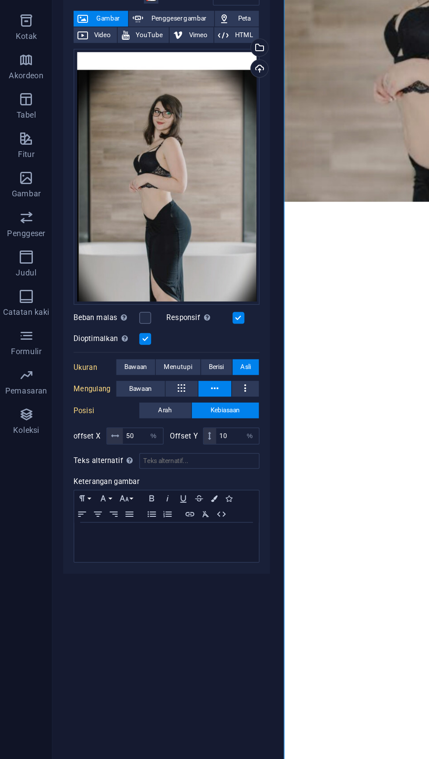
click at [97, 348] on label at bounding box center [97, 348] width 8 height 8
click at [0, 0] on input "Dioptimalkan Gambar dikompresi untuk meningkatkan kecepatan halaman." at bounding box center [0, 0] width 0 height 0
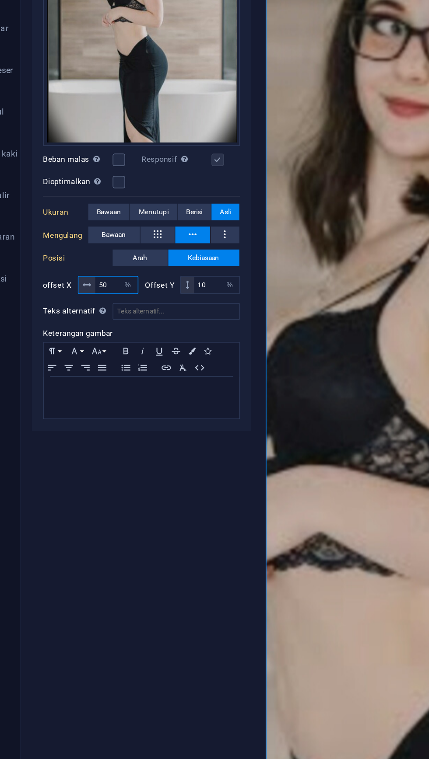
click at [91, 415] on input "50" at bounding box center [95, 412] width 27 height 10
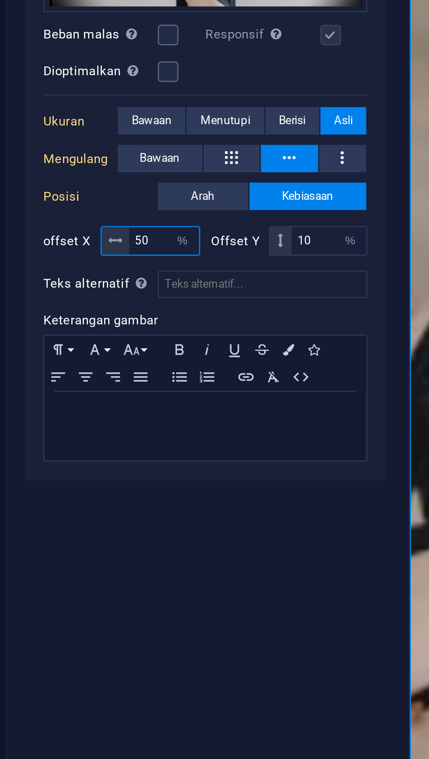
type input "5"
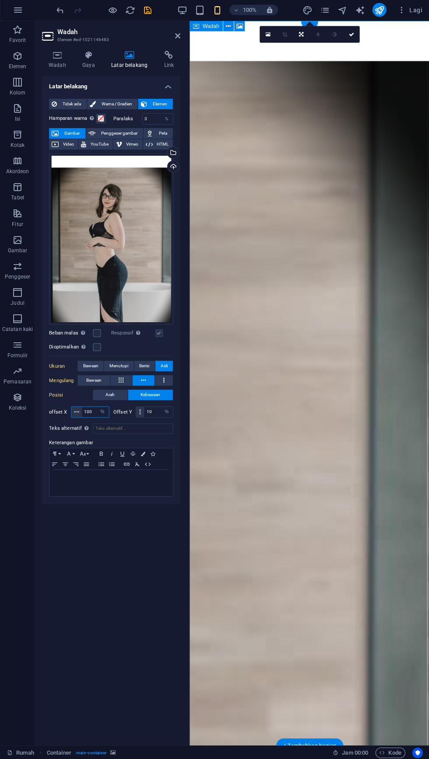
scroll to position [24, 0]
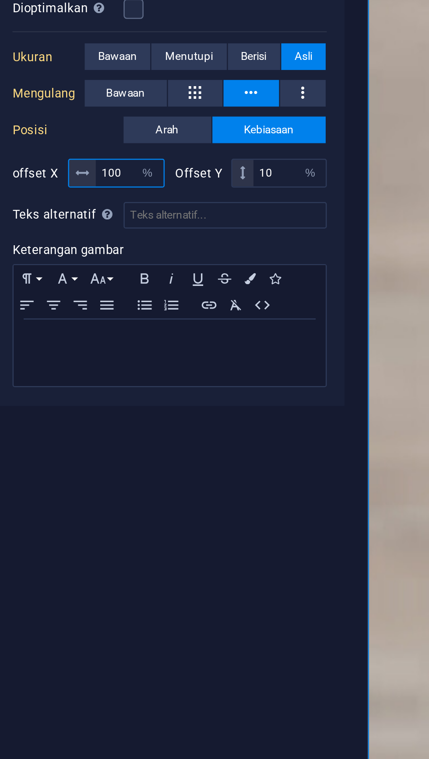
click at [94, 412] on input "100" at bounding box center [95, 412] width 27 height 10
type input "1"
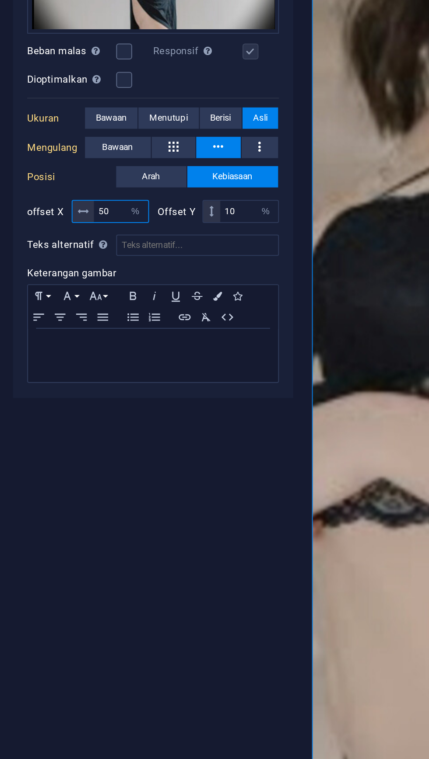
click at [95, 413] on input "50" at bounding box center [95, 412] width 27 height 10
type input "5"
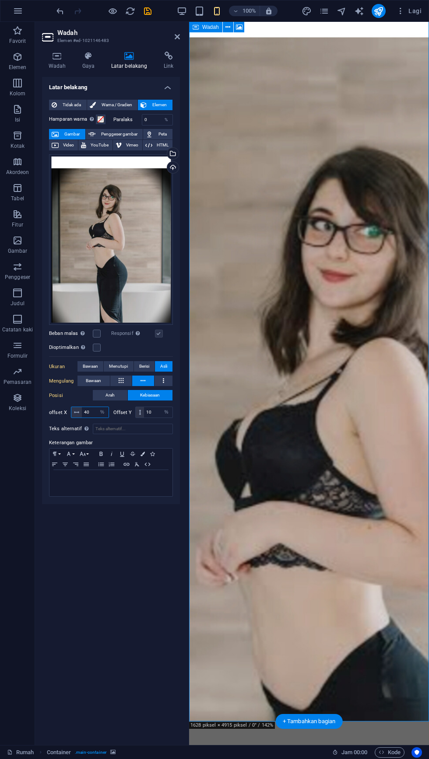
scroll to position [24, 0]
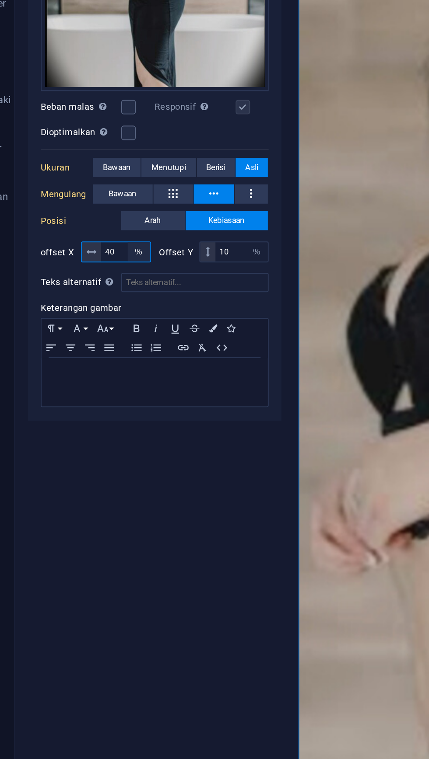
click at [97, 412] on select "piksel rem % vh mobil vw" at bounding box center [102, 412] width 12 height 10
click at [87, 411] on input "40" at bounding box center [95, 412] width 27 height 10
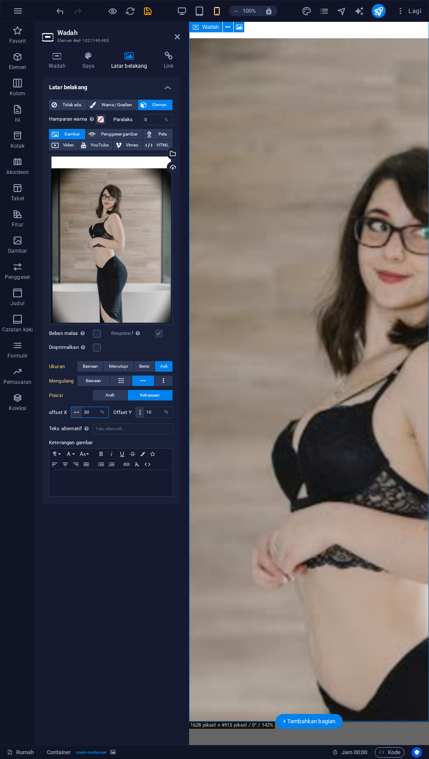
scroll to position [23, 0]
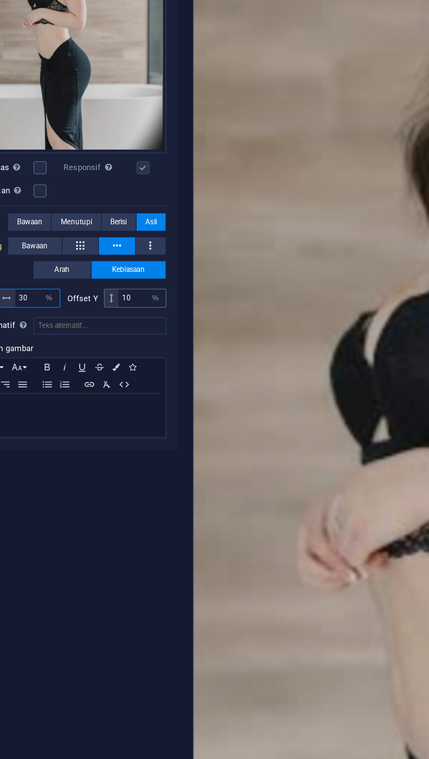
type input "30"
click at [151, 411] on input "10" at bounding box center [158, 412] width 28 height 10
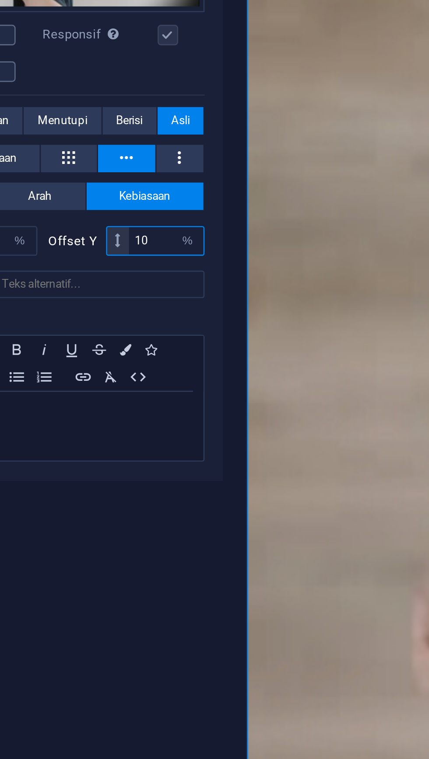
type input "1"
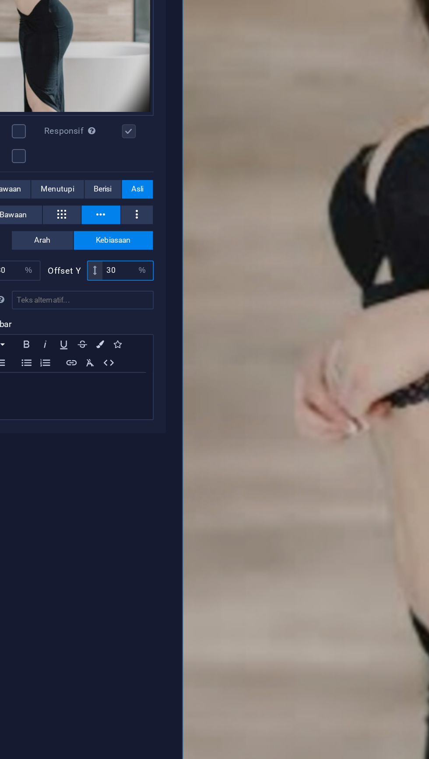
click at [159, 413] on input "30" at bounding box center [158, 412] width 28 height 10
type input "3"
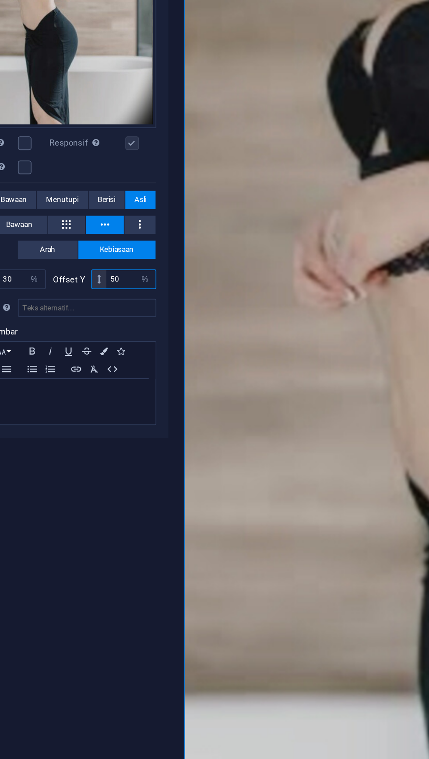
scroll to position [23, 0]
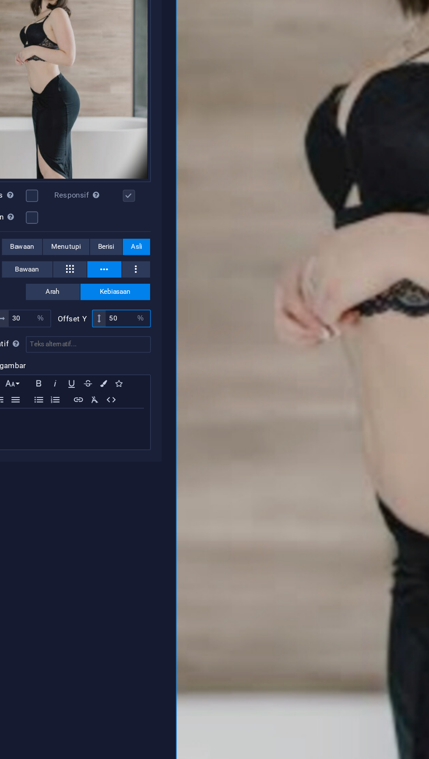
click at [151, 412] on input "50" at bounding box center [158, 412] width 28 height 10
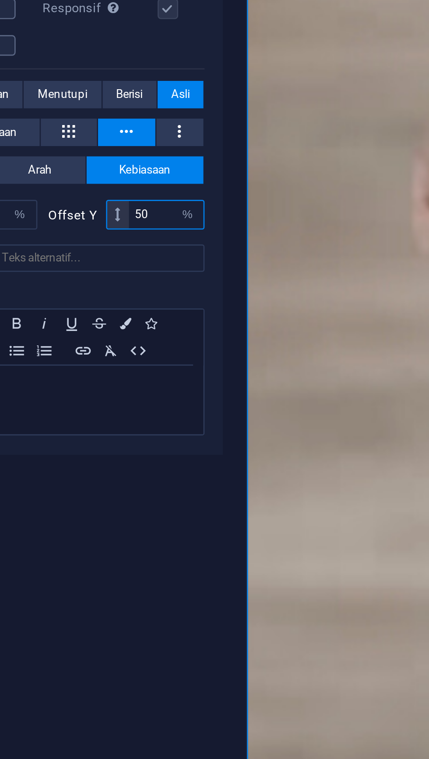
type input "5"
type input "40"
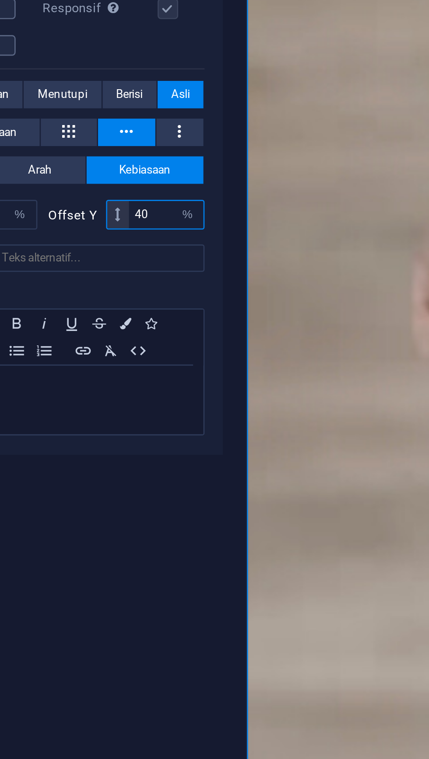
scroll to position [0, 0]
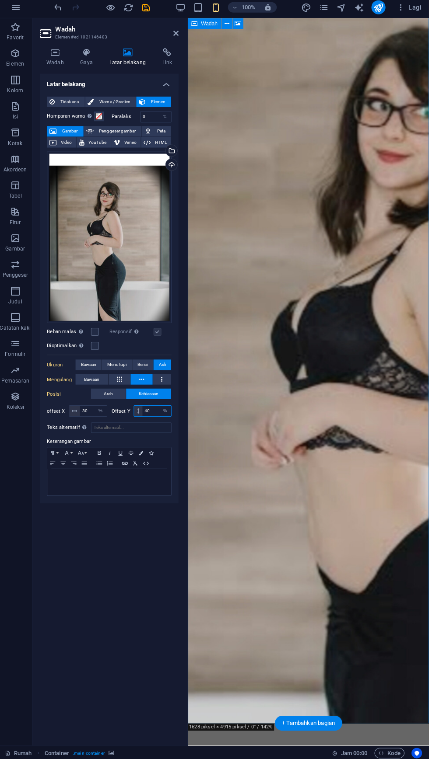
click at [188, 43] on div at bounding box center [188, 383] width 2 height 723
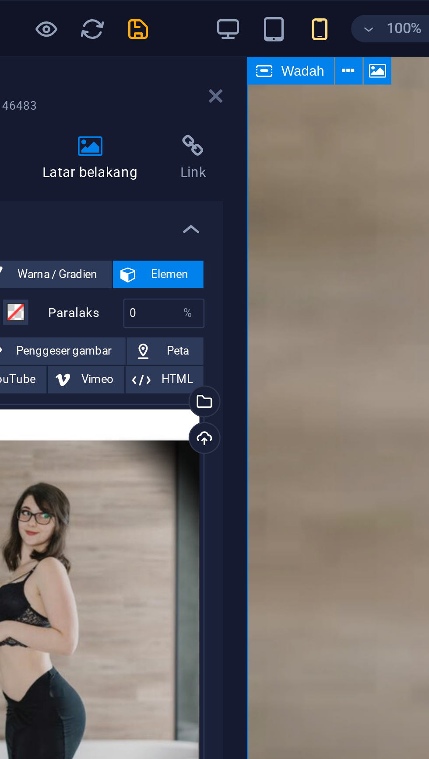
click at [178, 36] on icon at bounding box center [176, 36] width 5 height 7
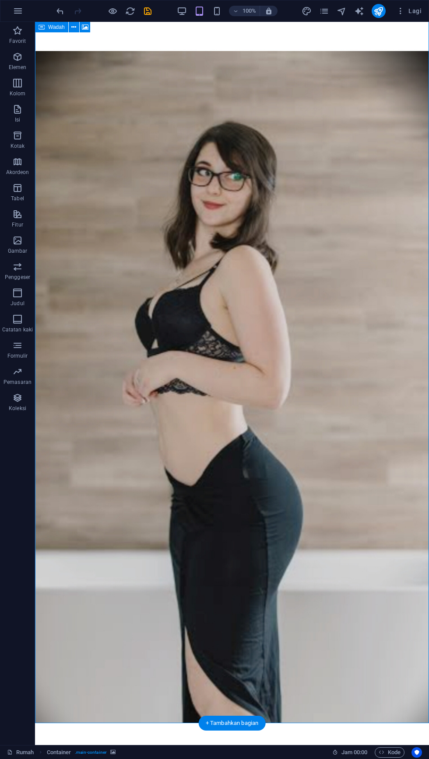
scroll to position [22, 0]
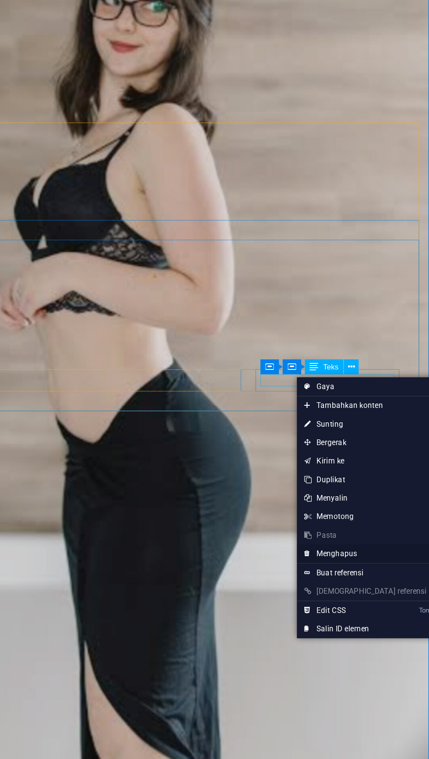
click at [380, 564] on link "⌦ Menghapus" at bounding box center [383, 564] width 97 height 13
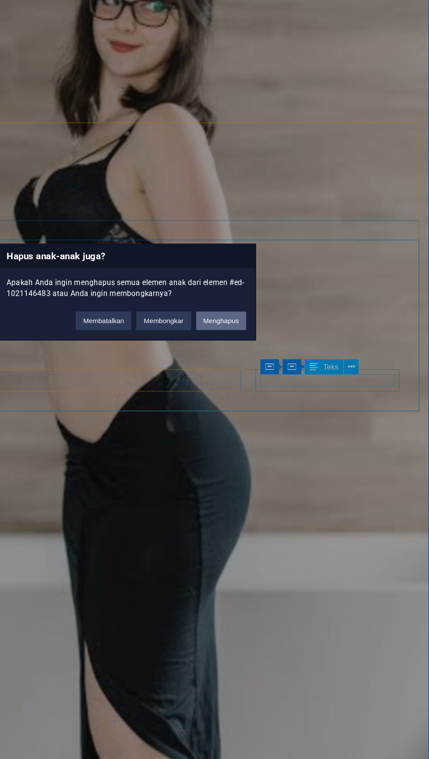
click at [292, 401] on font "Menghapus" at bounding box center [281, 399] width 25 height 5
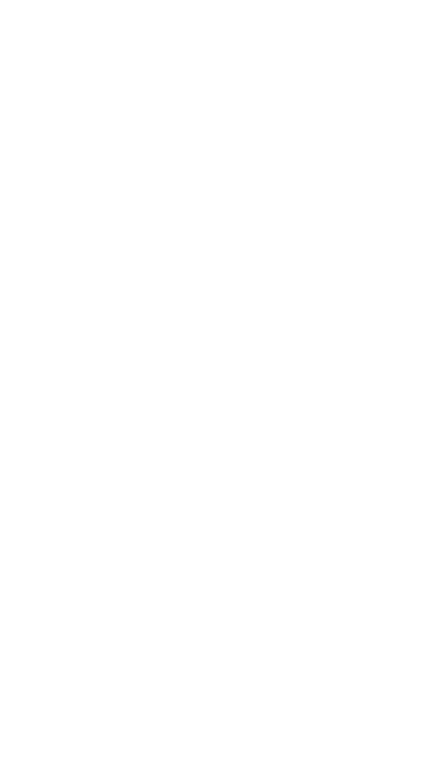
scroll to position [0, 0]
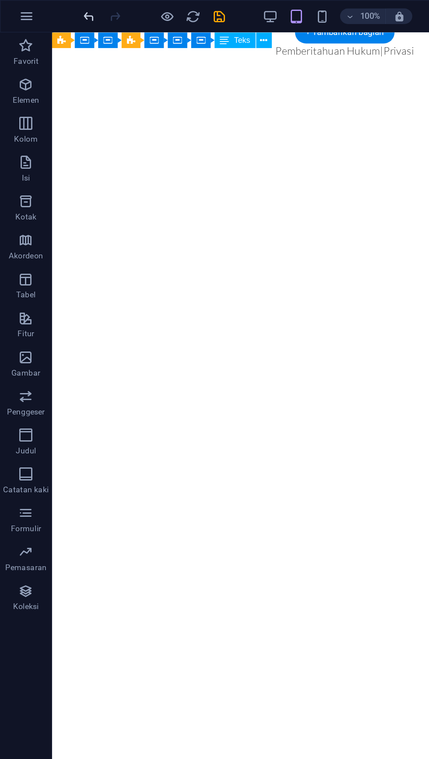
click at [60, 7] on icon "membuka" at bounding box center [60, 11] width 10 height 10
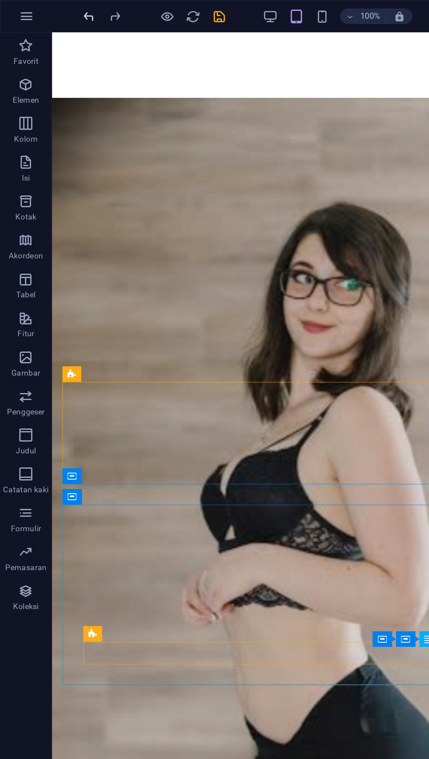
scroll to position [24, 0]
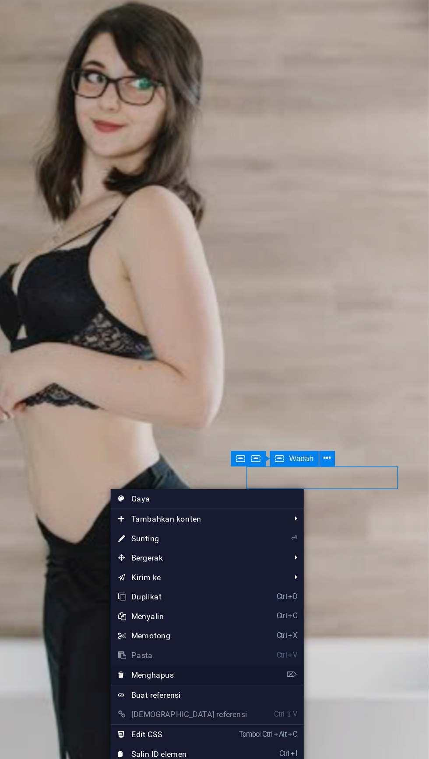
click at [265, 572] on link "⌦ Menghapus" at bounding box center [262, 572] width 97 height 13
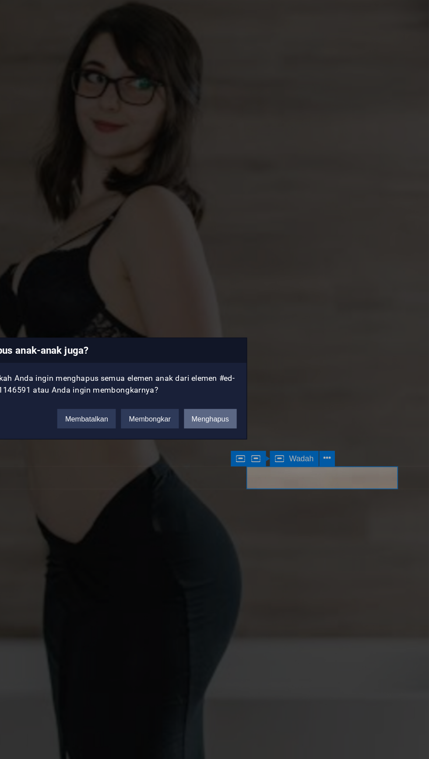
click at [275, 403] on font "Menghapus" at bounding box center [281, 399] width 25 height 5
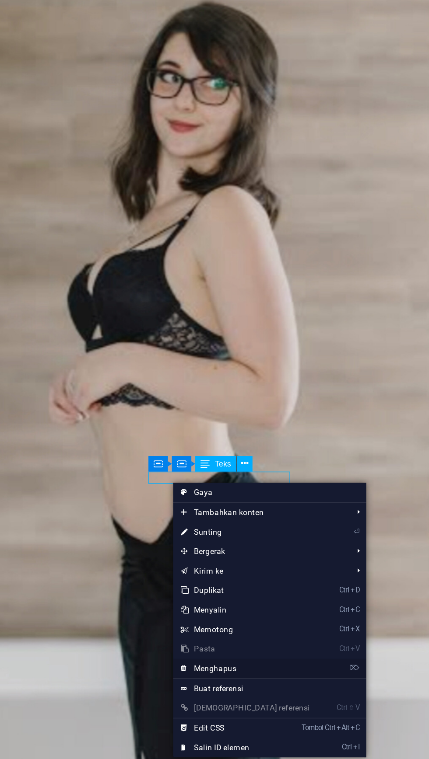
click at [220, 565] on font "Menghapus" at bounding box center [234, 568] width 28 height 6
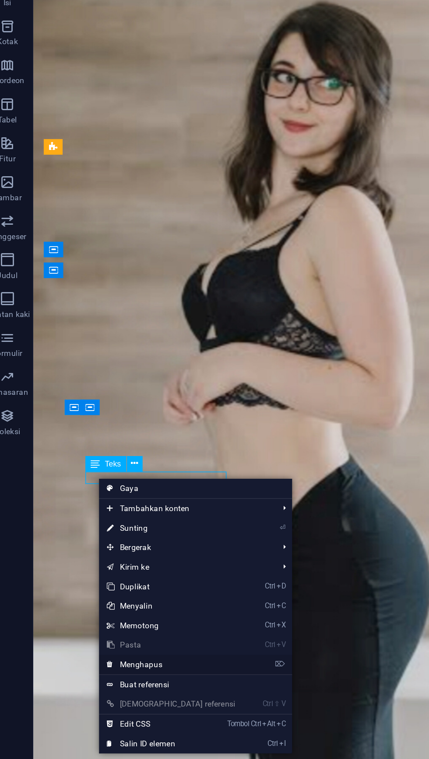
click at [97, 563] on font "Menghapus" at bounding box center [107, 565] width 28 height 6
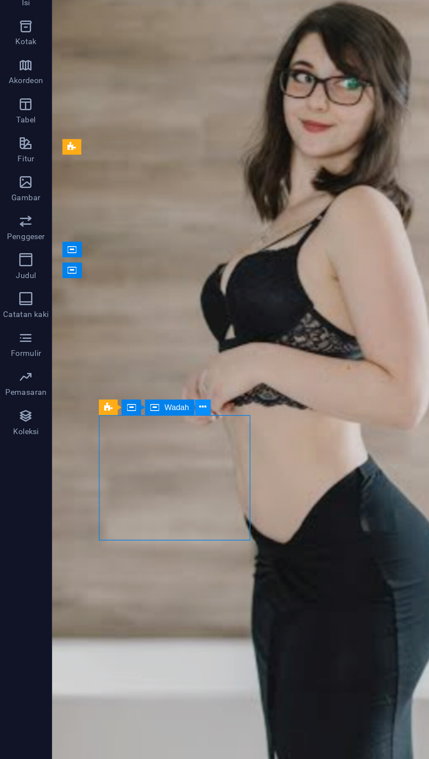
click at [138, 390] on icon at bounding box center [136, 391] width 5 height 9
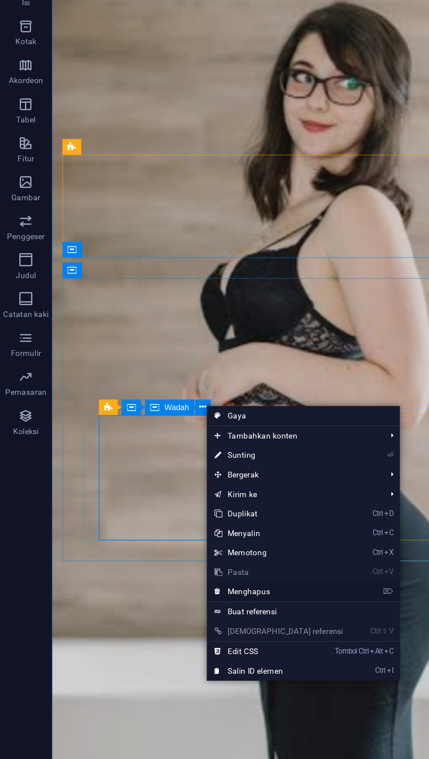
click at [180, 518] on font "Menghapus" at bounding box center [167, 516] width 28 height 6
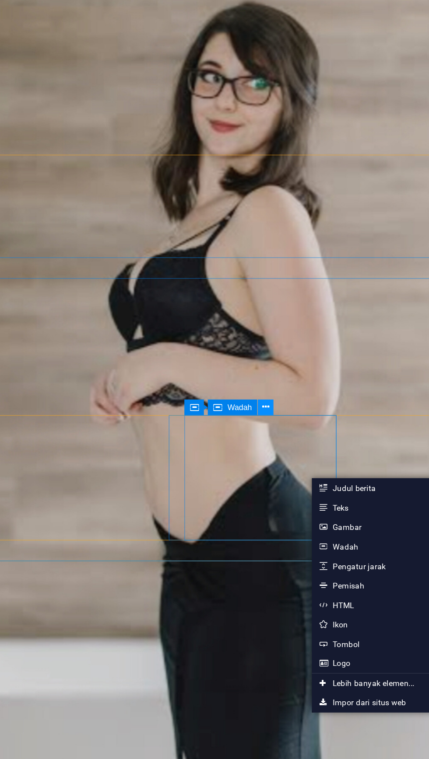
click at [243, 392] on button at bounding box center [240, 392] width 10 height 10
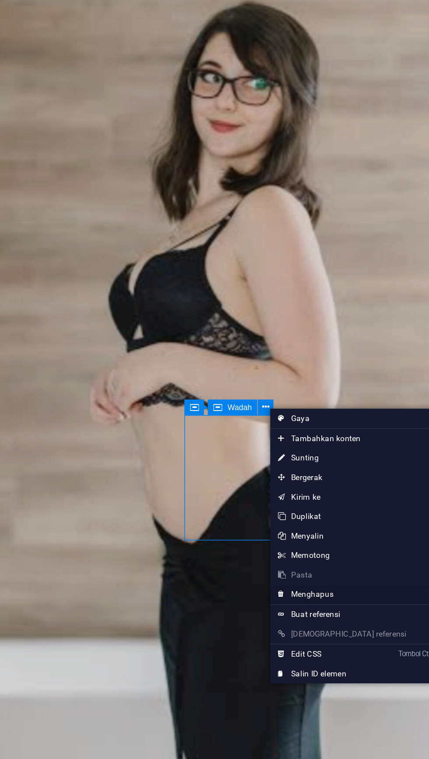
click at [291, 523] on link "⌦ Menghapus" at bounding box center [292, 518] width 97 height 13
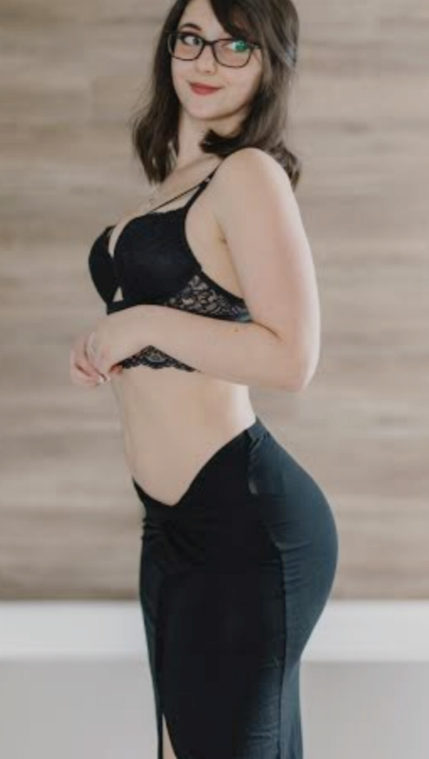
scroll to position [0, 0]
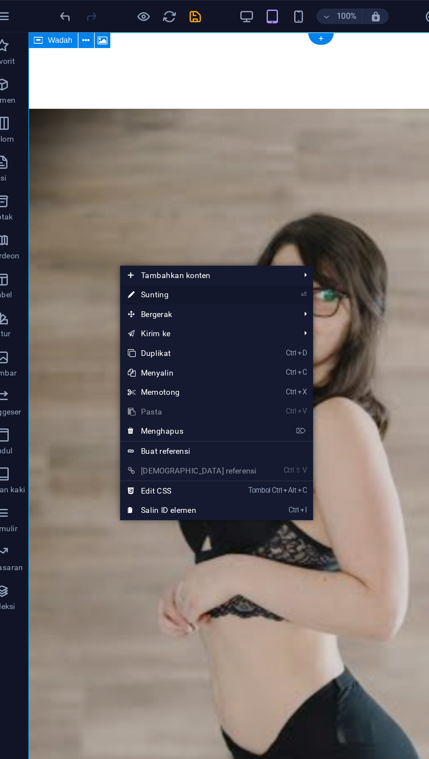
click at [107, 198] on link "⏎ Sunting" at bounding box center [145, 198] width 97 height 13
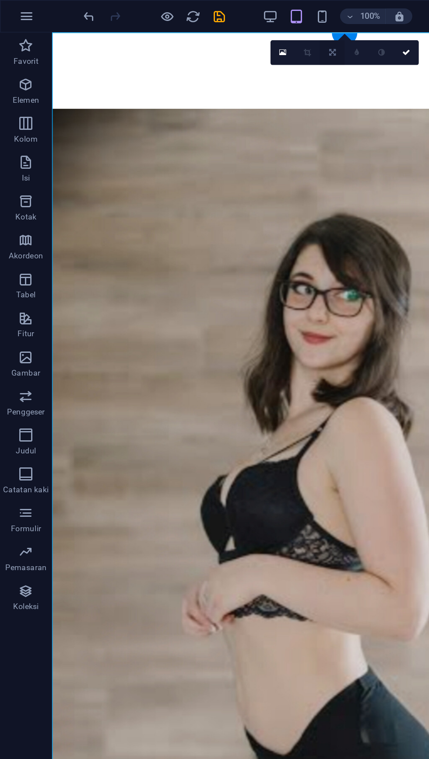
click at [221, 37] on icon at bounding box center [223, 35] width 4 height 5
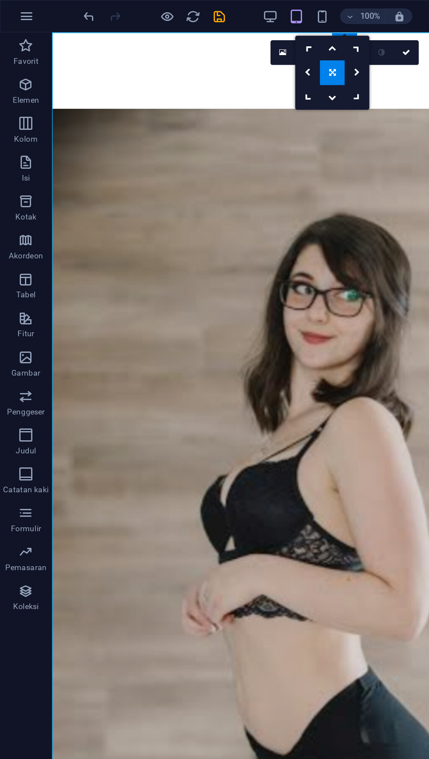
click at [221, 49] on icon at bounding box center [223, 48] width 4 height 5
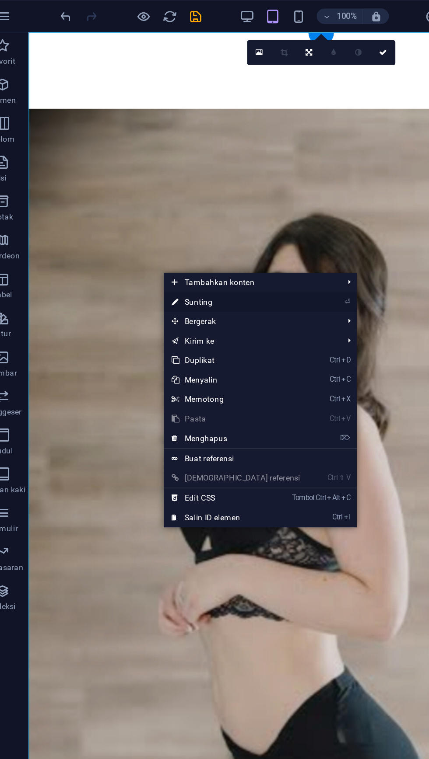
click at [138, 203] on link "⏎ Sunting" at bounding box center [174, 203] width 97 height 13
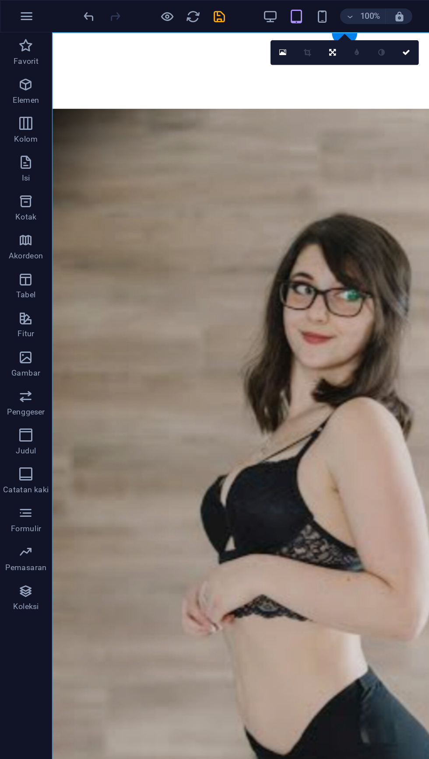
click at [190, 44] on div "0" at bounding box center [232, 35] width 100 height 17
click at [193, 41] on link at bounding box center [190, 35] width 17 height 17
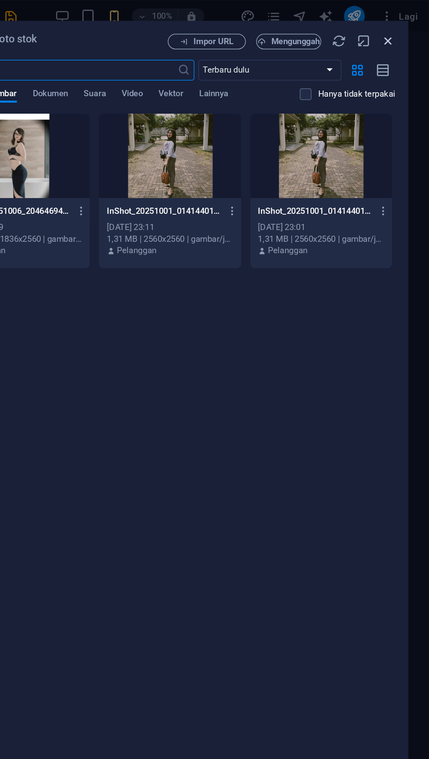
click at [405, 30] on icon "button" at bounding box center [401, 28] width 10 height 10
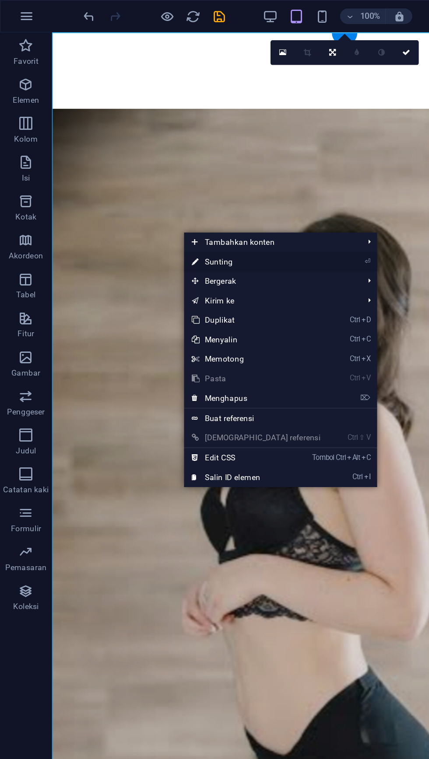
click at [152, 180] on link "⏎ Sunting" at bounding box center [172, 176] width 97 height 13
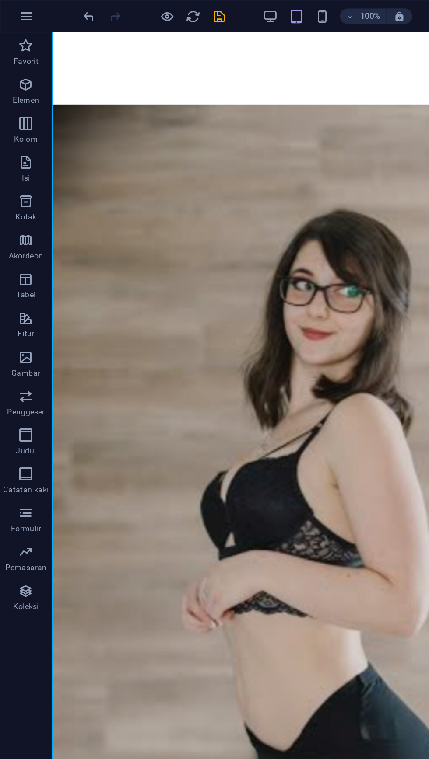
scroll to position [24, 0]
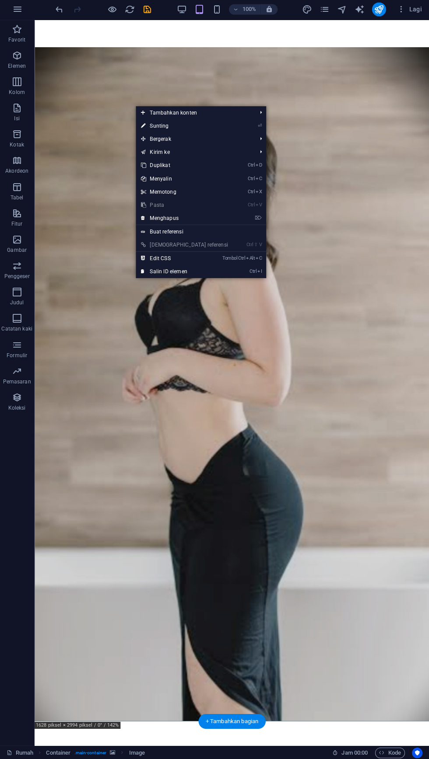
click at [325, 84] on figure at bounding box center [231, 358] width 394 height 724
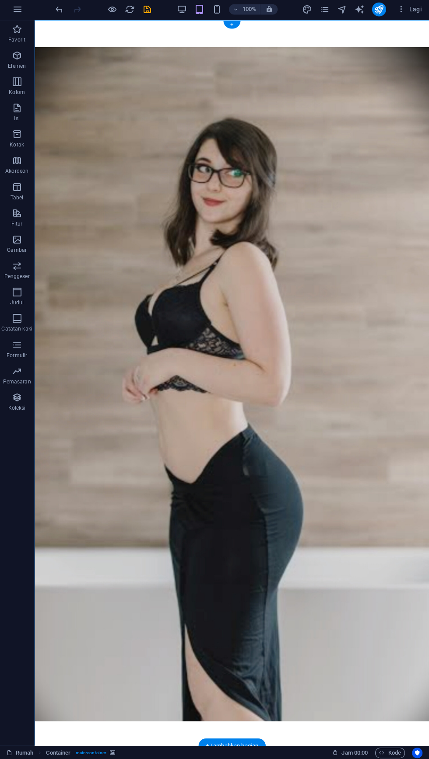
scroll to position [0, 0]
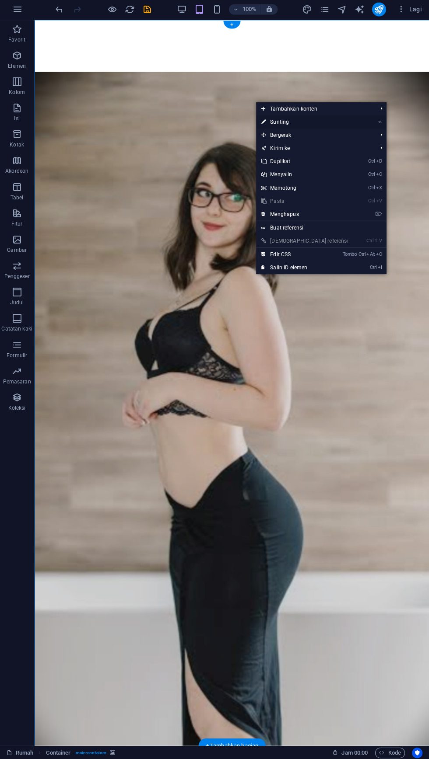
click at [293, 128] on link "⏎ Sunting" at bounding box center [304, 123] width 97 height 13
select select "%"
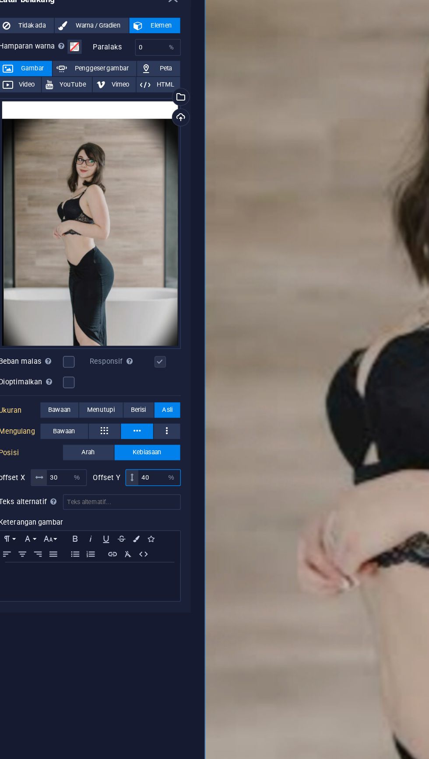
click at [153, 411] on input "40" at bounding box center [158, 412] width 28 height 10
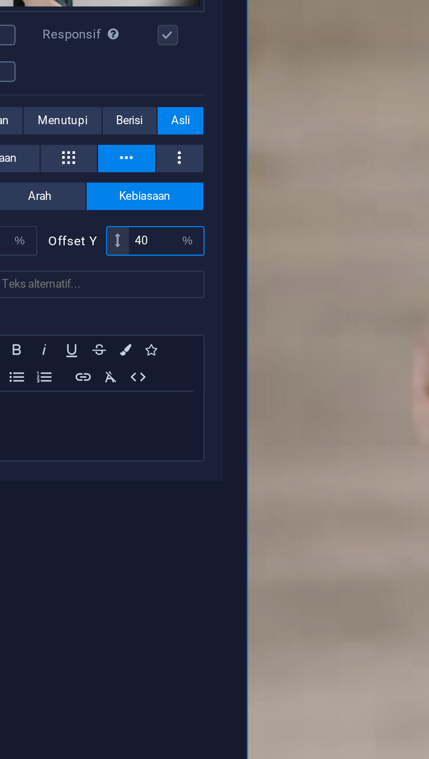
type input "4"
type input "50"
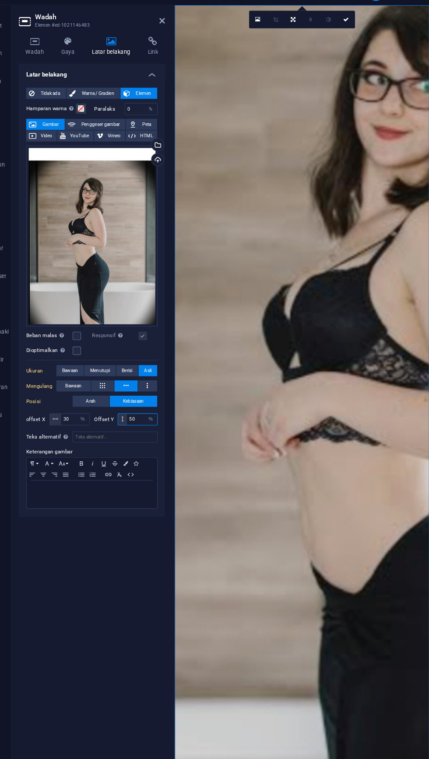
click at [188, 38] on div at bounding box center [188, 383] width 2 height 723
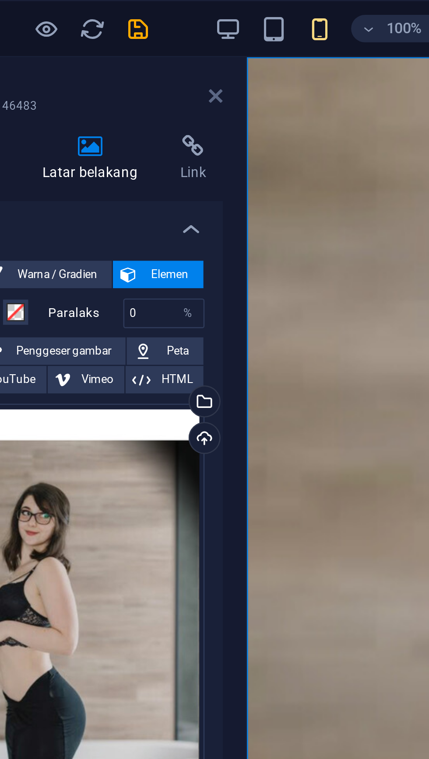
click at [175, 36] on icon at bounding box center [176, 36] width 5 height 7
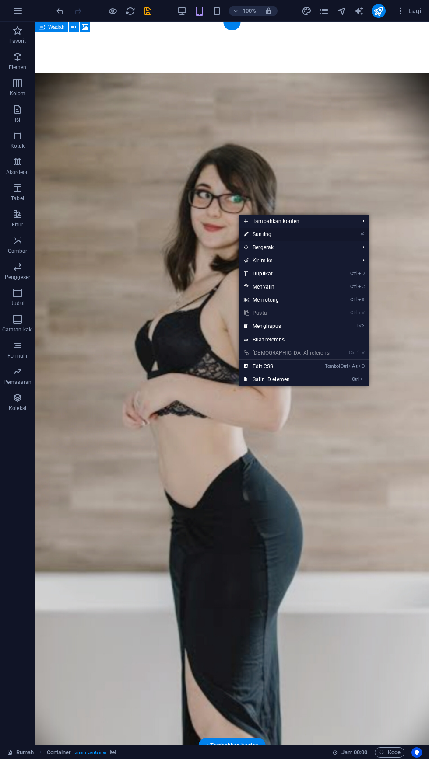
click at [271, 235] on font "Sunting" at bounding box center [261, 234] width 19 height 6
select select "%"
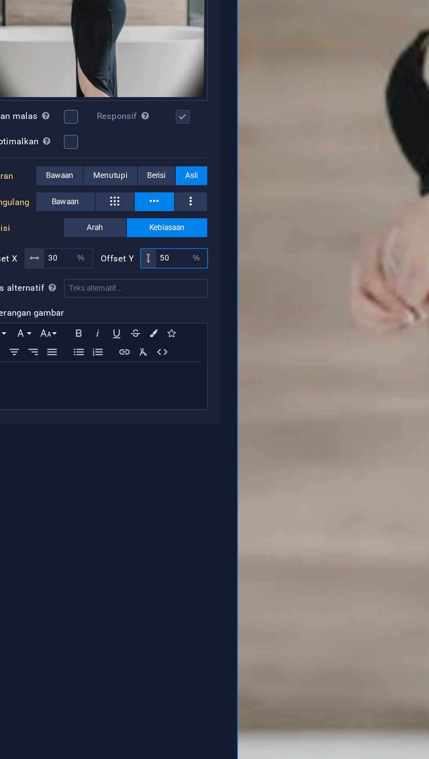
click at [150, 412] on input "50" at bounding box center [158, 412] width 28 height 10
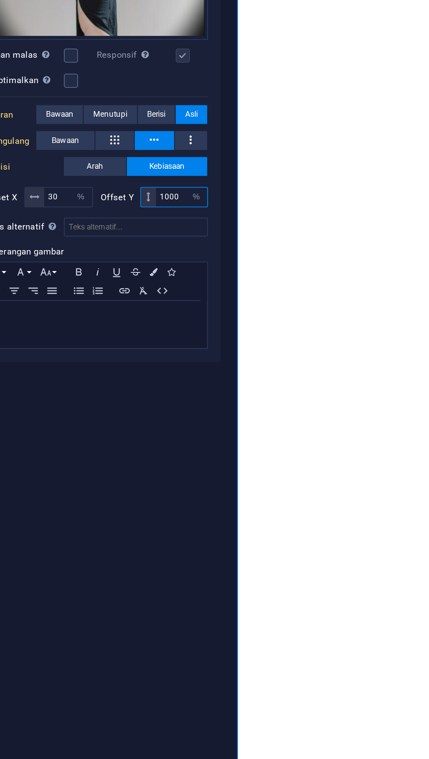
type input "100"
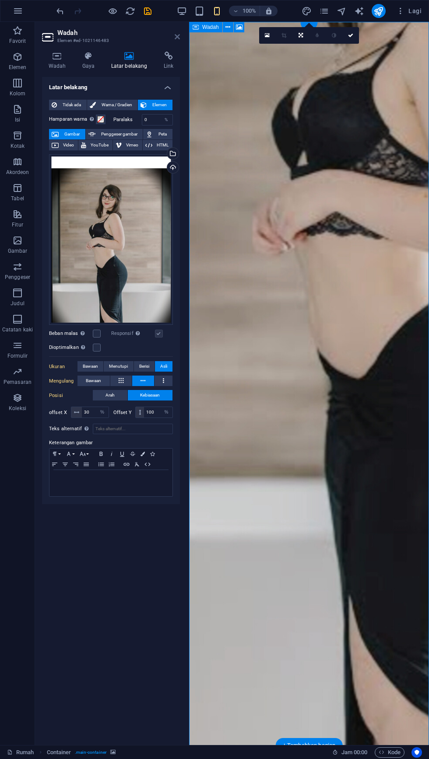
click at [177, 37] on icon at bounding box center [176, 36] width 5 height 7
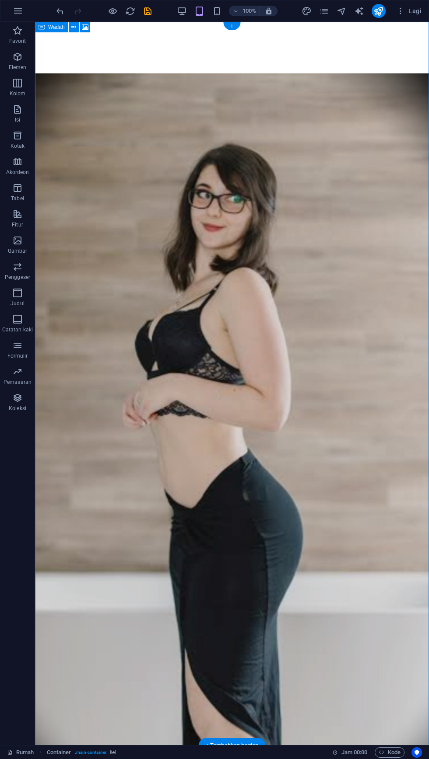
scroll to position [24, 0]
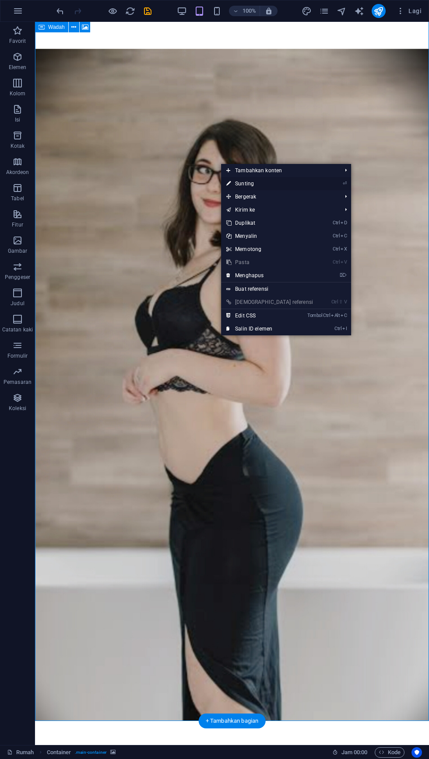
click at [254, 186] on font "Sunting" at bounding box center [244, 184] width 19 height 6
select select "%"
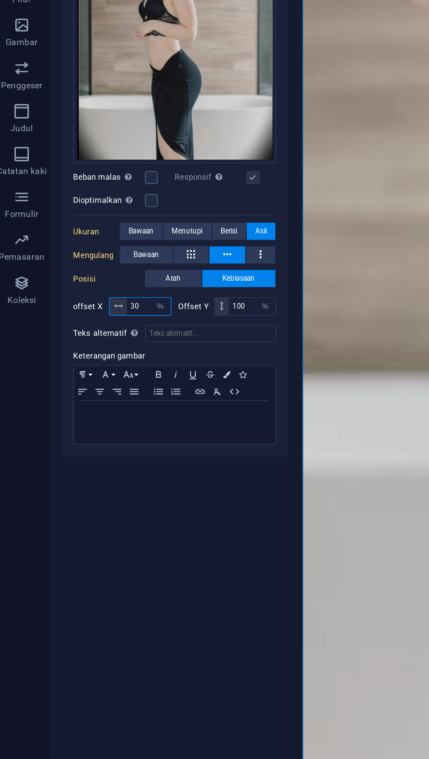
click at [88, 412] on input "30" at bounding box center [95, 412] width 27 height 10
type input "3"
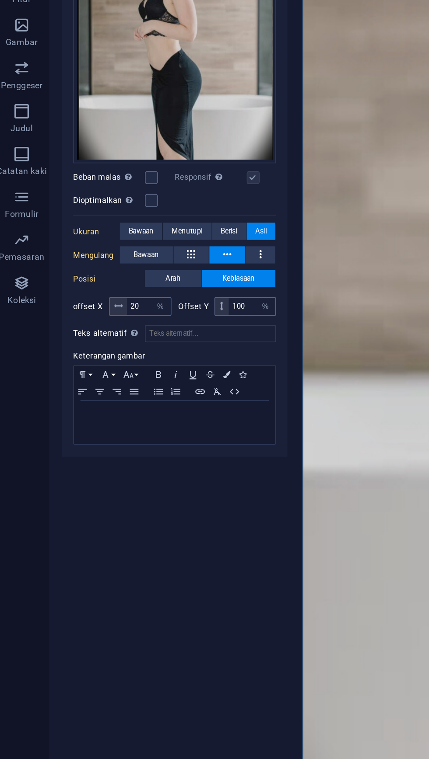
type input "20"
click at [151, 413] on input "100" at bounding box center [158, 412] width 28 height 10
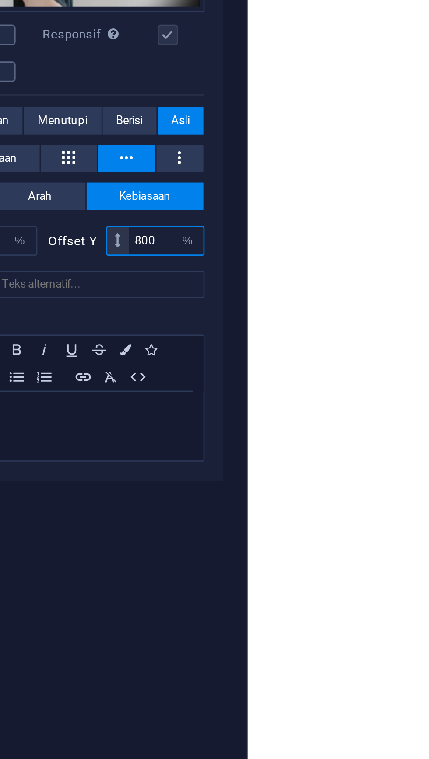
type input "80"
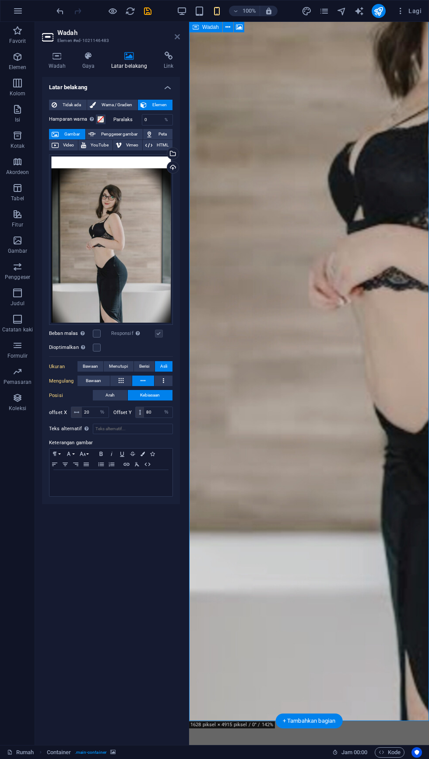
click at [177, 37] on icon at bounding box center [176, 36] width 5 height 7
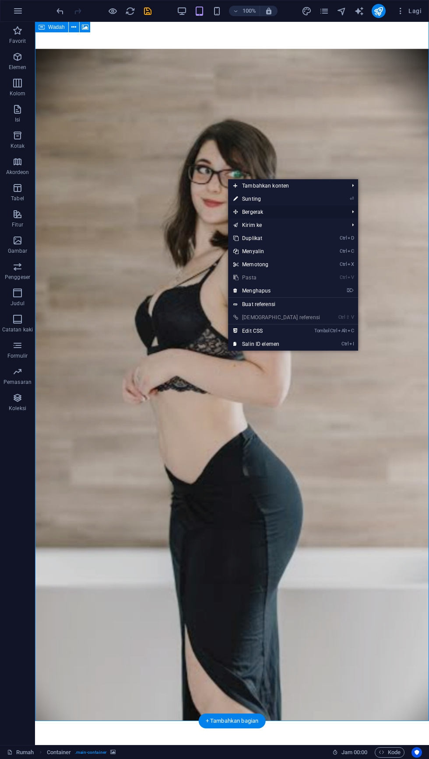
click at [296, 206] on span "Bergerak" at bounding box center [286, 212] width 117 height 13
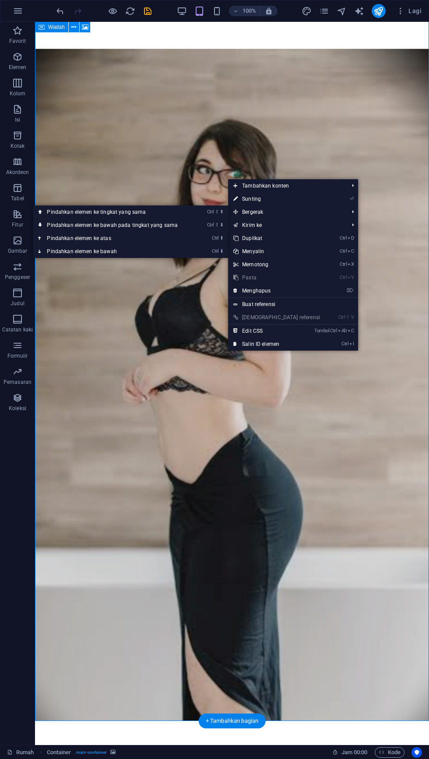
click at [351, 115] on figure at bounding box center [232, 359] width 394 height 724
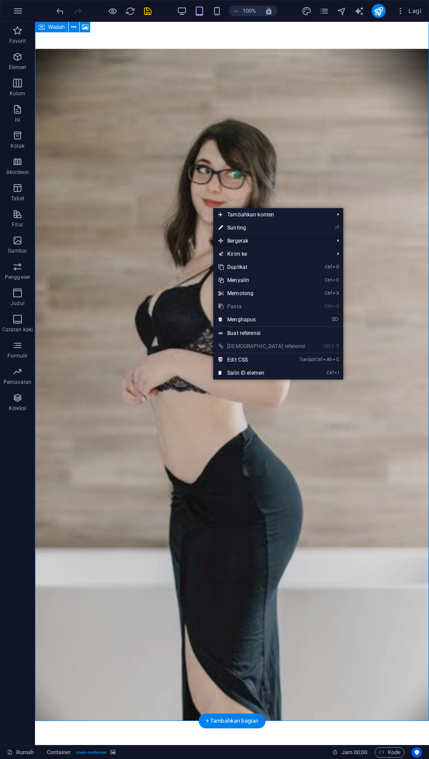
click at [279, 235] on span "Bergerak" at bounding box center [271, 240] width 117 height 13
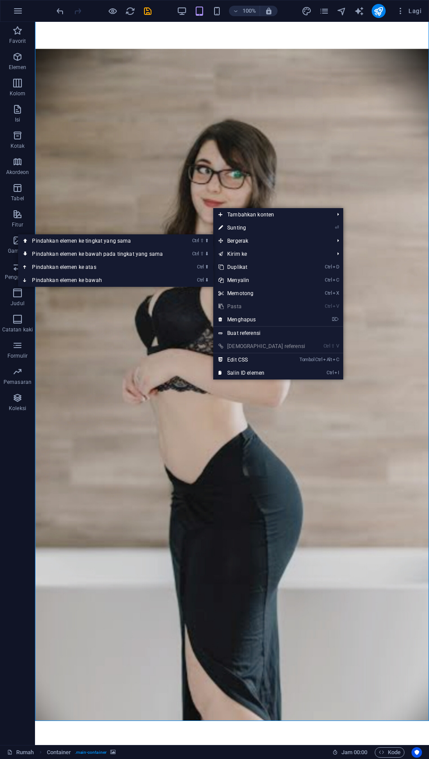
click at [348, 161] on figure at bounding box center [232, 359] width 394 height 724
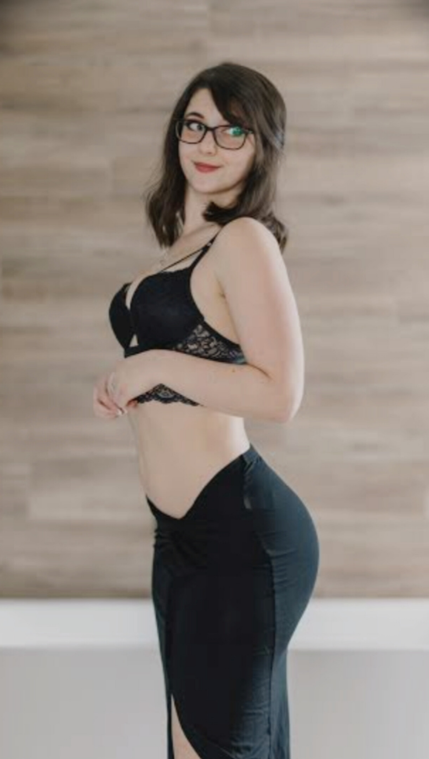
scroll to position [22, 0]
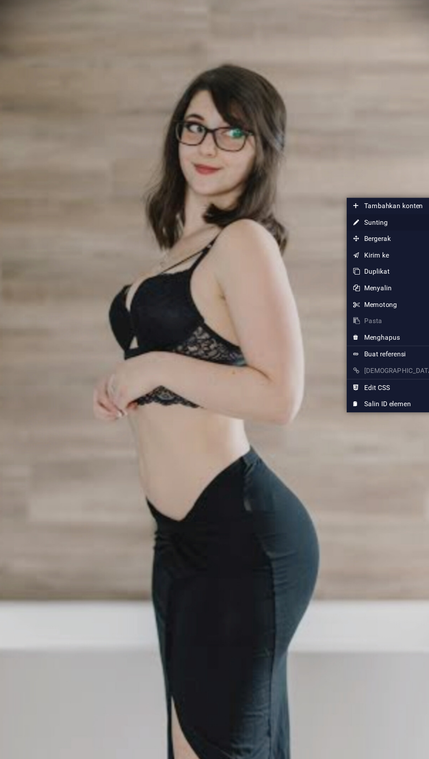
click at [348, 245] on font "Sunting" at bounding box center [347, 248] width 19 height 6
select select "%"
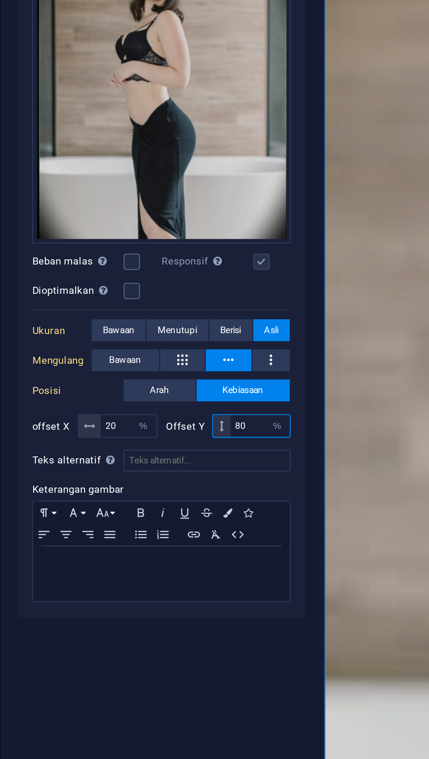
click at [152, 413] on input "80" at bounding box center [158, 412] width 28 height 10
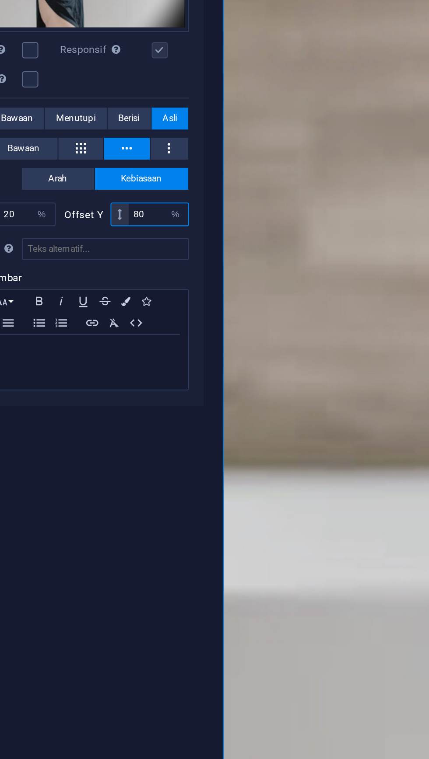
type input "8"
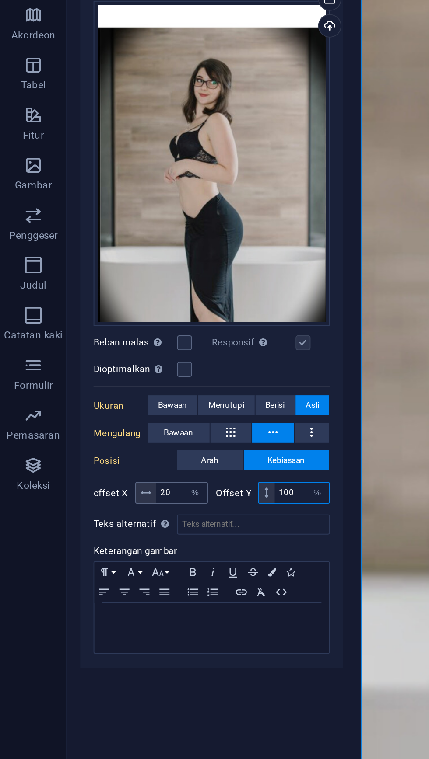
type input "100"
click at [86, 415] on input "20" at bounding box center [95, 412] width 27 height 10
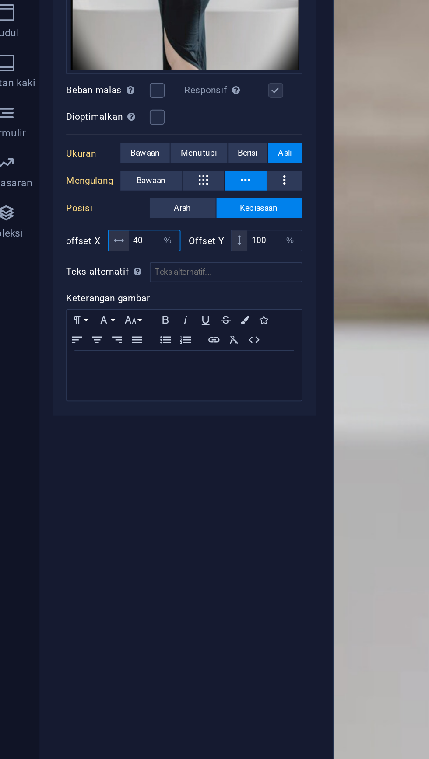
scroll to position [23, 0]
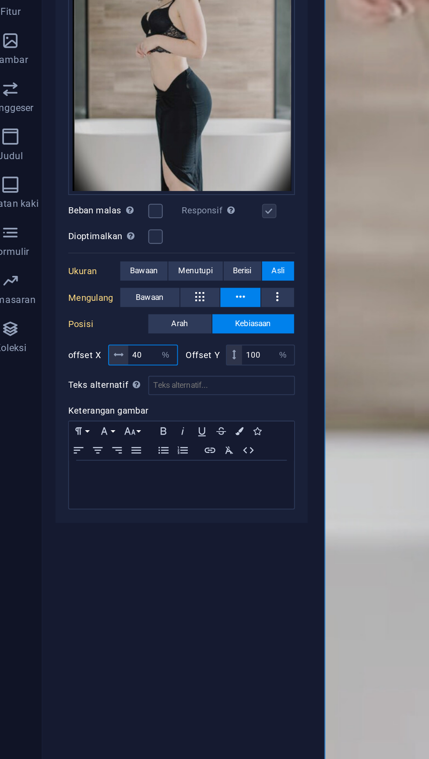
click at [90, 415] on input "40" at bounding box center [95, 412] width 27 height 10
type input "4"
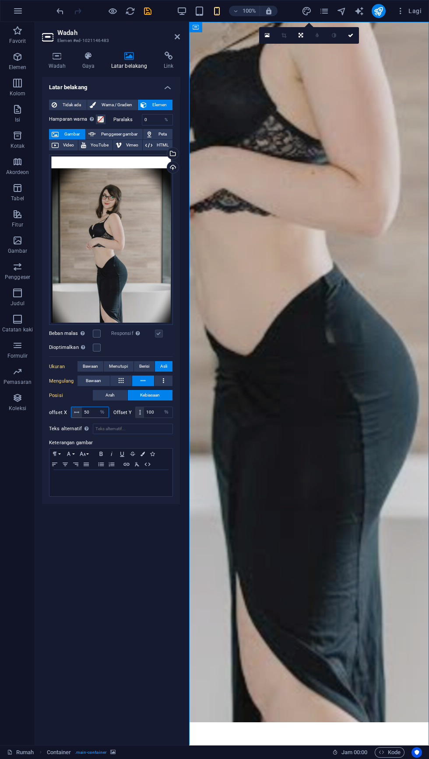
scroll to position [0, 0]
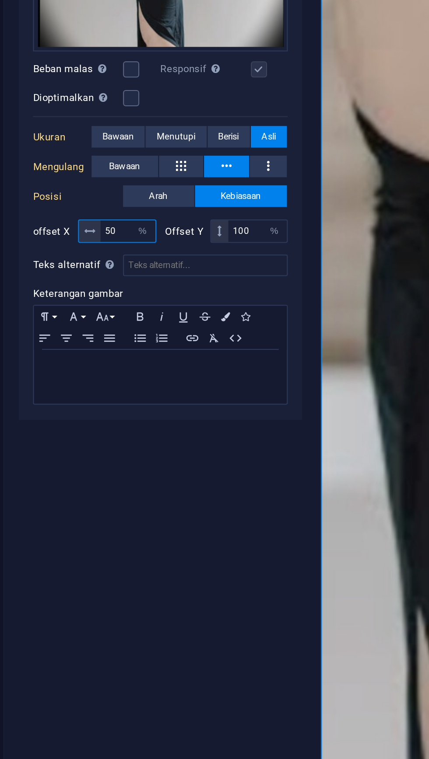
click at [87, 415] on input "50" at bounding box center [95, 412] width 27 height 10
type input "5"
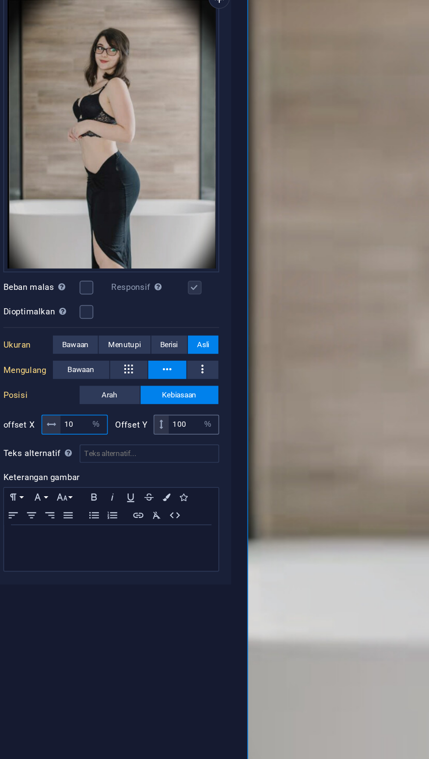
type input "10"
click at [151, 415] on input "100" at bounding box center [158, 412] width 28 height 10
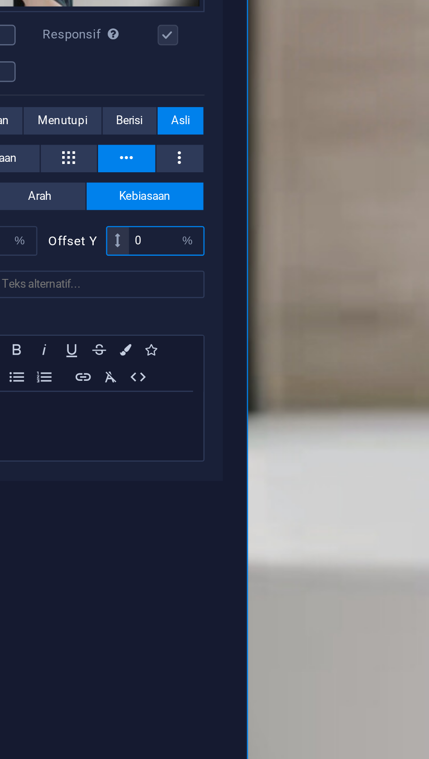
type input "50"
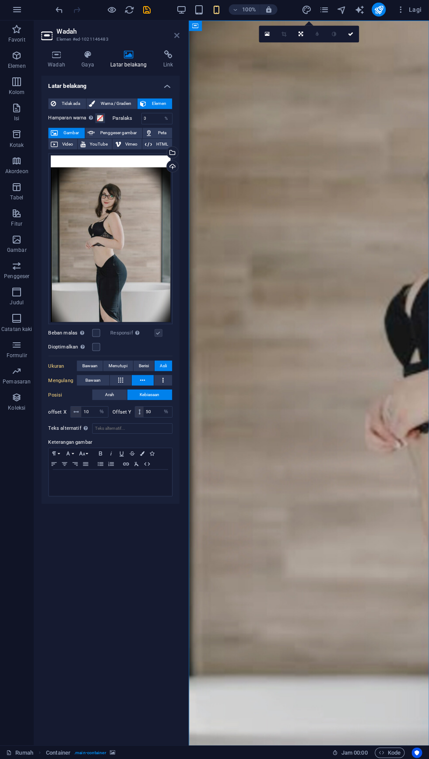
click at [176, 37] on icon at bounding box center [176, 36] width 5 height 7
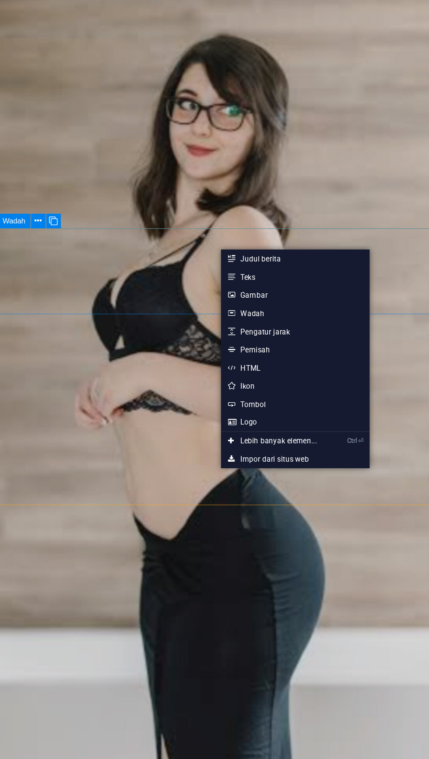
click at [255, 72] on figure at bounding box center [151, 227] width 394 height 724
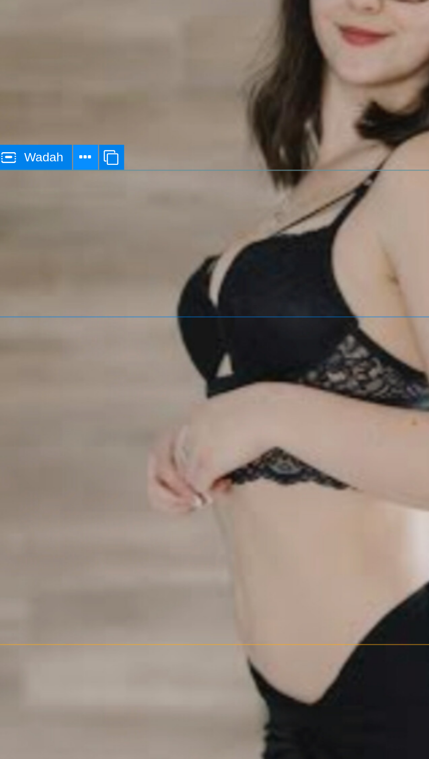
click at [94, 279] on icon at bounding box center [96, 278] width 5 height 9
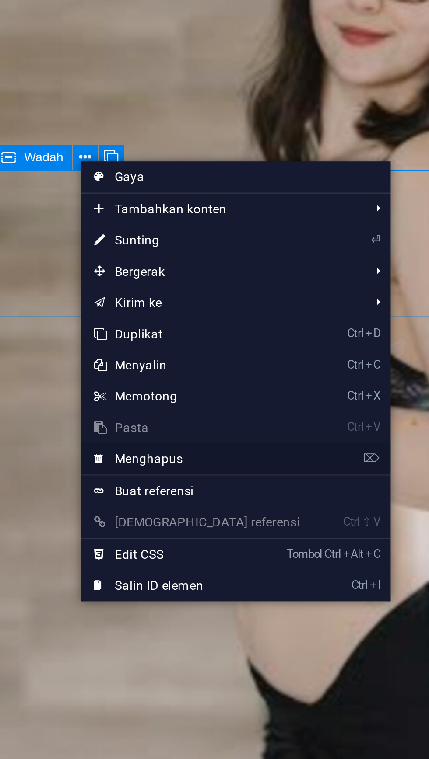
click at [112, 403] on font "Menghapus" at bounding box center [122, 405] width 28 height 6
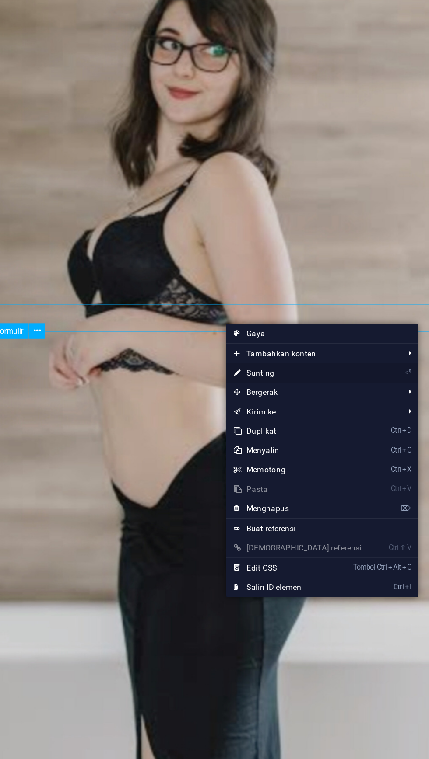
click at [275, 418] on font "Sunting" at bounding box center [265, 417] width 19 height 6
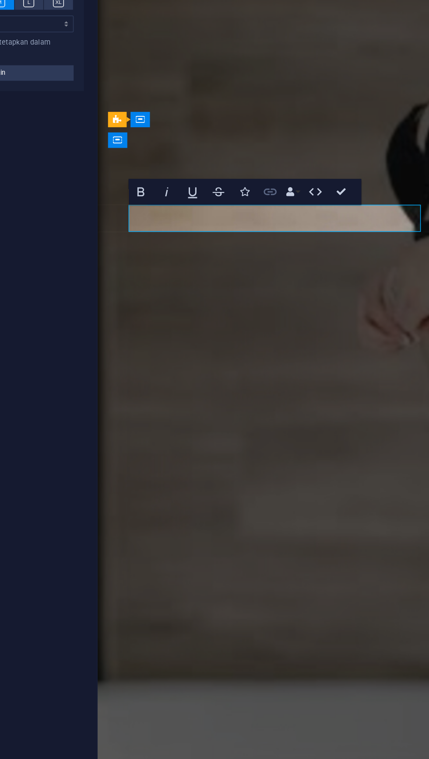
click at [310, 341] on icon "button" at bounding box center [305, 344] width 10 height 10
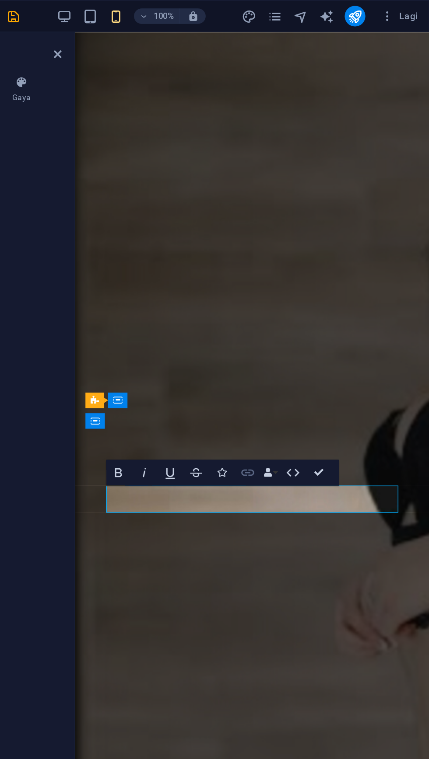
scroll to position [24, 0]
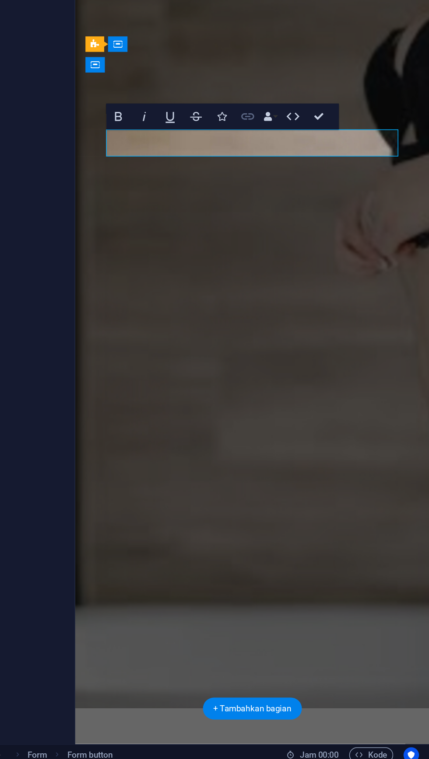
click at [308, 317] on icon "button" at bounding box center [305, 320] width 10 height 10
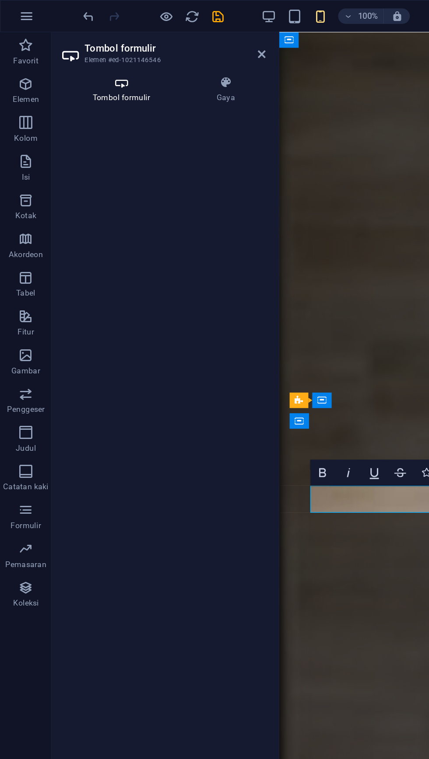
click at [76, 67] on font "Tombol formulir" at bounding box center [82, 66] width 39 height 6
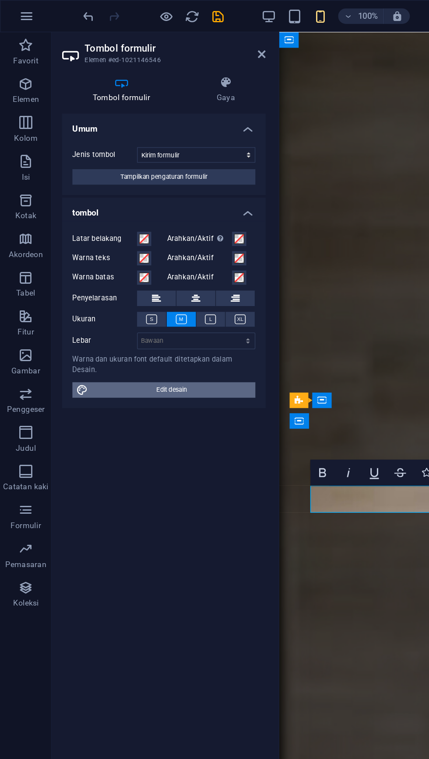
click at [95, 259] on span "Edit desain" at bounding box center [116, 264] width 108 height 10
select select "px"
select select "300"
select select "px"
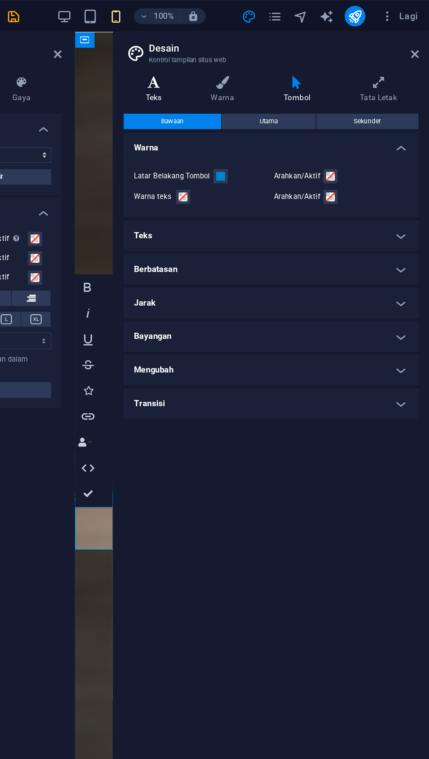
click at [247, 60] on h4 "Teks" at bounding box center [244, 61] width 44 height 18
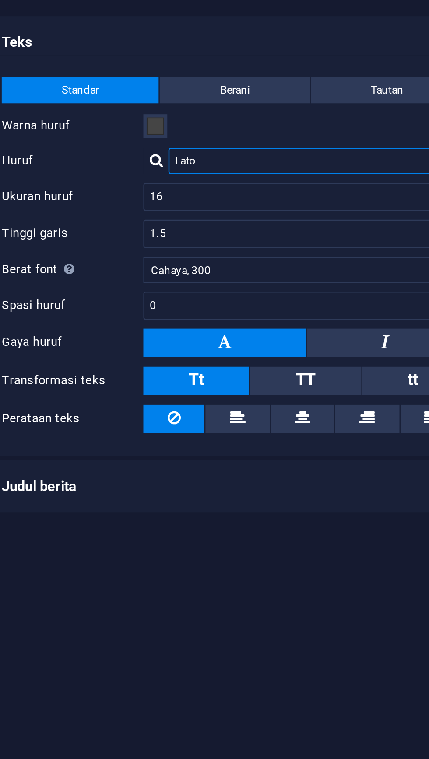
click at [314, 136] on input "Lato" at bounding box center [354, 135] width 116 height 10
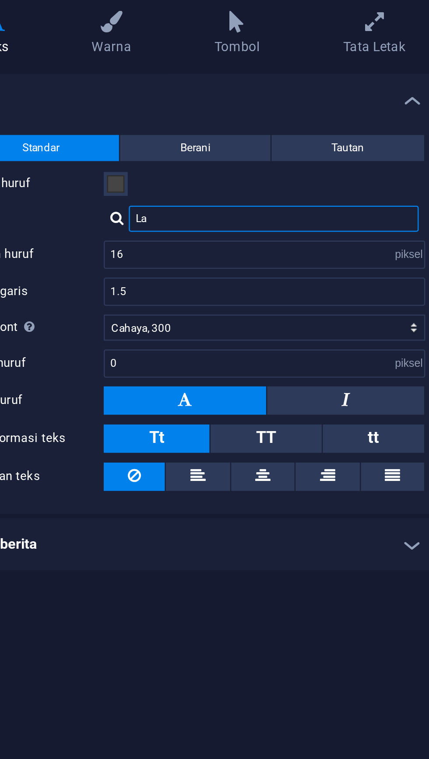
type input "L"
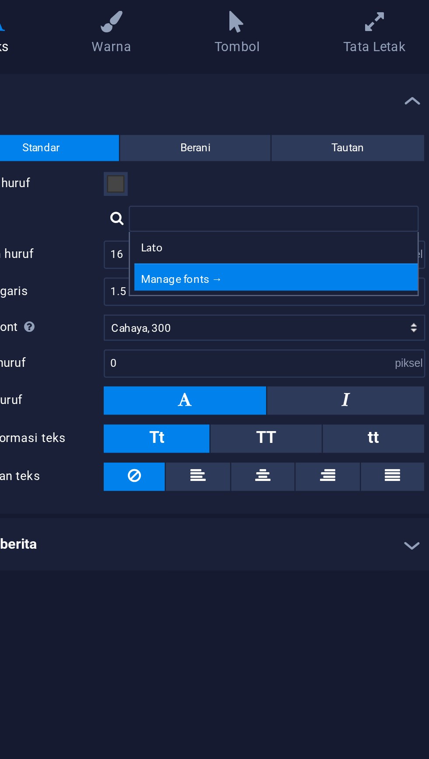
click at [324, 156] on div "Manage fonts →" at bounding box center [355, 158] width 115 height 11
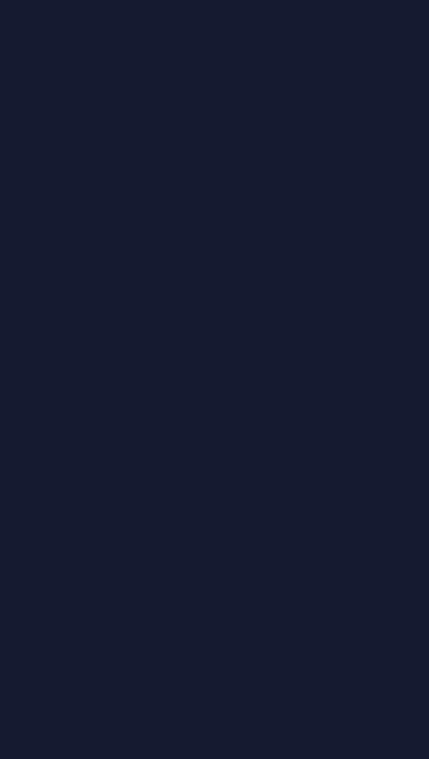
select select "popularity"
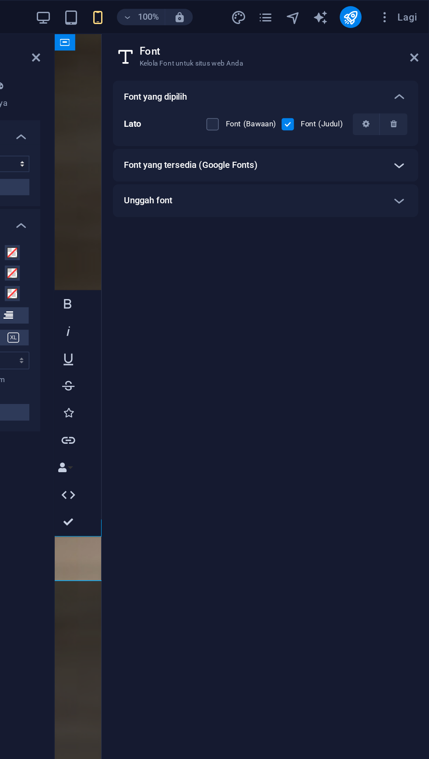
click at [412, 107] on icon at bounding box center [409, 106] width 10 height 10
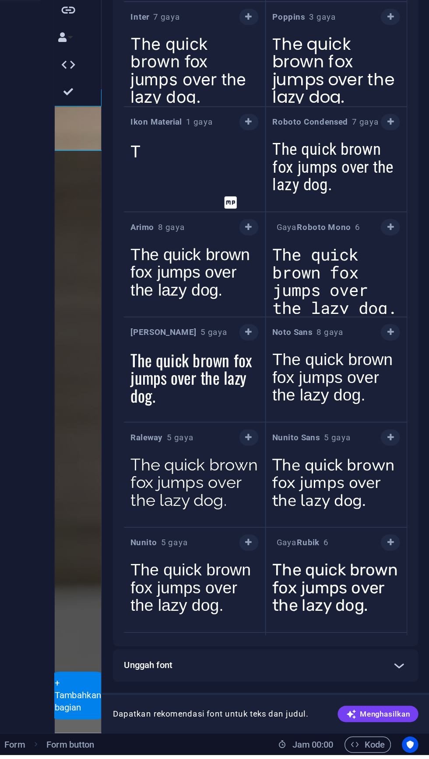
click at [408, 704] on icon at bounding box center [409, 702] width 10 height 10
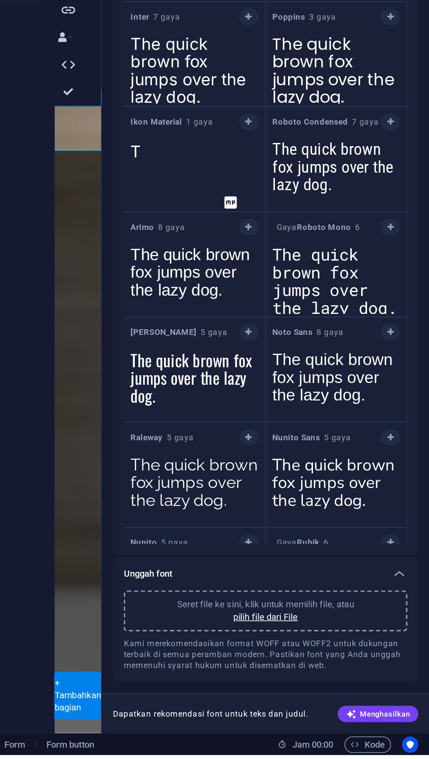
click at [370, 462] on textarea "The quick brown fox jumps over the lazy dog." at bounding box center [369, 453] width 91 height 48
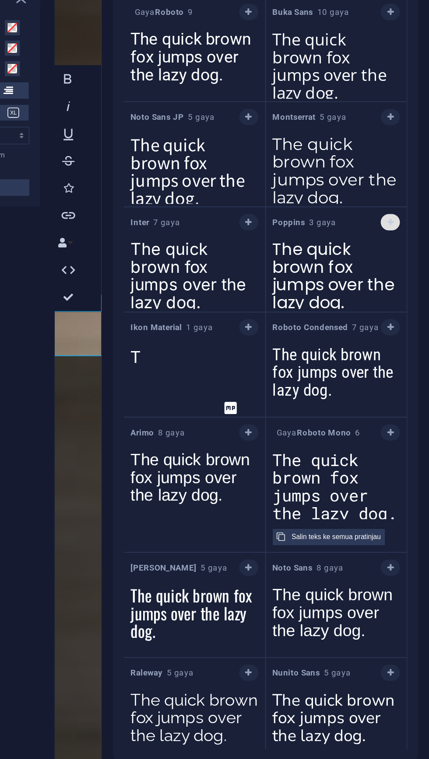
click at [405, 286] on button "button" at bounding box center [403, 286] width 12 height 10
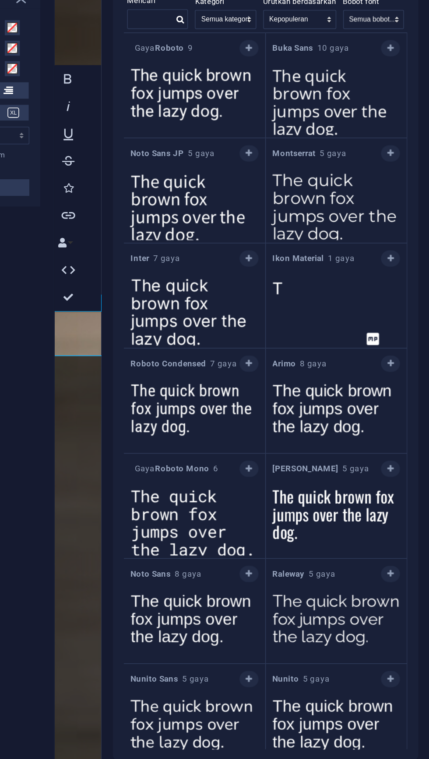
click at [369, 338] on textarea "The quick brown fox jumps over the lazy dog." at bounding box center [369, 341] width 91 height 48
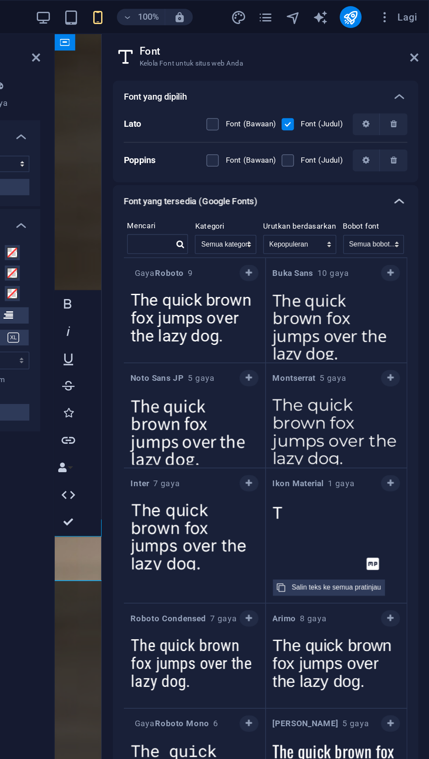
click at [411, 130] on icon at bounding box center [409, 129] width 10 height 10
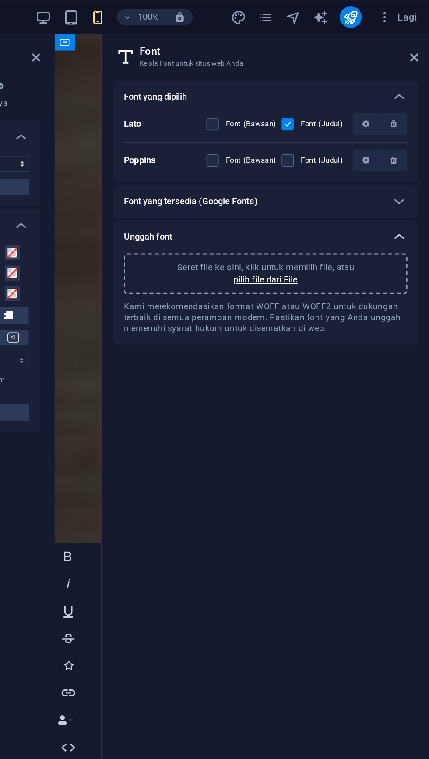
click at [418, 149] on div at bounding box center [409, 151] width 21 height 21
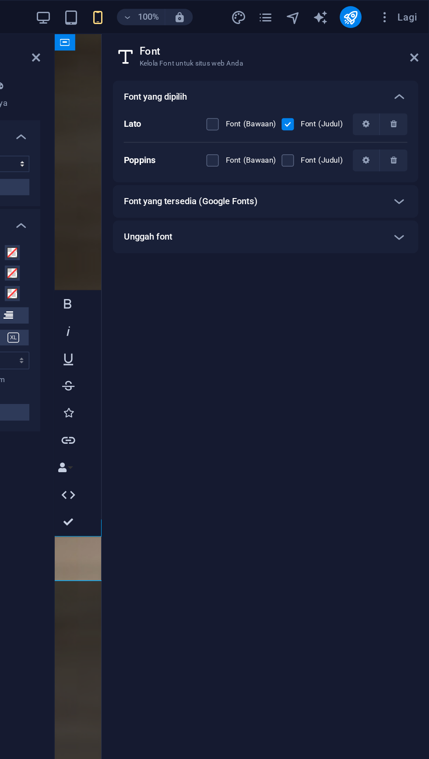
click at [349, 103] on font "Font (Judul)" at bounding box center [359, 103] width 27 height 6
click at [0, 0] on input "checkbox" at bounding box center [0, 0] width 0 height 0
click at [349, 103] on font "Font (Judul)" at bounding box center [359, 103] width 27 height 6
click at [0, 0] on input "checkbox" at bounding box center [0, 0] width 0 height 0
click at [289, 103] on label at bounding box center [290, 103] width 8 height 8
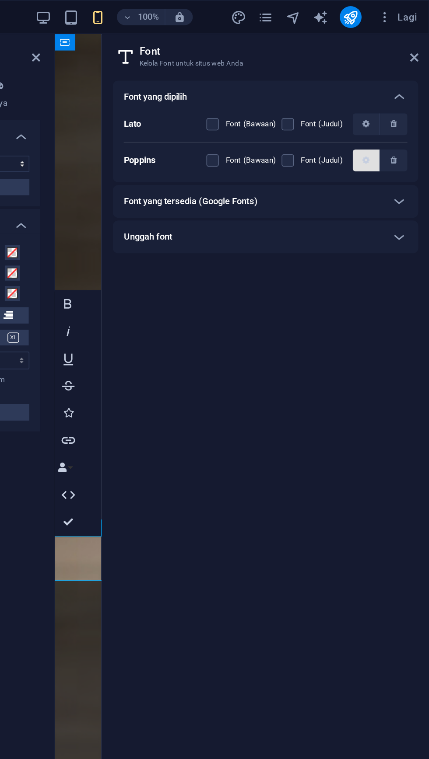
click at [0, 0] on input "checkbox" at bounding box center [0, 0] width 0 height 0
click at [290, 102] on label at bounding box center [290, 103] width 8 height 8
click at [0, 0] on input "checkbox" at bounding box center [0, 0] width 0 height 0
click at [388, 103] on icon "button" at bounding box center [388, 102] width 4 height 5
click at [388, 102] on icon "button" at bounding box center [388, 102] width 4 height 5
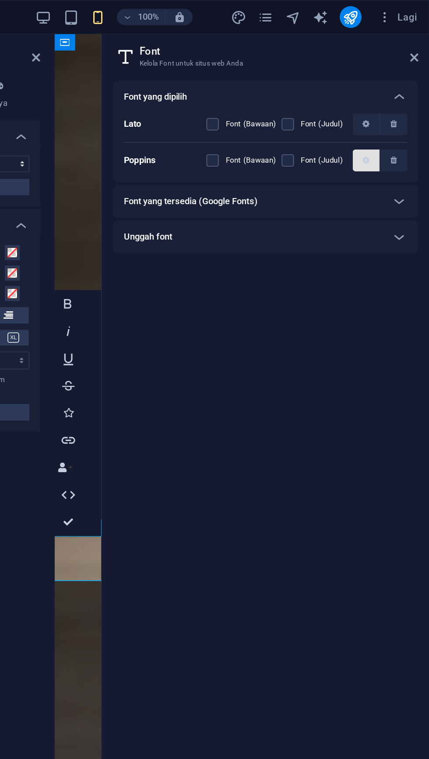
click at [335, 104] on label at bounding box center [338, 103] width 8 height 8
click at [0, 0] on input "checkbox" at bounding box center [0, 0] width 0 height 0
click at [388, 103] on icon "button" at bounding box center [388, 102] width 4 height 5
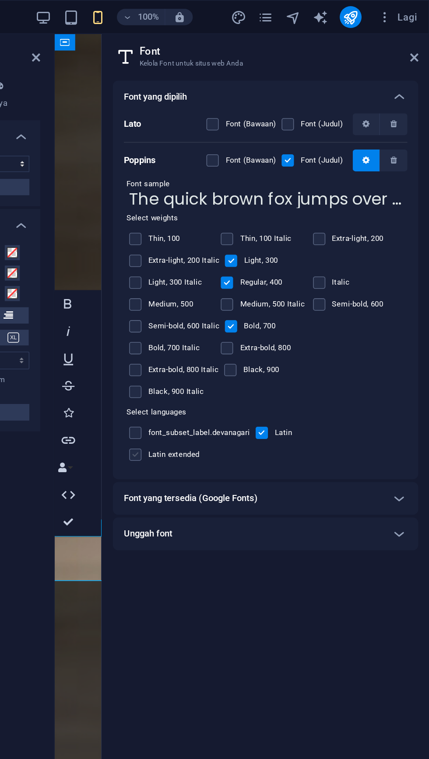
click at [240, 287] on label at bounding box center [241, 291] width 8 height 8
click at [0, 0] on input "checkbox" at bounding box center [0, 0] width 0 height 0
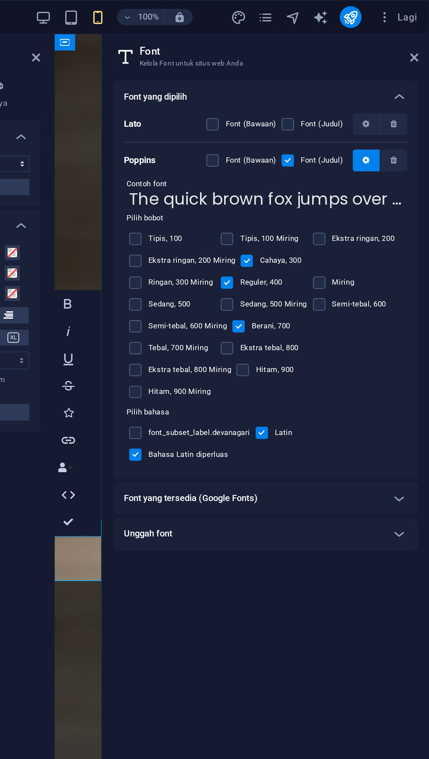
click at [361, 211] on div "Tipis, 100 Tipis, 100 Miring Ekstra ringan, 200 Ekstra ringan, 200 Miring Cahay…" at bounding box center [323, 201] width 181 height 115
click at [240, 237] on label at bounding box center [241, 237] width 8 height 8
click at [0, 0] on input "checkbox" at bounding box center [0, 0] width 0 height 0
click at [238, 251] on label at bounding box center [241, 251] width 8 height 8
click at [0, 0] on input "checkbox" at bounding box center [0, 0] width 0 height 0
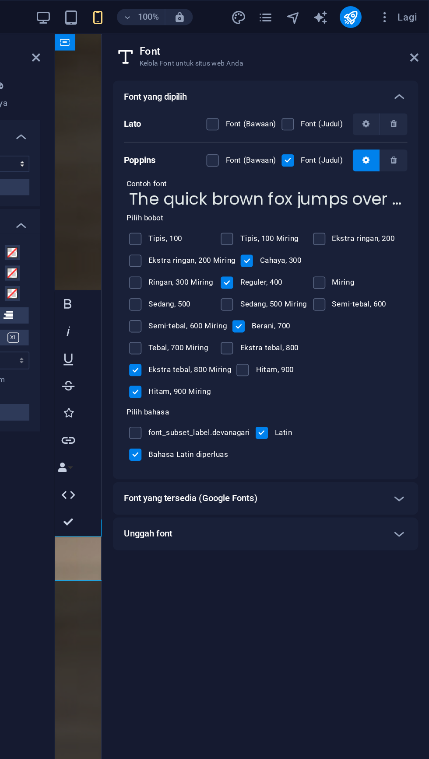
click at [310, 223] on font "Ekstra tebal, 800" at bounding box center [325, 223] width 37 height 6
click at [0, 0] on input "checkbox" at bounding box center [0, 0] width 0 height 0
click at [418, 37] on icon at bounding box center [418, 36] width 5 height 7
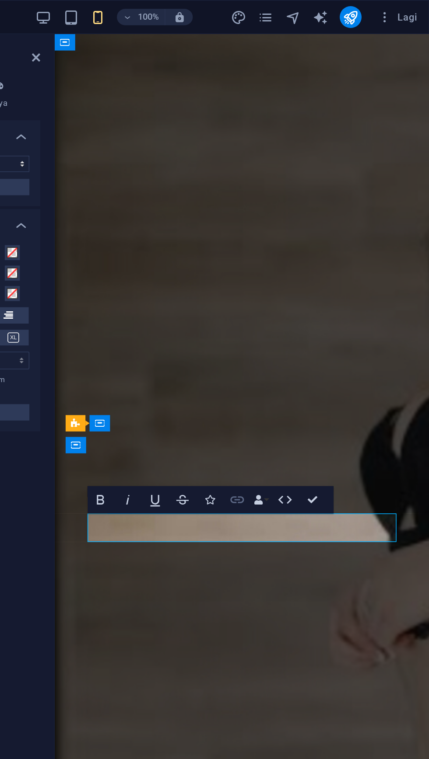
click at [306, 320] on icon "button" at bounding box center [305, 320] width 9 height 4
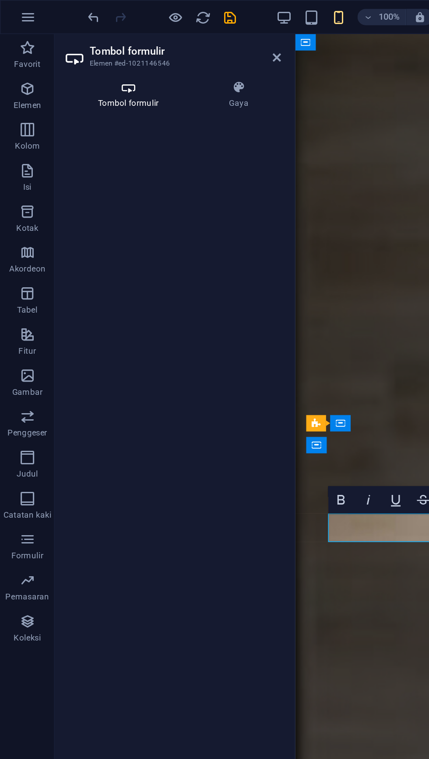
click at [70, 58] on icon at bounding box center [82, 56] width 80 height 9
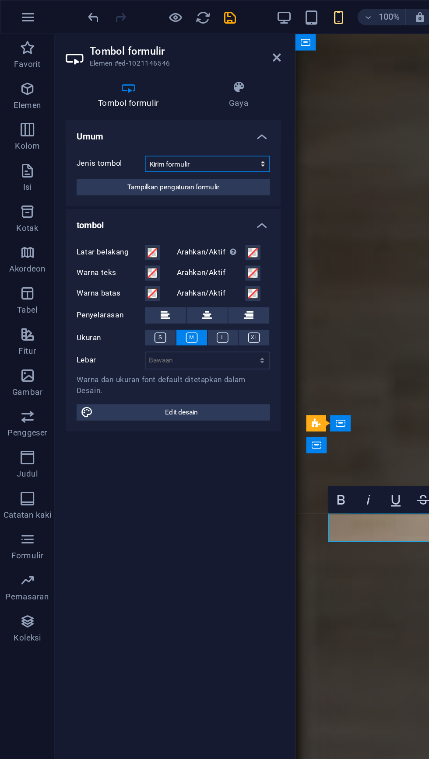
click at [165, 104] on select "Kirim formulir Atur ulang formulir Tidak ada tindakan" at bounding box center [133, 105] width 80 height 10
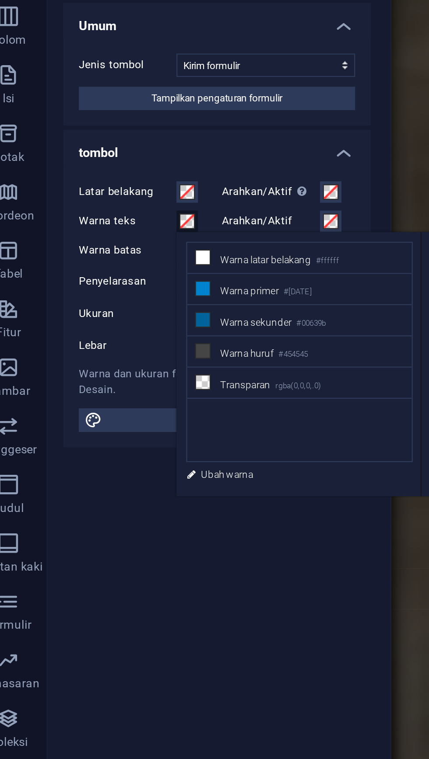
click at [85, 313] on div "Umum Jenis tombol Kirim formulir Atur ulang formulir Tidak ada tindakan Tampilk…" at bounding box center [111, 407] width 138 height 661
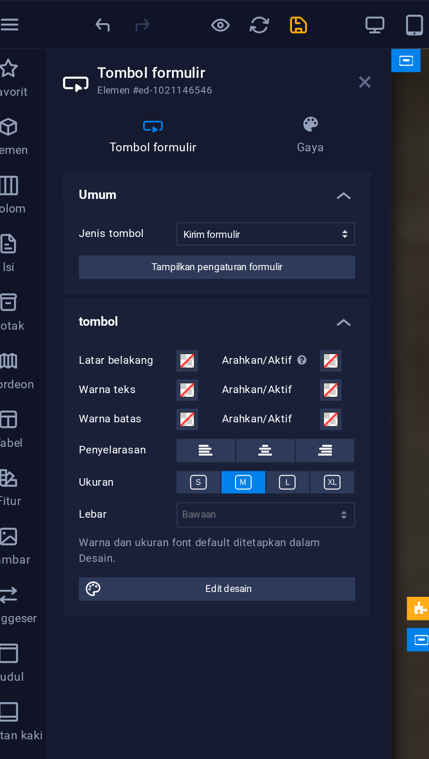
click at [177, 38] on icon at bounding box center [176, 36] width 5 height 7
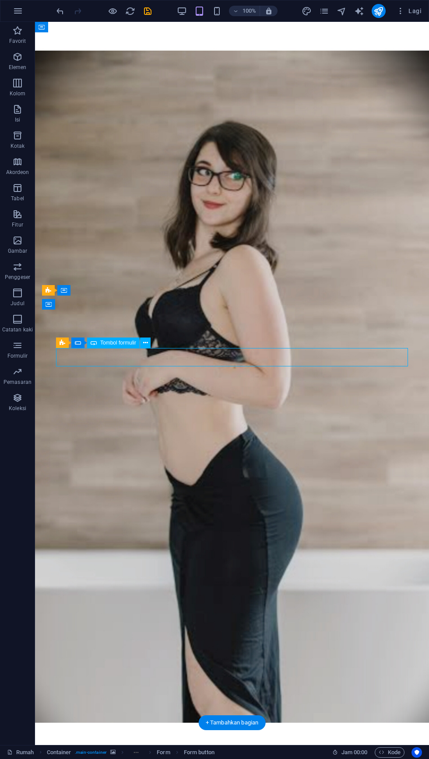
scroll to position [24, 0]
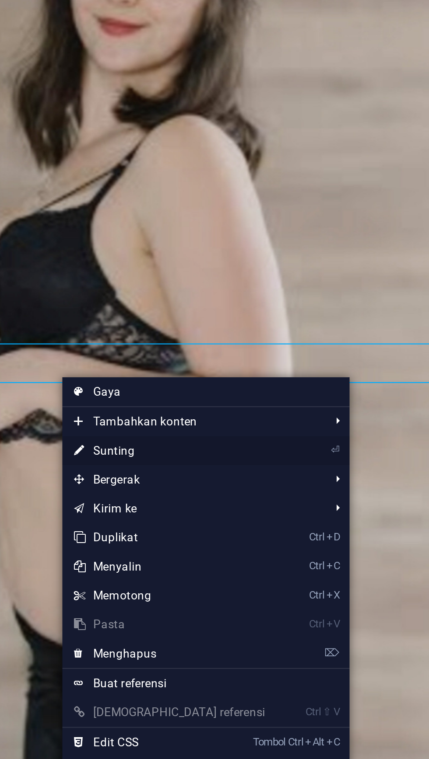
click at [196, 392] on icon at bounding box center [194, 395] width 4 height 13
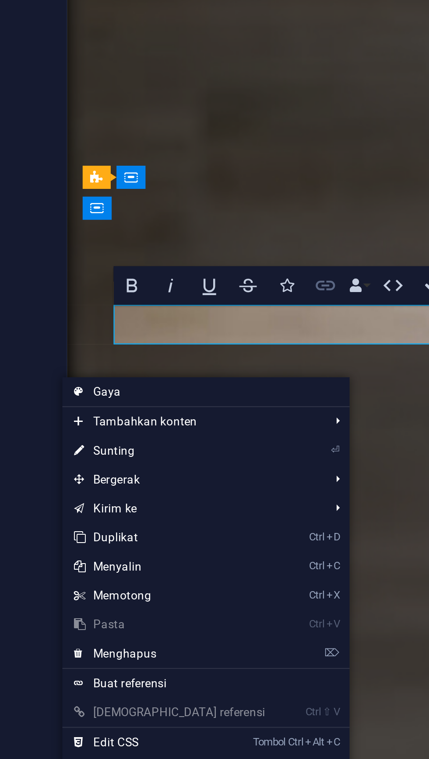
click at [308, 322] on icon "button" at bounding box center [305, 320] width 9 height 4
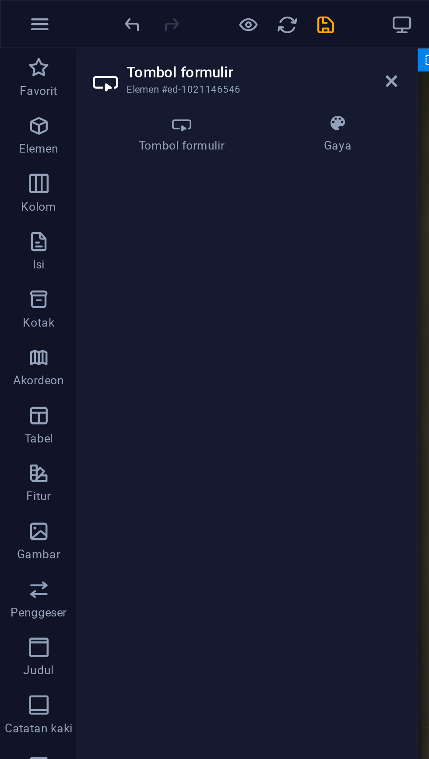
click at [45, 36] on icon at bounding box center [48, 37] width 13 height 14
click at [77, 62] on h4 "Tombol formulir" at bounding box center [84, 61] width 84 height 18
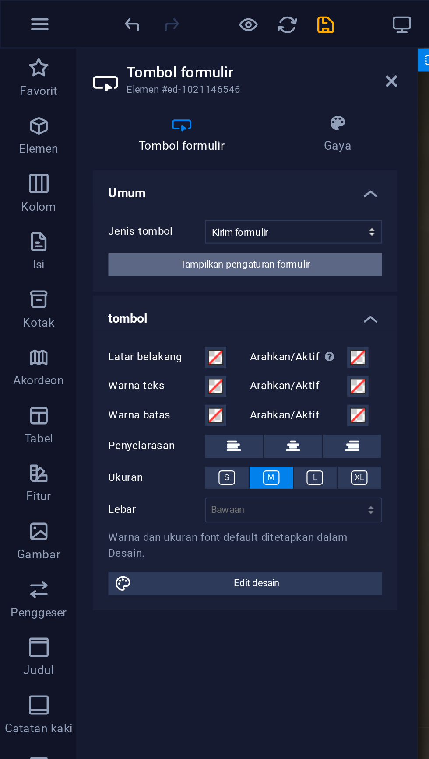
click at [77, 121] on button "Tampilkan pengaturan formulir" at bounding box center [111, 120] width 124 height 10
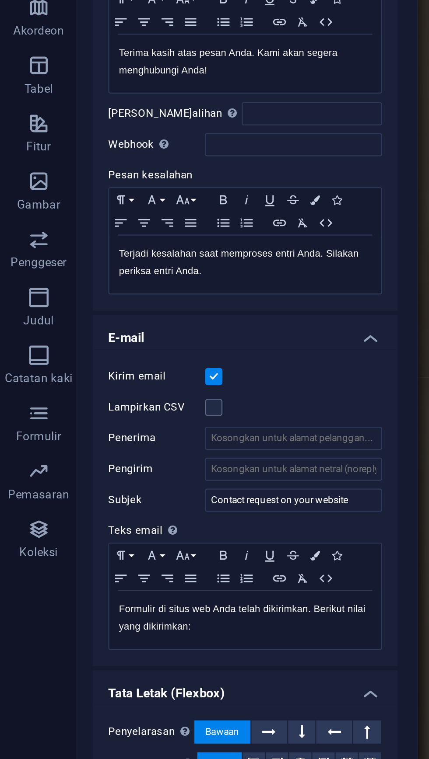
scroll to position [0, 0]
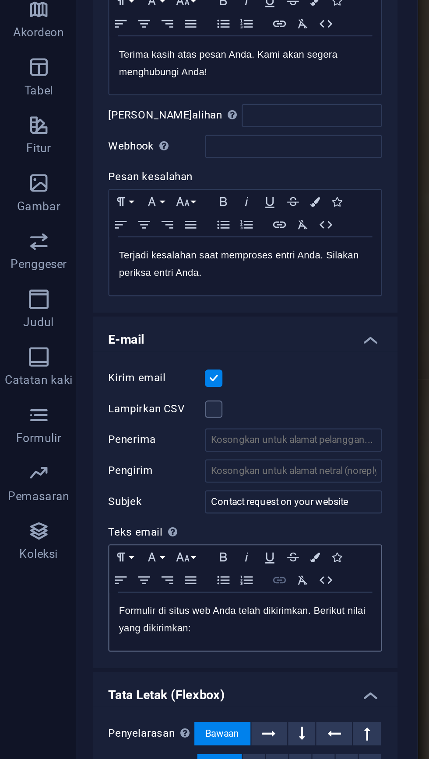
click at [126, 419] on icon "button" at bounding box center [126, 419] width 6 height 3
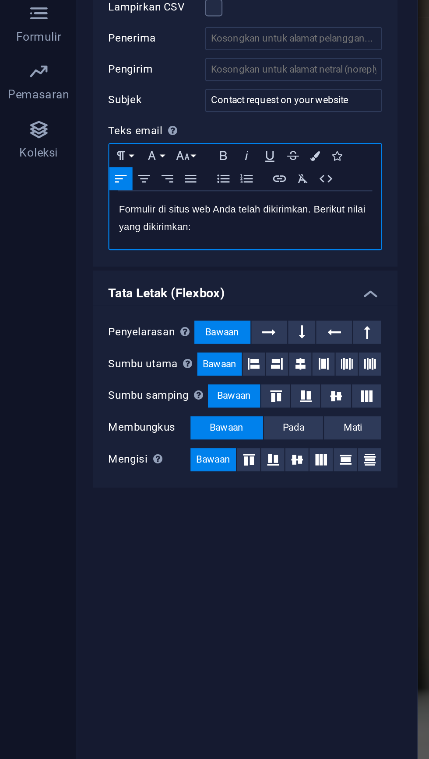
click at [129, 437] on p "Formulir di situs web Anda telah dikirimkan. Berikut nilai yang dikirimkan:" at bounding box center [111, 438] width 114 height 16
click at [95, 446] on div "Formulir di situs web Anda telah dikirimkan. Berikut nilai yang dikirimkan:" at bounding box center [110, 439] width 123 height 26
click at [127, 419] on icon "button" at bounding box center [126, 419] width 6 height 3
click at [126, 420] on icon "button" at bounding box center [126, 420] width 10 height 7
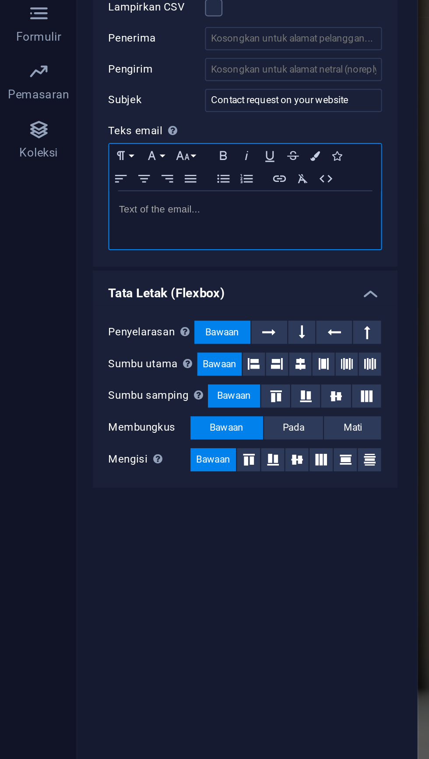
click at [131, 426] on div at bounding box center [110, 439] width 123 height 26
click at [127, 419] on icon "button" at bounding box center [126, 419] width 6 height 3
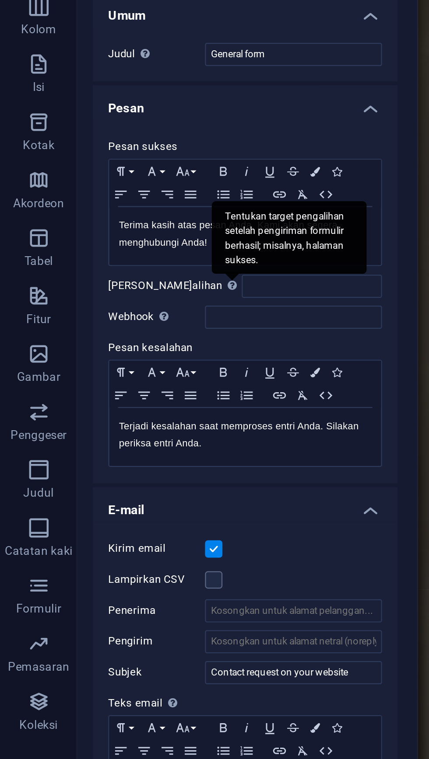
click at [96, 204] on div "Tentukan target pengalihan setelah pengiriman formulir berhasil; misalnya, hala…" at bounding box center [131, 187] width 70 height 33
click at [109, 210] on input "Pengalihan Tentukan target pengalihan setelah pengiriman formulir berhasil; mis…" at bounding box center [140, 210] width 63 height 10
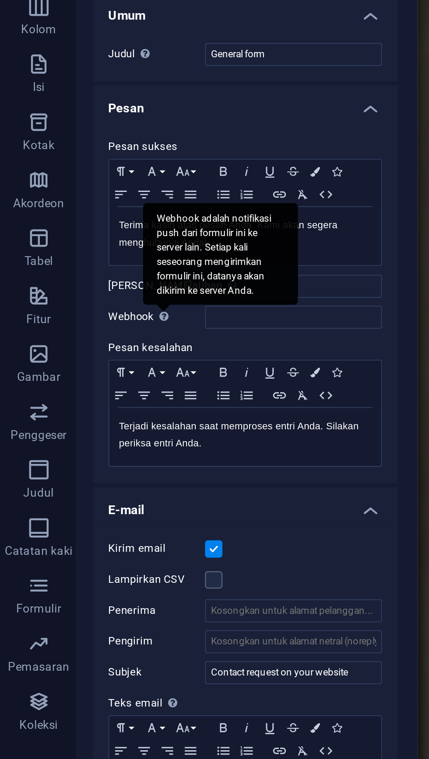
click at [76, 218] on div "Webhook adalah notifikasi push dari formulir ini ke server lain. Setiap kali se…" at bounding box center [100, 195] width 70 height 46
click at [93, 224] on input "Webhook Webhook adalah notifikasi push dari formulir ini ke server lain. Setiap…" at bounding box center [133, 224] width 80 height 10
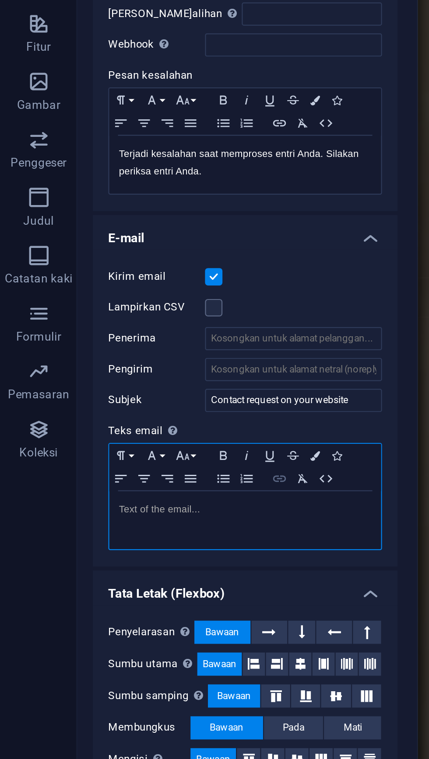
click at [126, 419] on icon "button" at bounding box center [126, 419] width 6 height 3
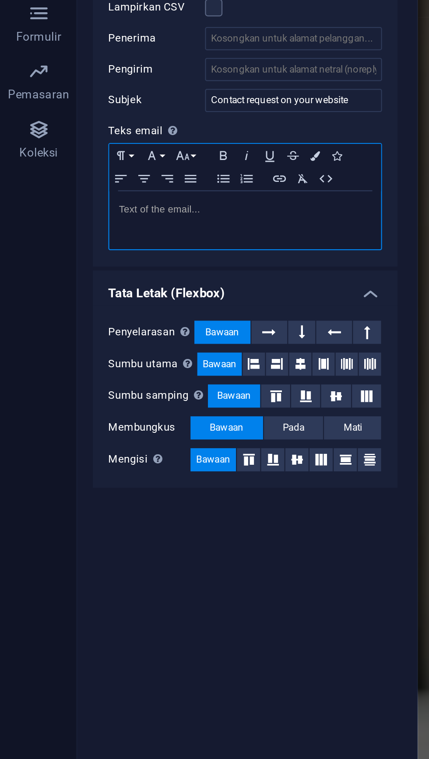
click at [137, 442] on div at bounding box center [110, 439] width 123 height 26
click at [125, 438] on div at bounding box center [110, 439] width 123 height 26
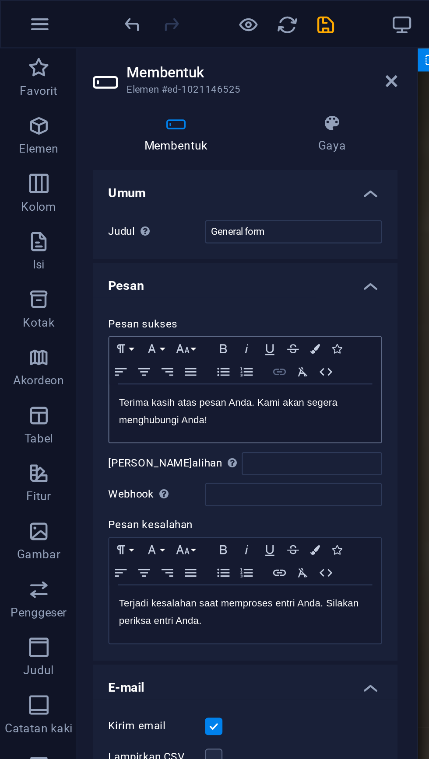
click at [126, 168] on icon "button" at bounding box center [126, 168] width 6 height 3
click at [177, 38] on icon at bounding box center [176, 36] width 5 height 7
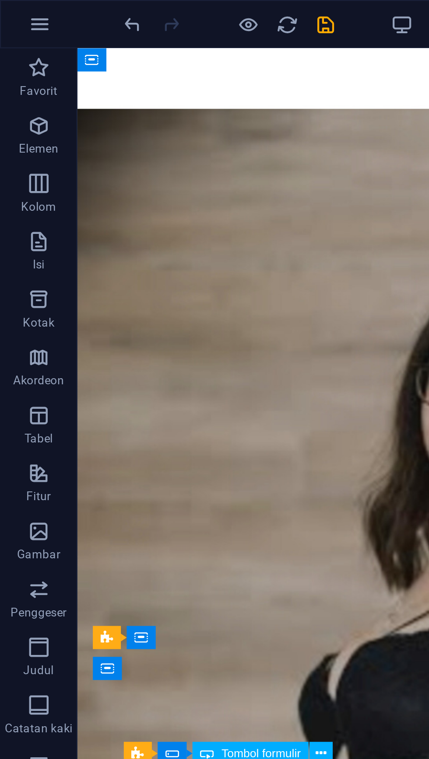
scroll to position [24, 0]
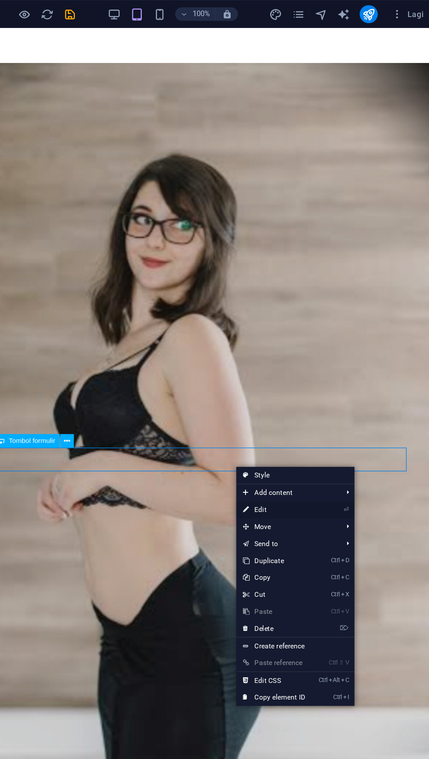
click at [300, 396] on link "⏎ Edit" at bounding box center [305, 394] width 59 height 13
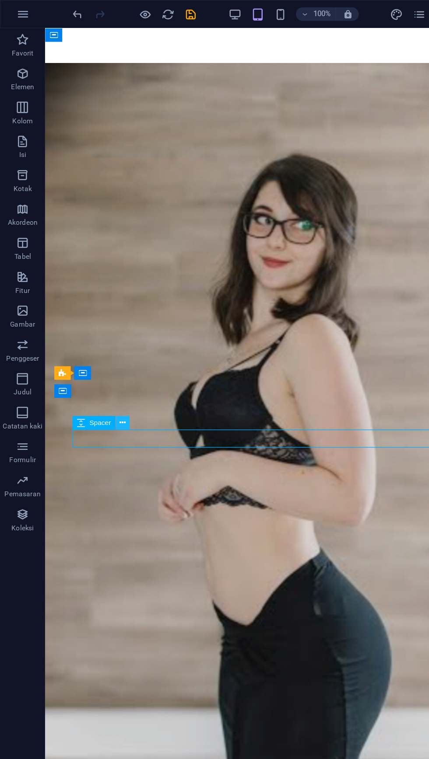
click at [98, 327] on button at bounding box center [95, 327] width 10 height 10
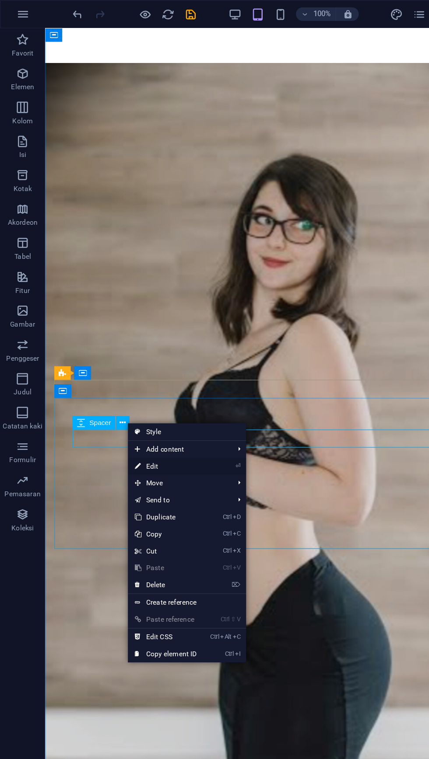
click at [118, 359] on link "⏎ Edit" at bounding box center [128, 360] width 59 height 13
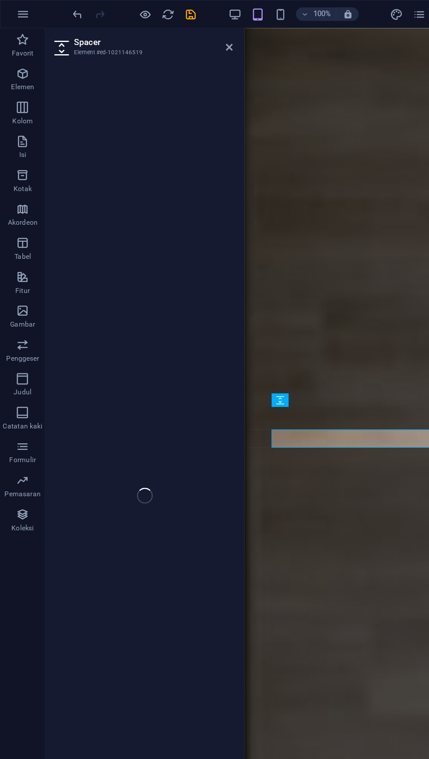
select select "rem"
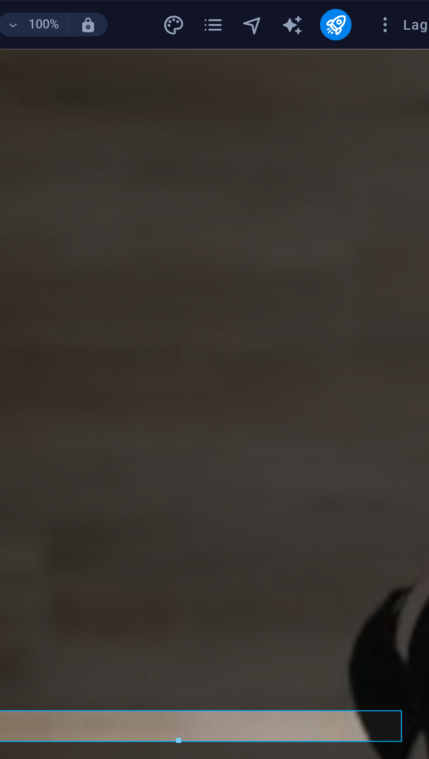
scroll to position [0, 0]
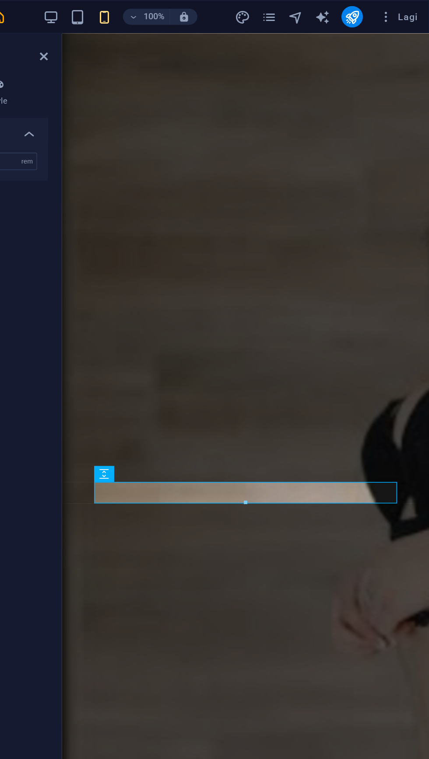
click at [233, 169] on figure at bounding box center [182, 371] width 240 height 724
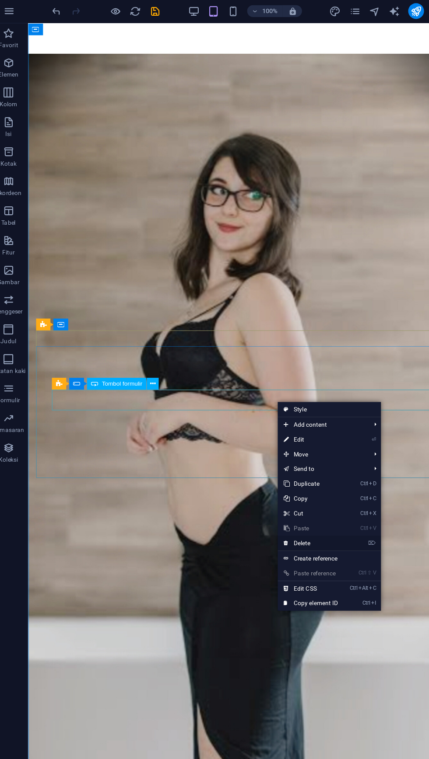
click at [288, 483] on link "⌦ Delete" at bounding box center [285, 482] width 59 height 13
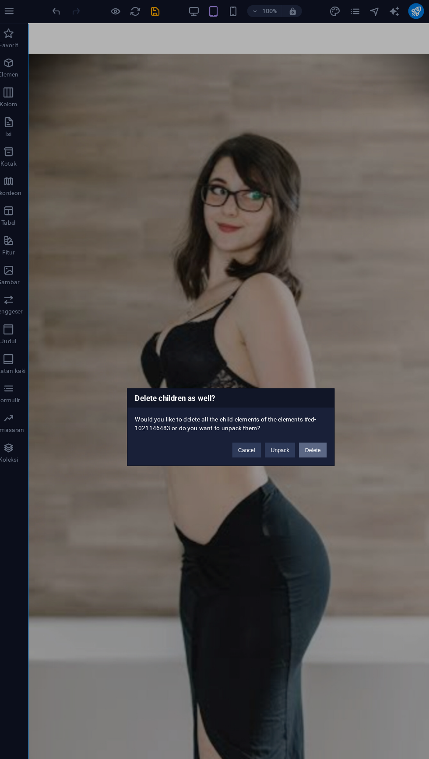
click at [292, 402] on button "Delete" at bounding box center [287, 400] width 24 height 13
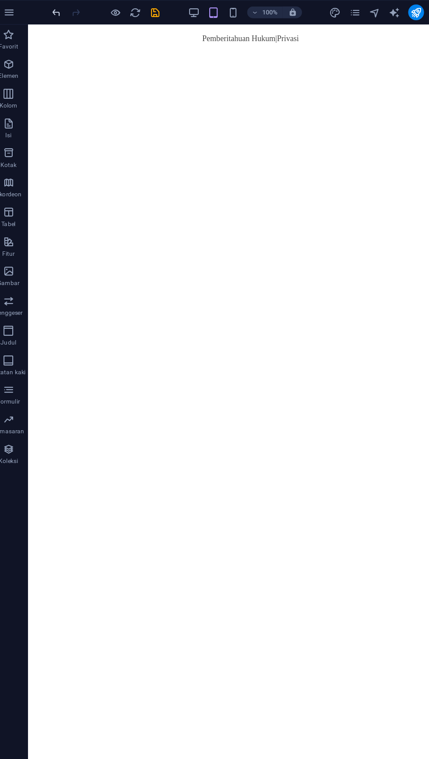
click at [59, 12] on icon "membuka" at bounding box center [60, 11] width 10 height 10
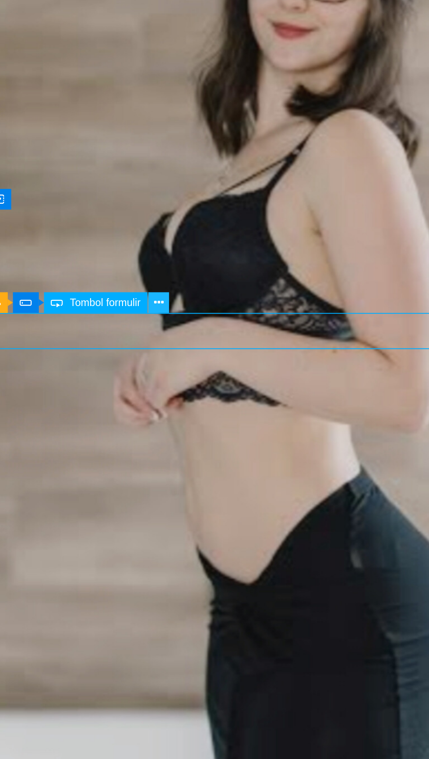
click at [150, 361] on button at bounding box center [145, 365] width 10 height 10
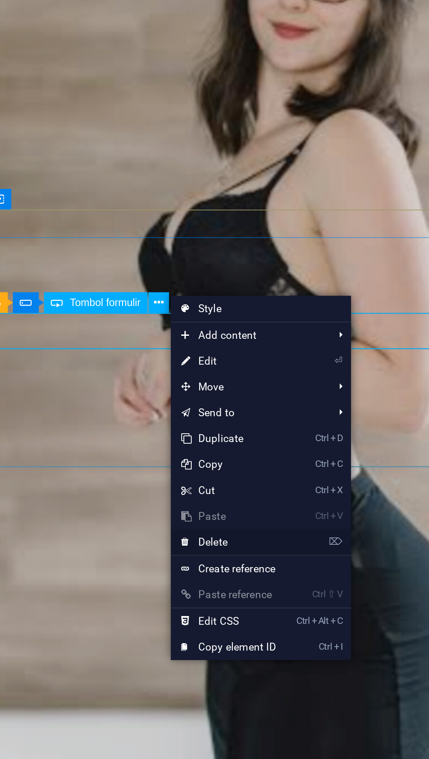
click at [181, 486] on link "⌦ Delete" at bounding box center [180, 487] width 59 height 13
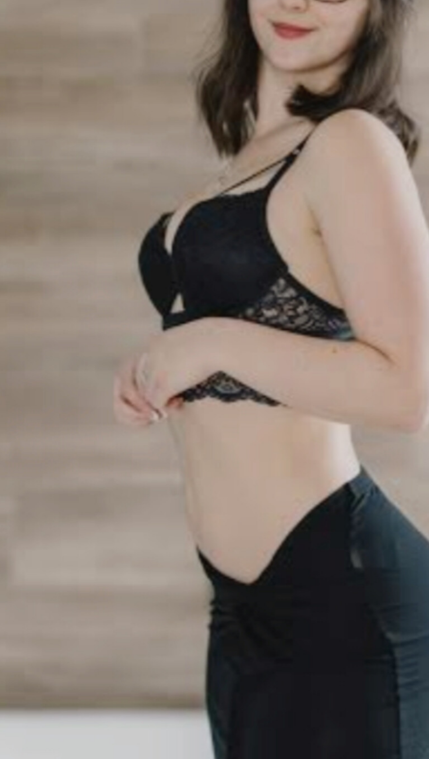
scroll to position [0, 0]
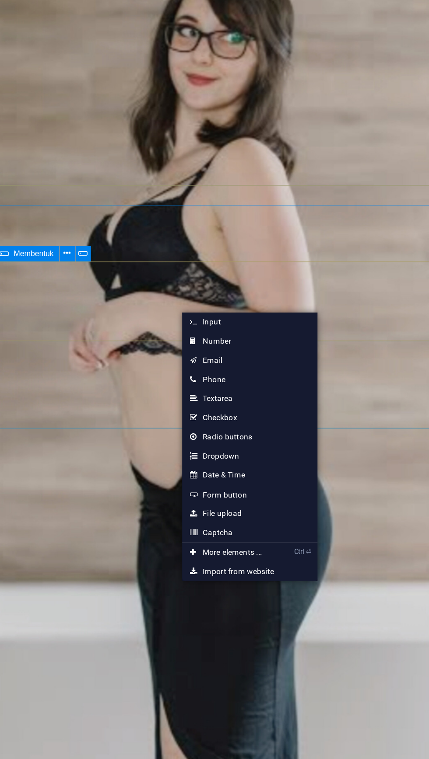
click at [41, 318] on figure at bounding box center [139, 142] width 394 height 724
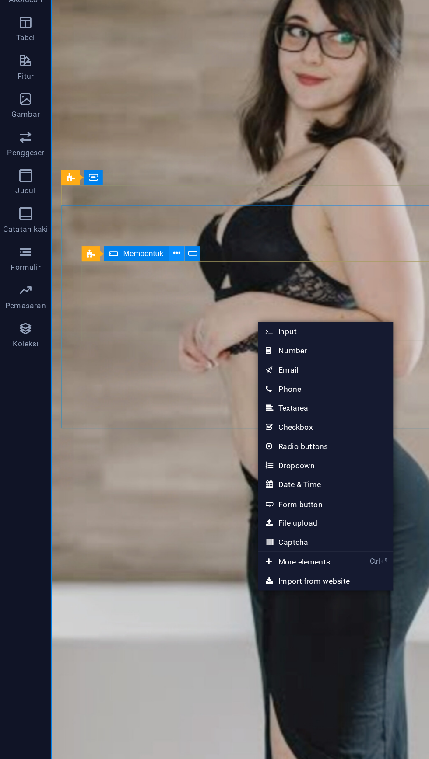
click at [123, 347] on icon at bounding box center [120, 346] width 5 height 9
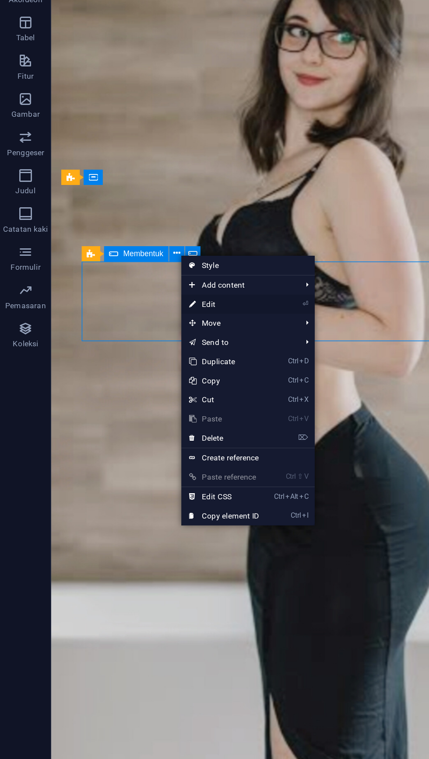
click at [152, 384] on link "⏎ Edit" at bounding box center [153, 381] width 59 height 13
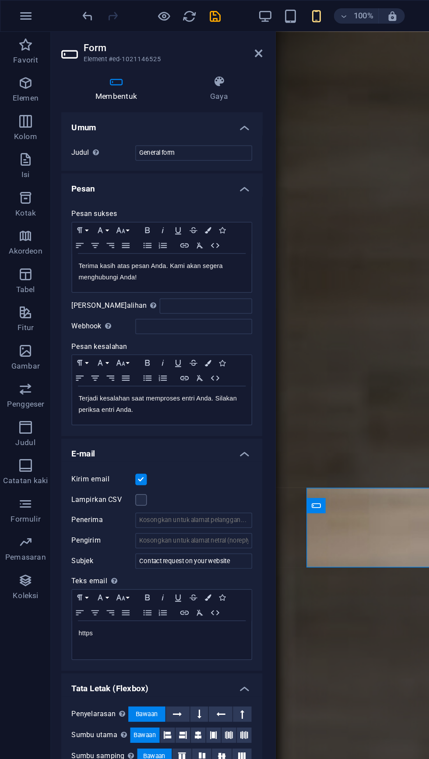
click at [333, 178] on figure at bounding box center [395, 393] width 240 height 724
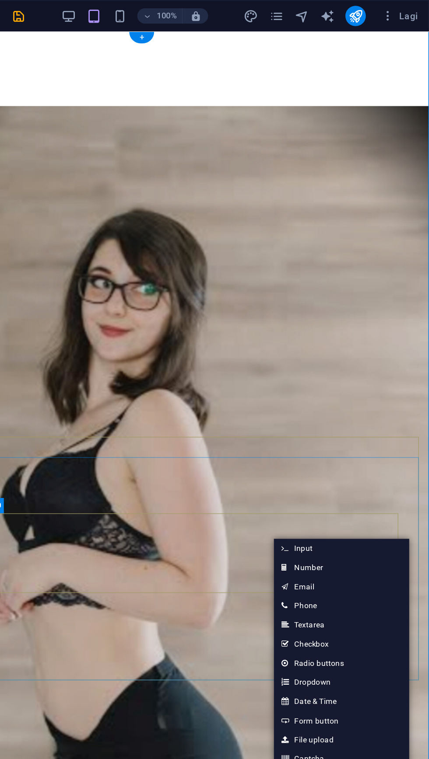
scroll to position [0, 0]
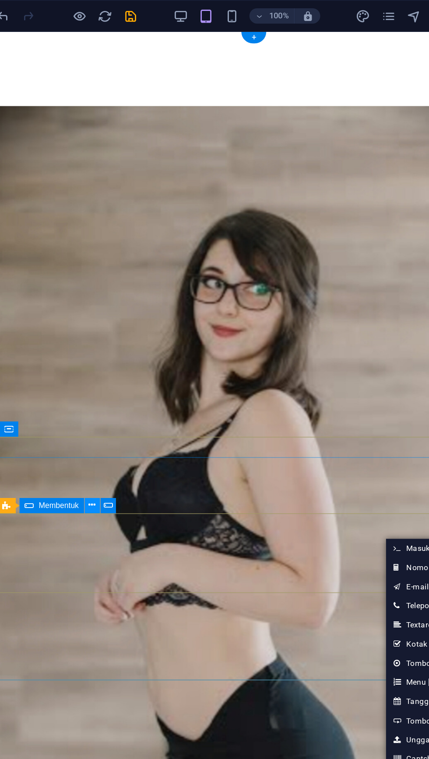
click at [125, 342] on button at bounding box center [121, 346] width 10 height 10
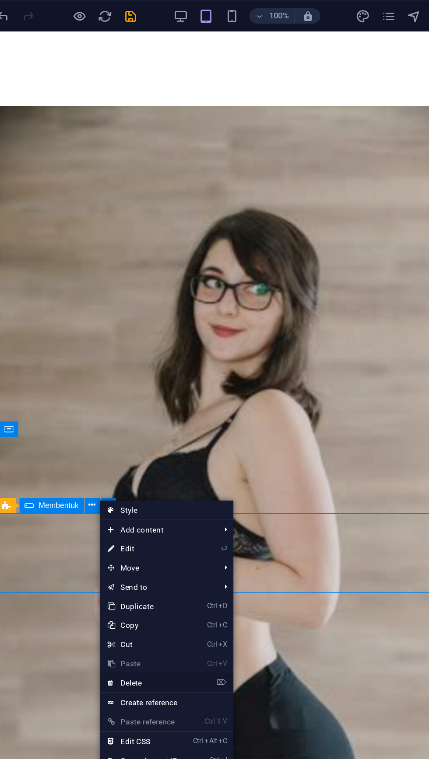
click at [159, 467] on link "⌦ Delete" at bounding box center [155, 468] width 59 height 13
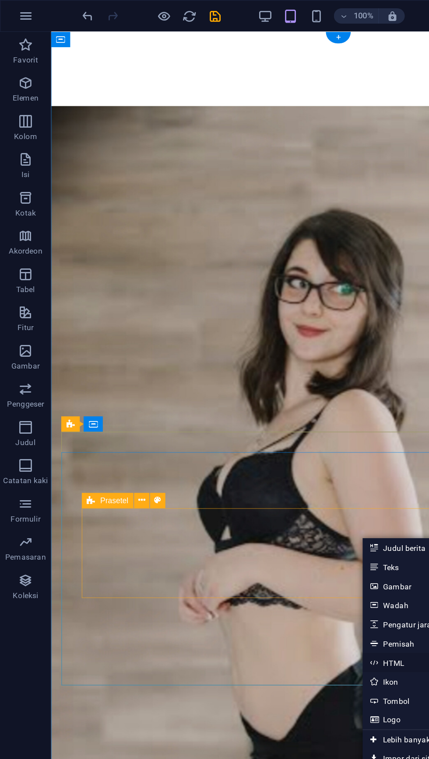
click at [271, 454] on font "HTML" at bounding box center [269, 455] width 14 height 6
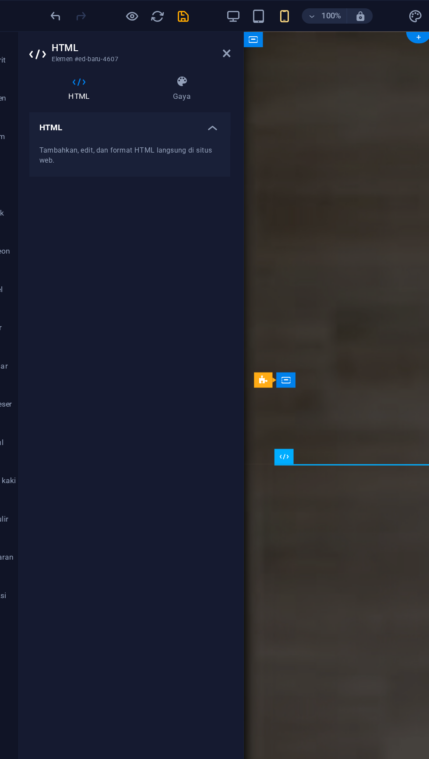
click at [321, 143] on figure at bounding box center [363, 349] width 240 height 636
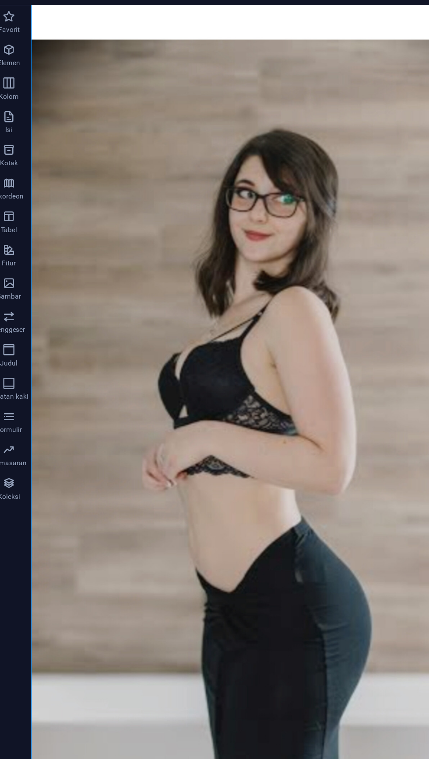
scroll to position [21, 0]
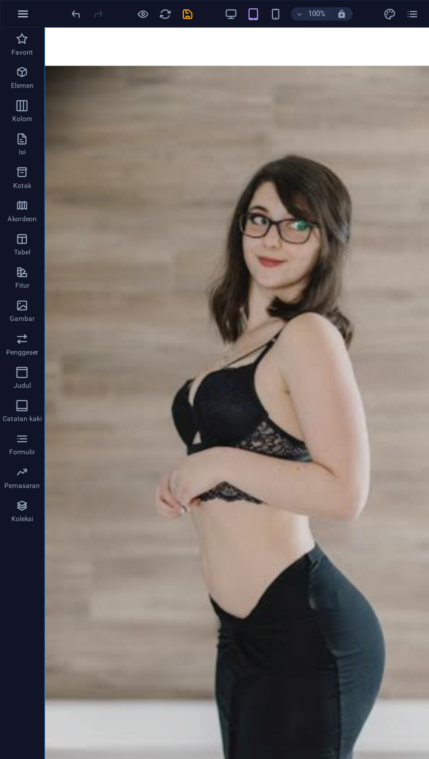
click at [21, 10] on icon "button" at bounding box center [18, 11] width 10 height 10
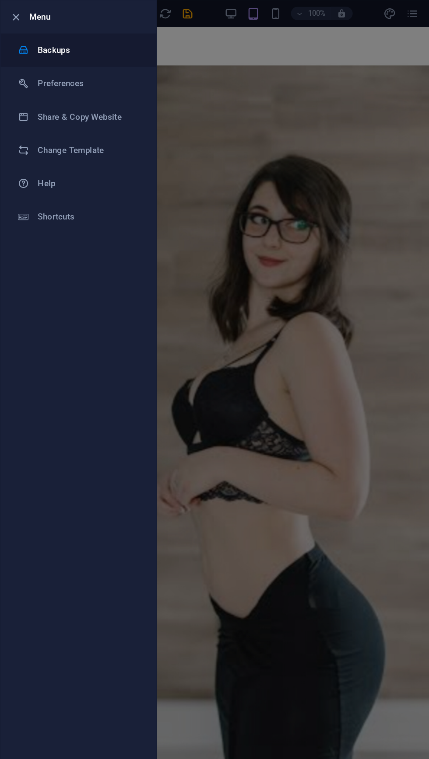
click at [63, 42] on h6 "Backups" at bounding box center [70, 40] width 81 height 10
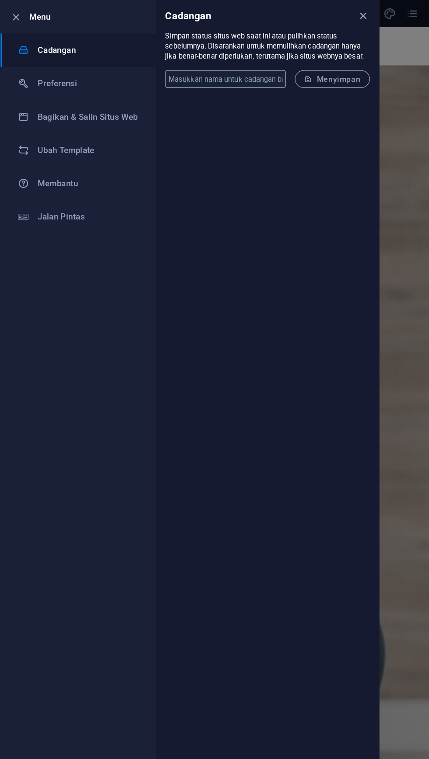
click at [212, 64] on input "text" at bounding box center [177, 63] width 95 height 14
type input "first"
click at [269, 63] on font "Menyimpan" at bounding box center [266, 62] width 35 height 7
click at [330, 169] on div at bounding box center [214, 379] width 429 height 759
